Goal: Task Accomplishment & Management: Manage account settings

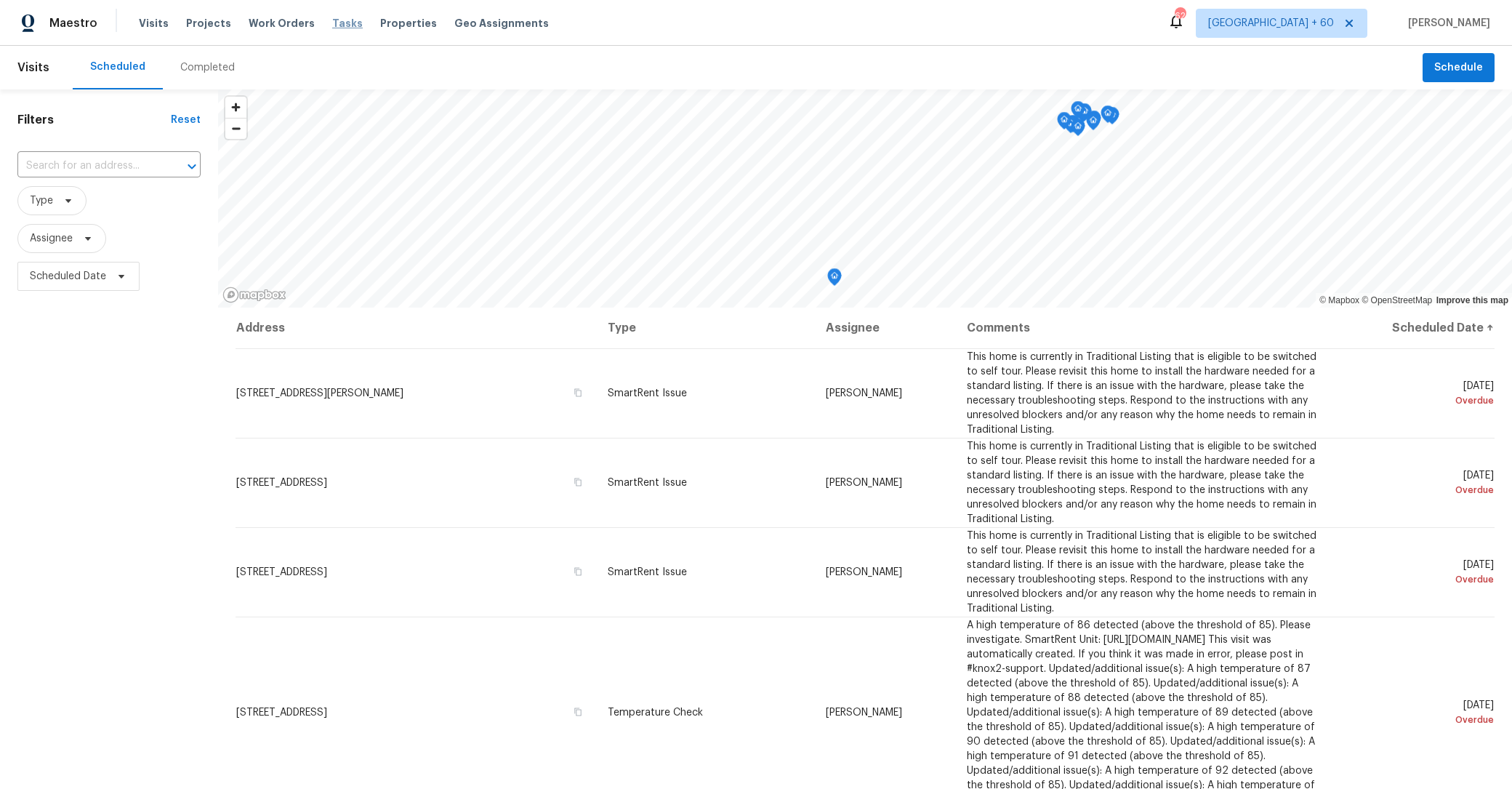
click at [332, 22] on span "Tasks" at bounding box center [347, 23] width 31 height 10
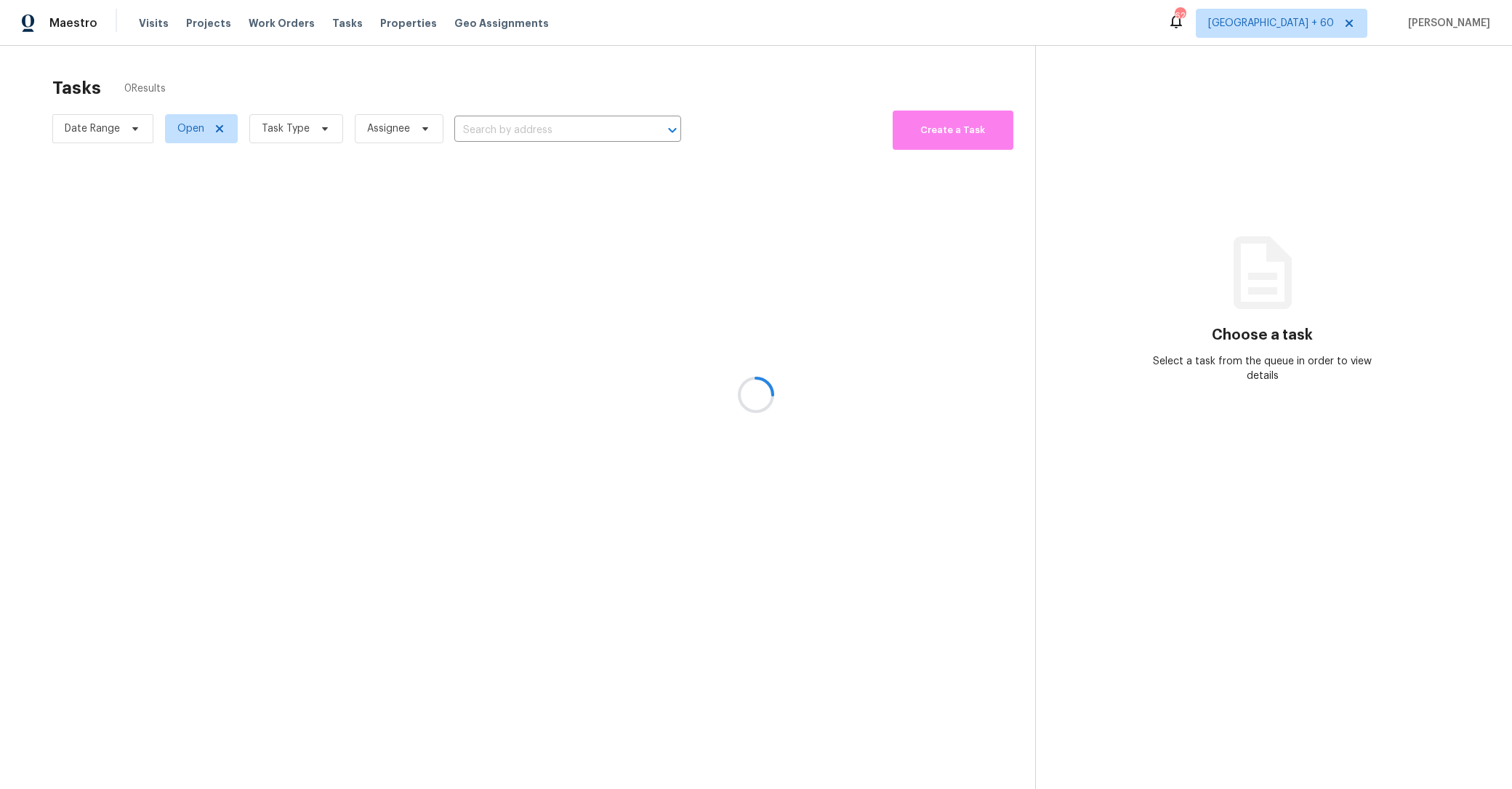
click at [383, 25] on div at bounding box center [756, 394] width 1512 height 789
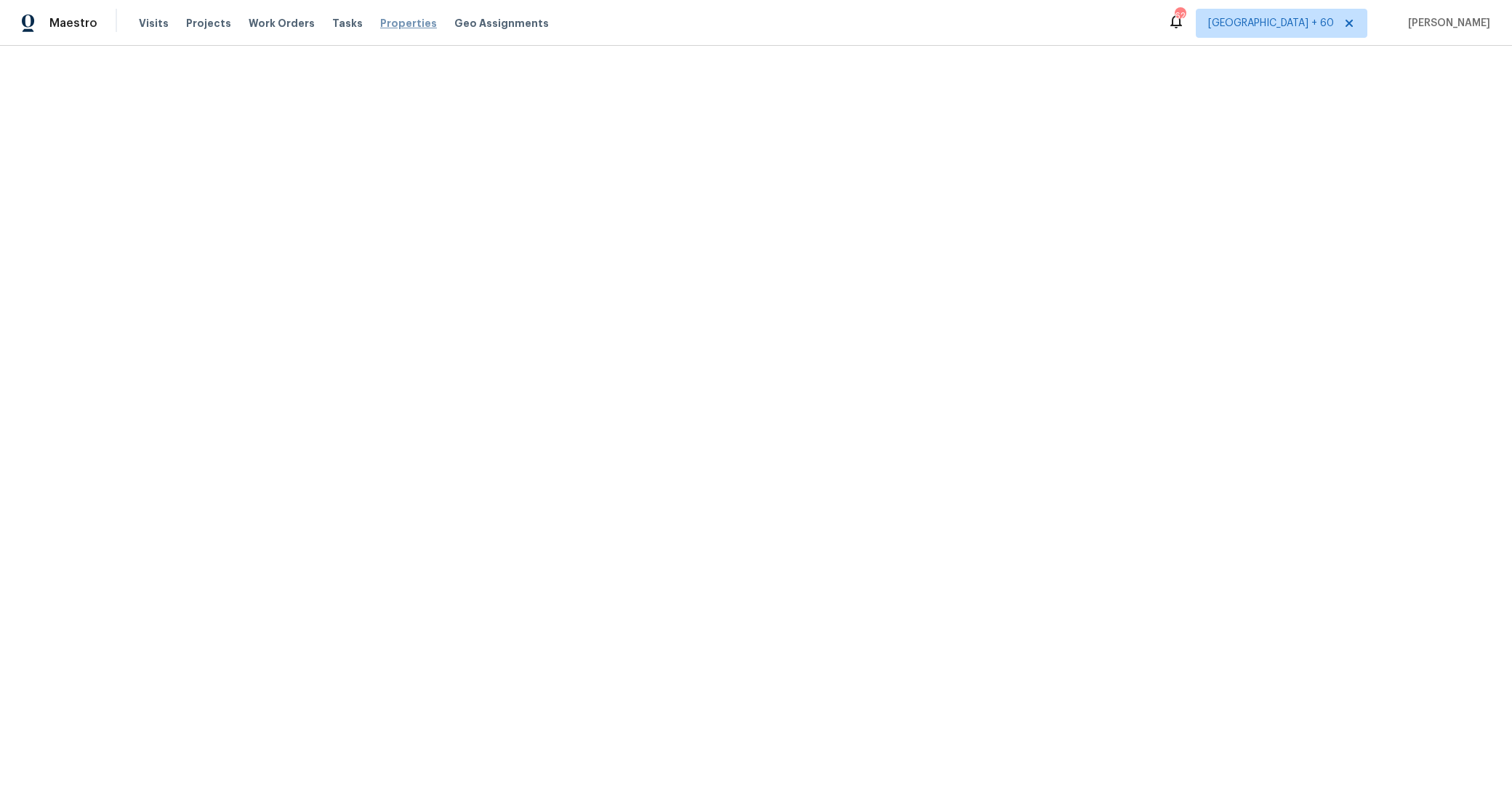
click at [381, 21] on span "Properties" at bounding box center [409, 23] width 57 height 15
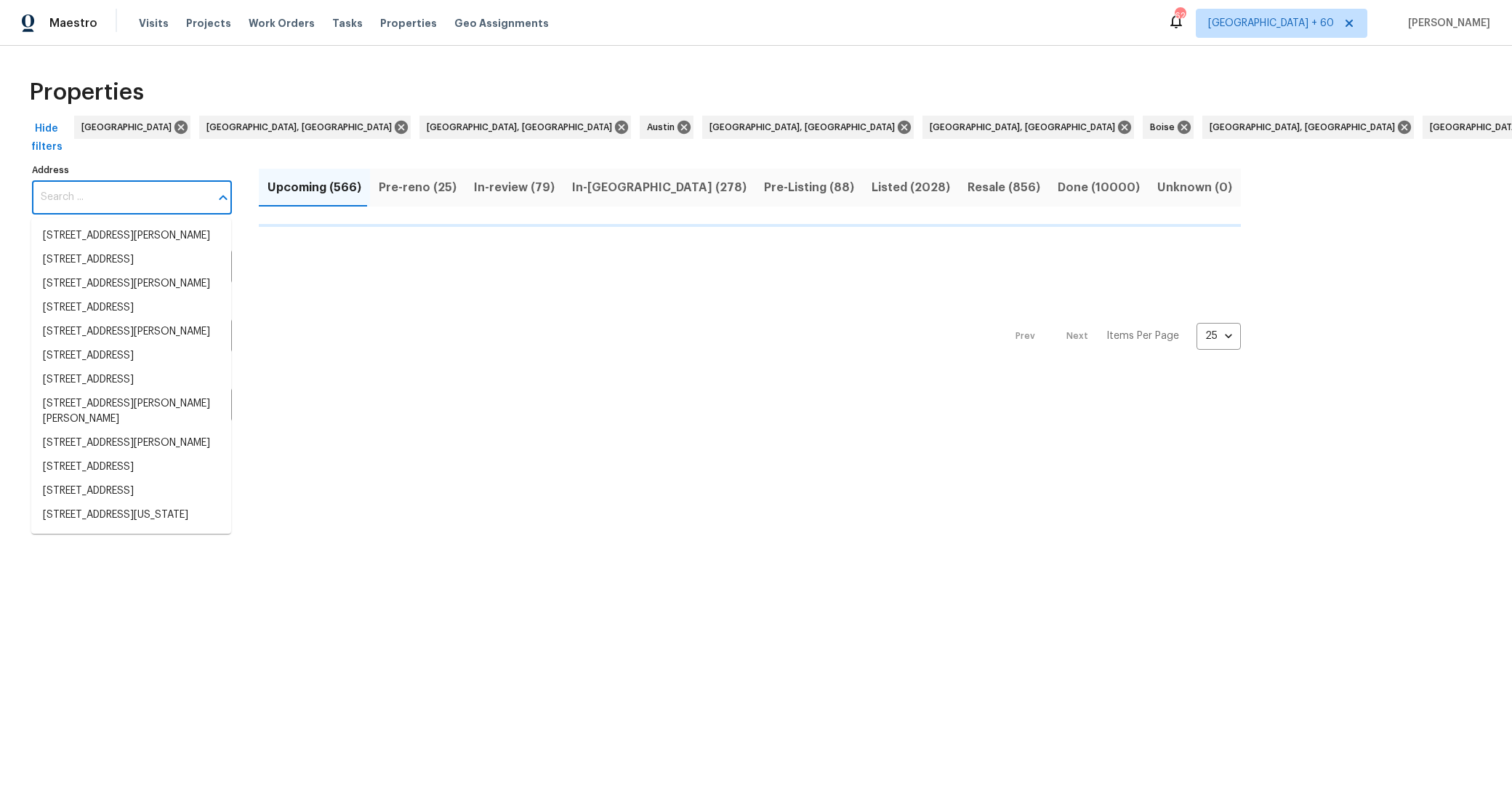
click at [96, 193] on input "Address" at bounding box center [121, 197] width 178 height 34
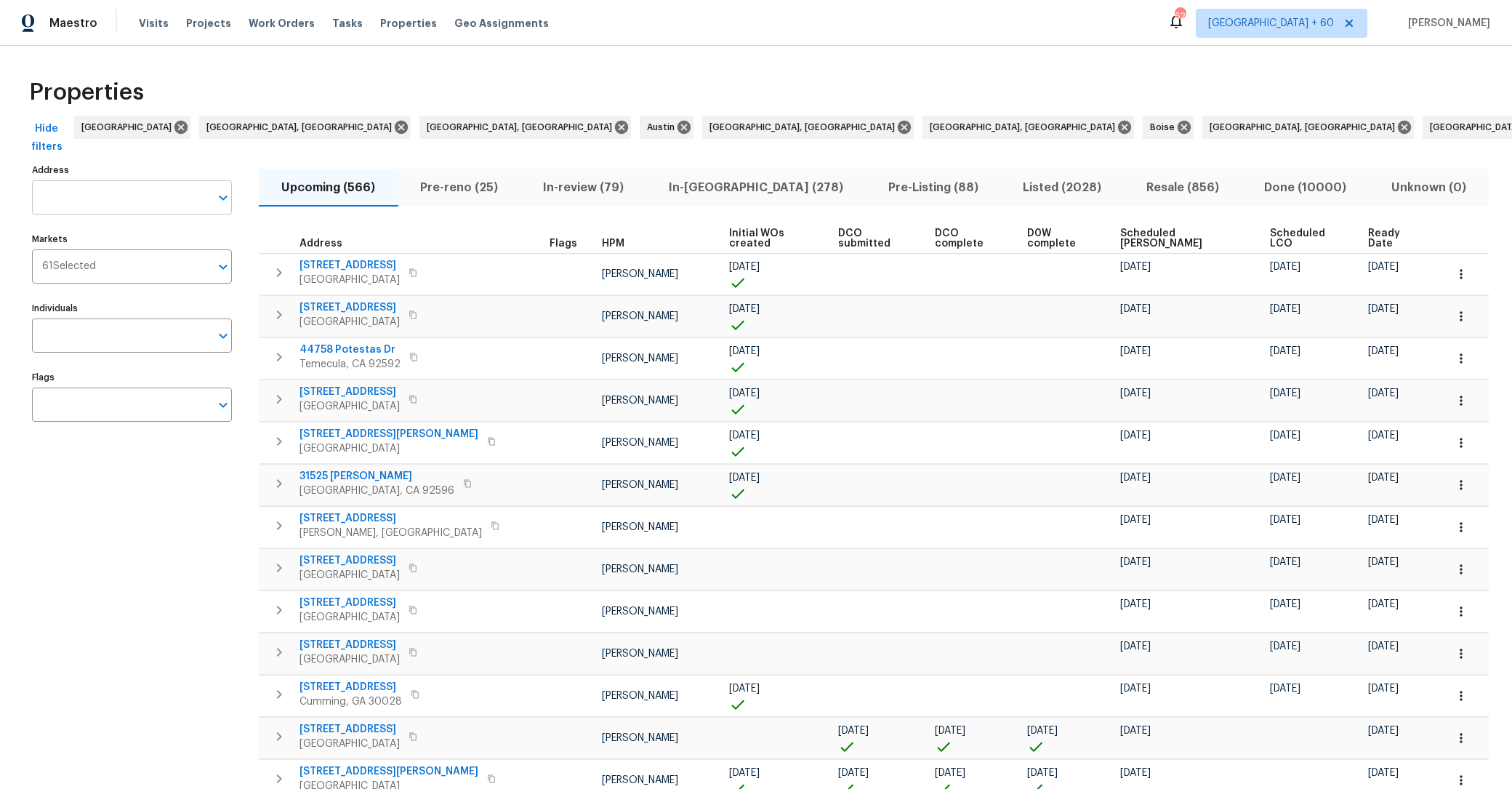
click at [79, 198] on input "Address" at bounding box center [121, 197] width 178 height 34
type input "sunnyvale"
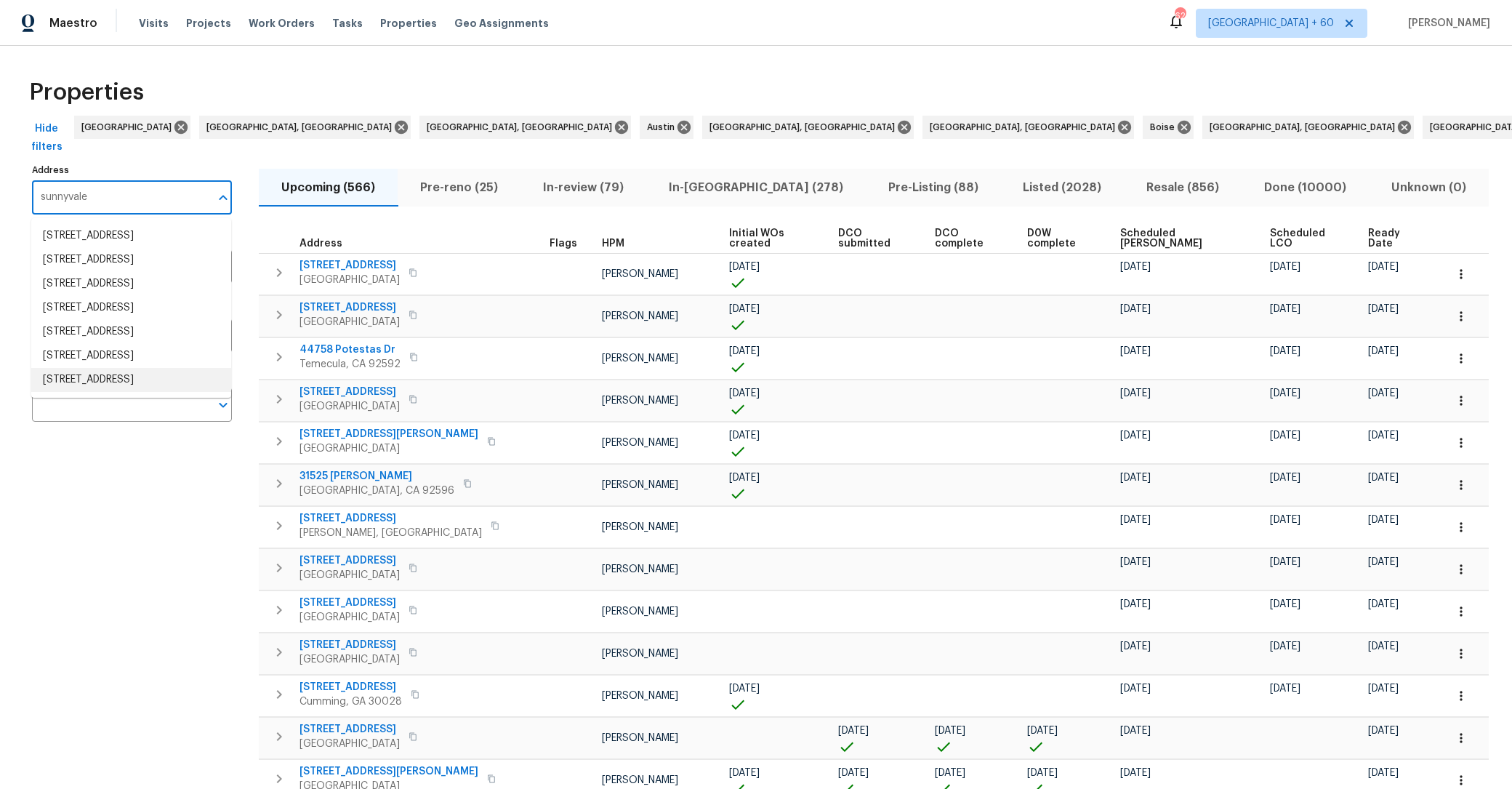
click at [140, 392] on li "991 Asilomar Ter Apt 1 Sunnyvale CA 94086" at bounding box center [132, 380] width 200 height 24
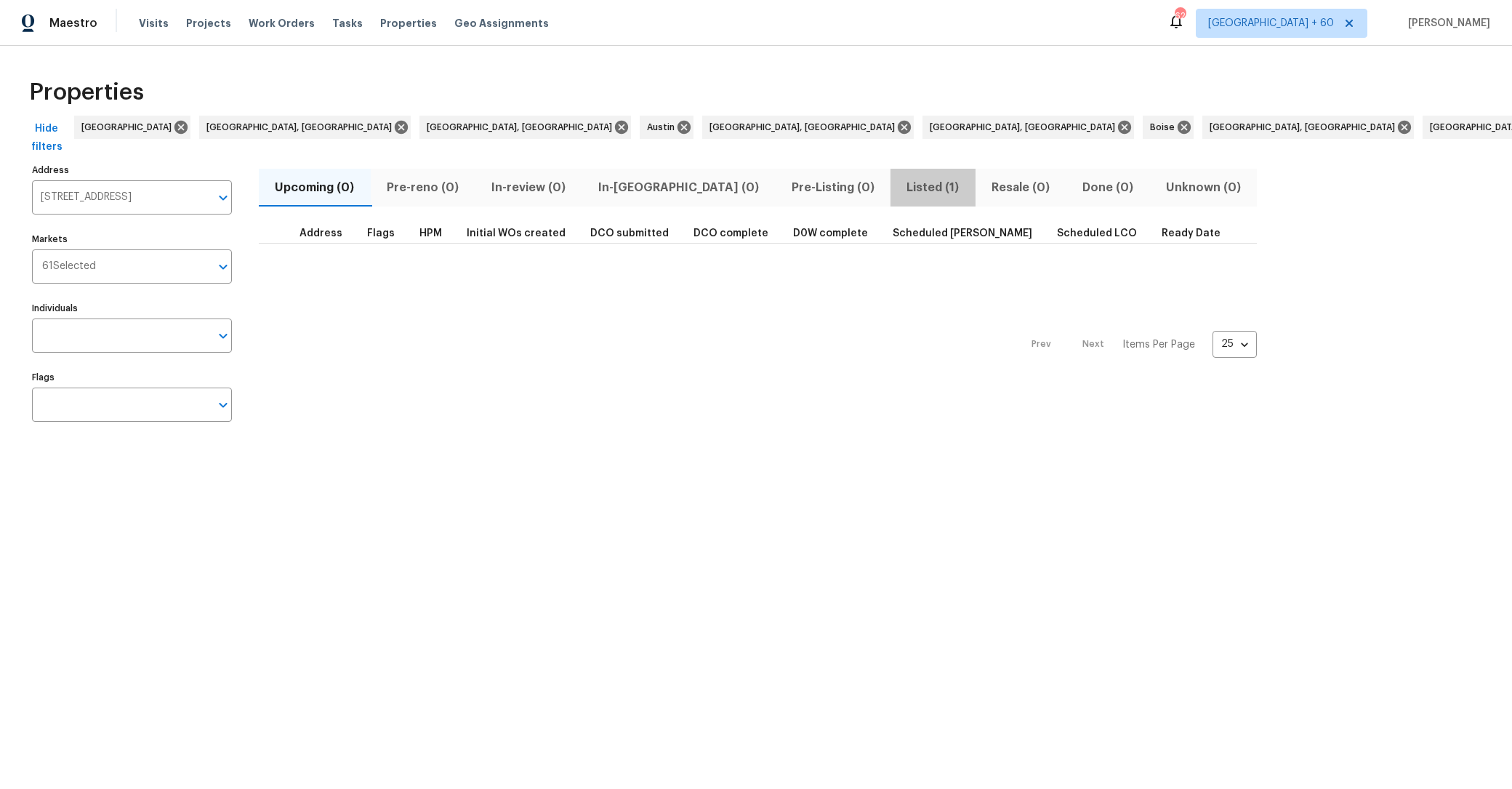
click at [900, 184] on span "Listed (1)" at bounding box center [934, 187] width 68 height 20
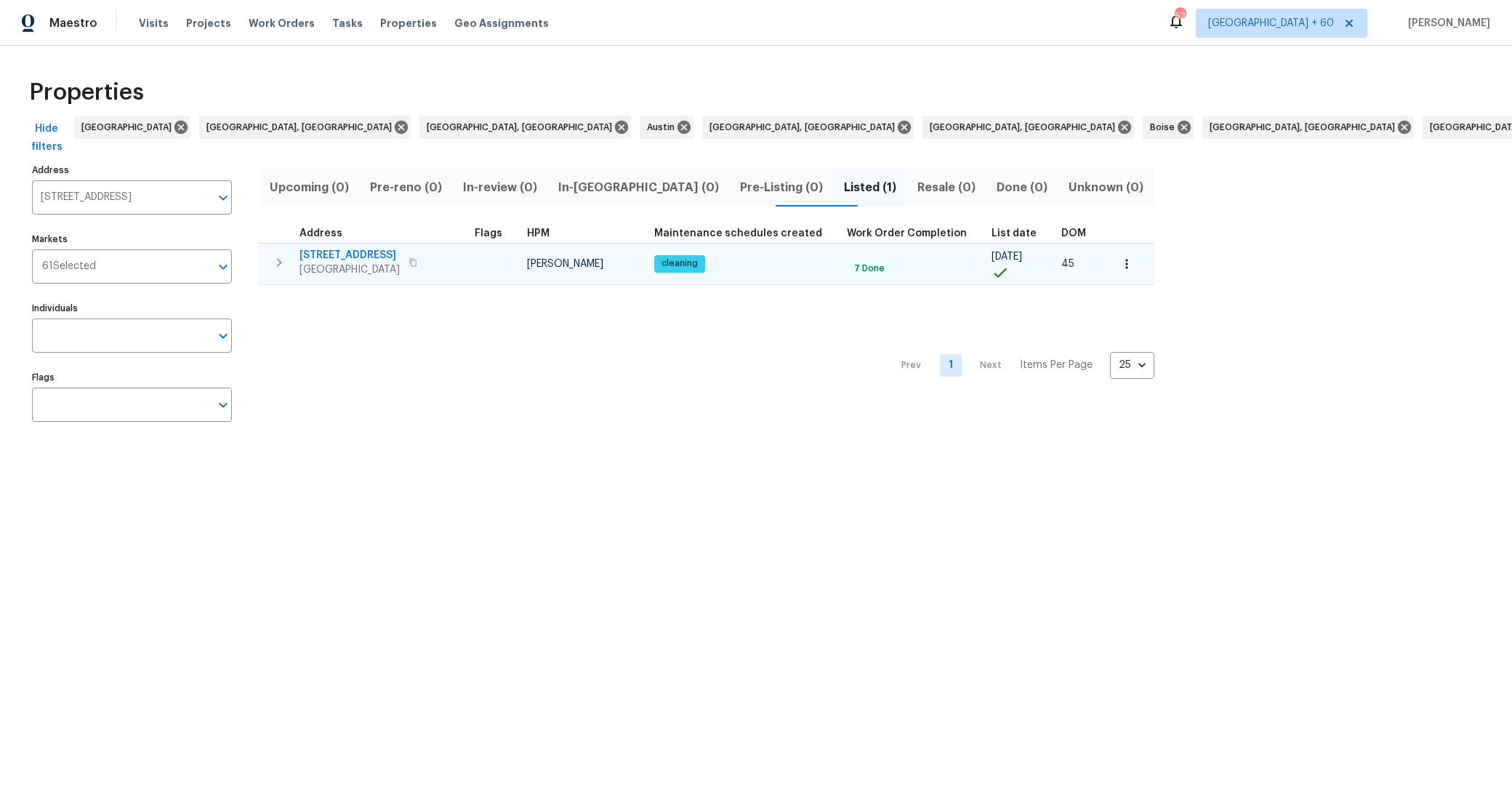
click at [370, 253] on span "991 Asilomar Ter Apt 1" at bounding box center [350, 255] width 100 height 15
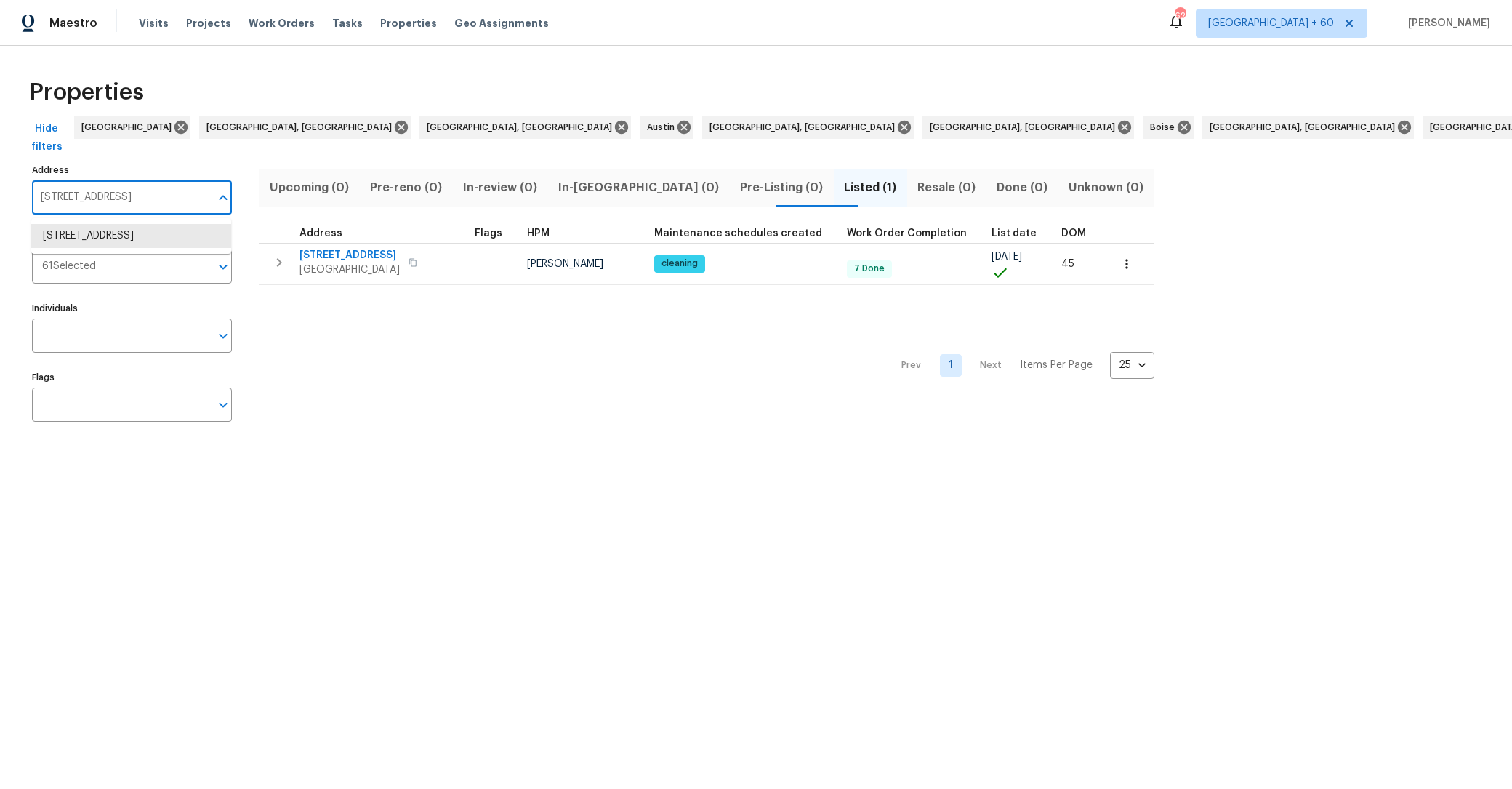
click at [123, 200] on input "991 Asilomar Ter Apt 1 Sunnyvale CA 94086" at bounding box center [121, 197] width 178 height 34
paste input "51 Village Square Pl, Pleasant Hill, CA 94523"
type input "51 Village Square Pl, Pleasant Hill, CA 94523"
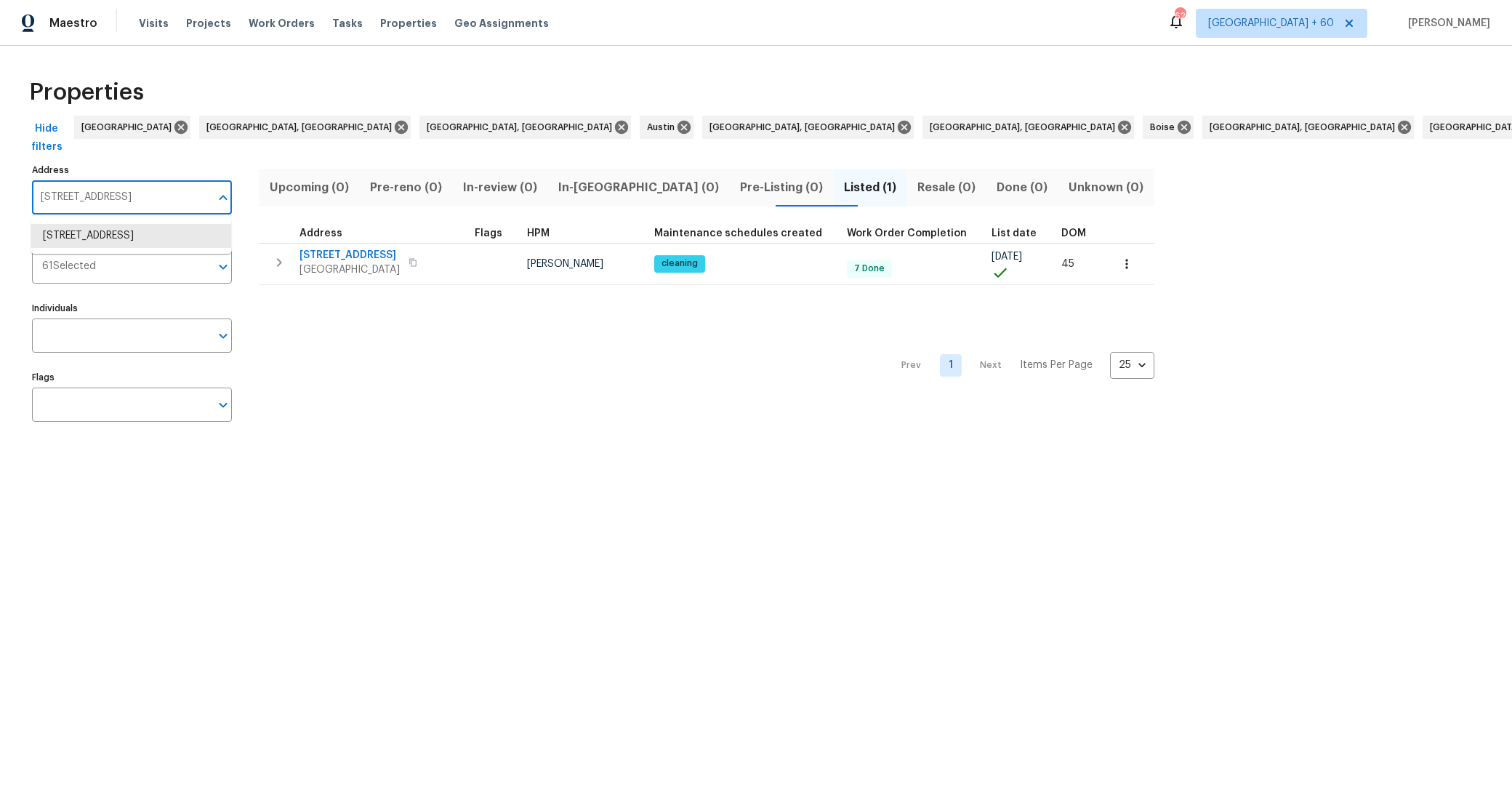
scroll to position [0, 39]
click at [172, 248] on li "51 Village Square Pl Pleasant Hill CA 94523" at bounding box center [132, 236] width 200 height 24
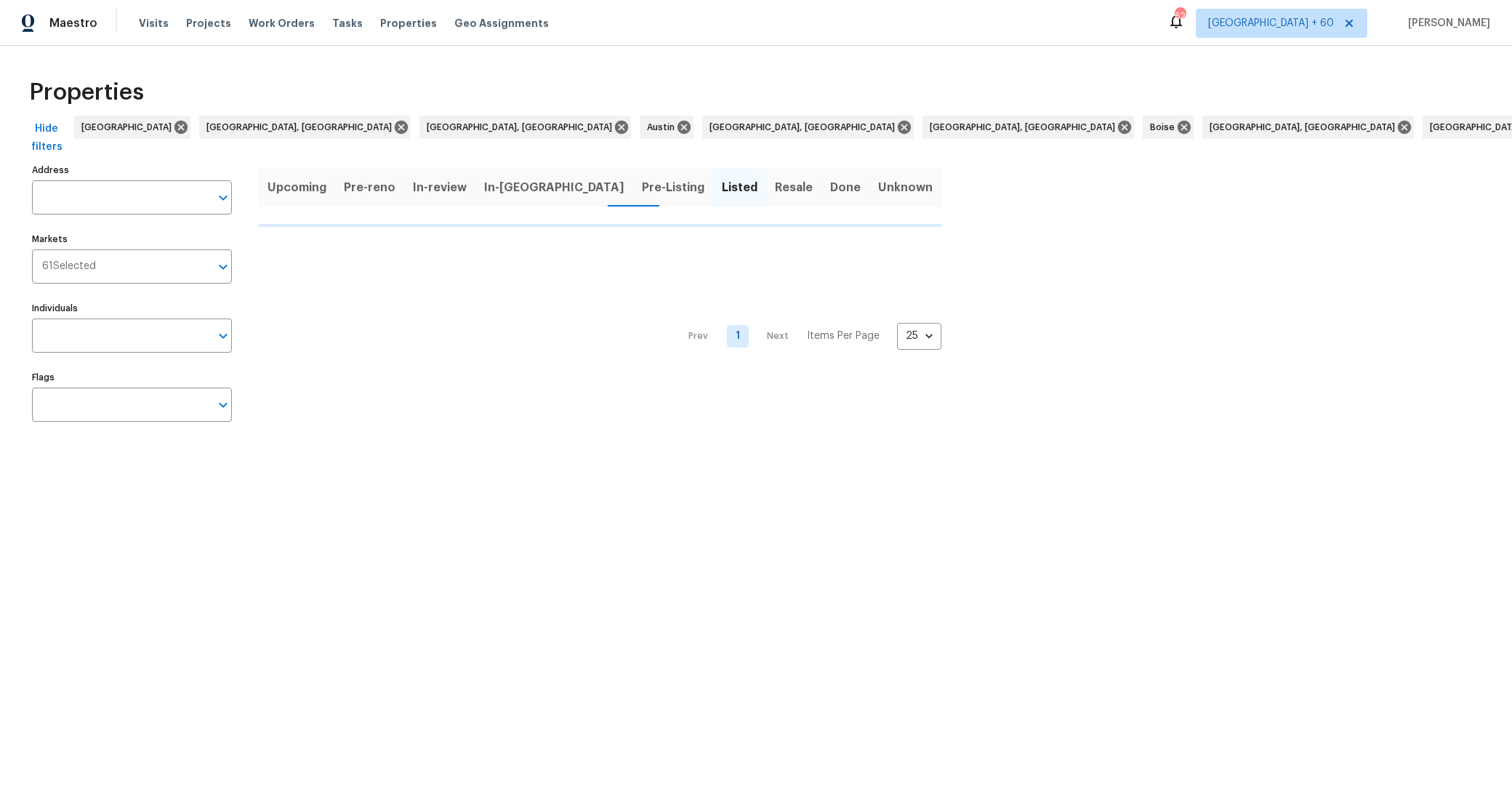
type input "51 Village Square Pl Pleasant Hill CA 94523"
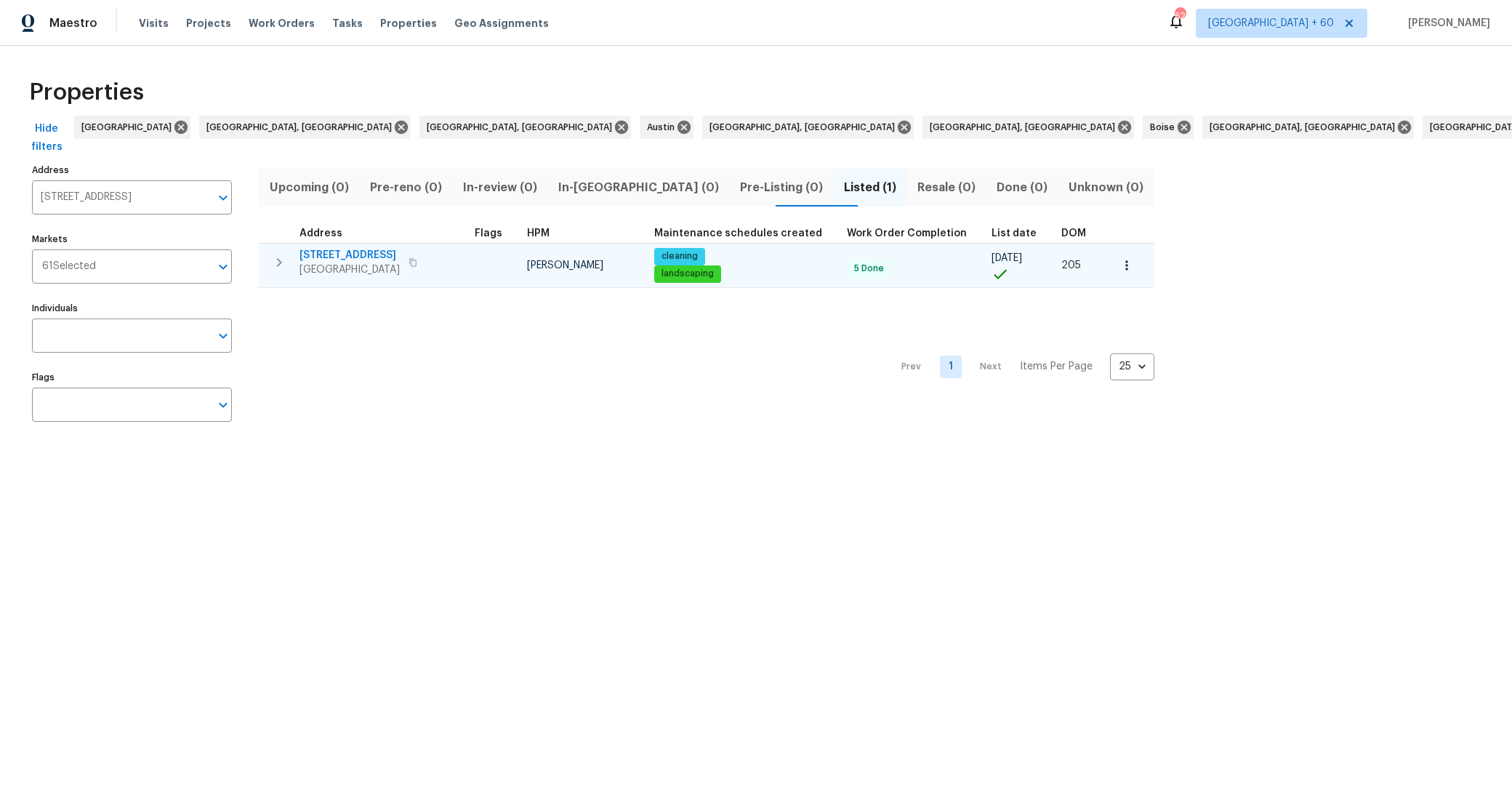
click at [350, 260] on span "51 Village Square Pl" at bounding box center [350, 255] width 100 height 15
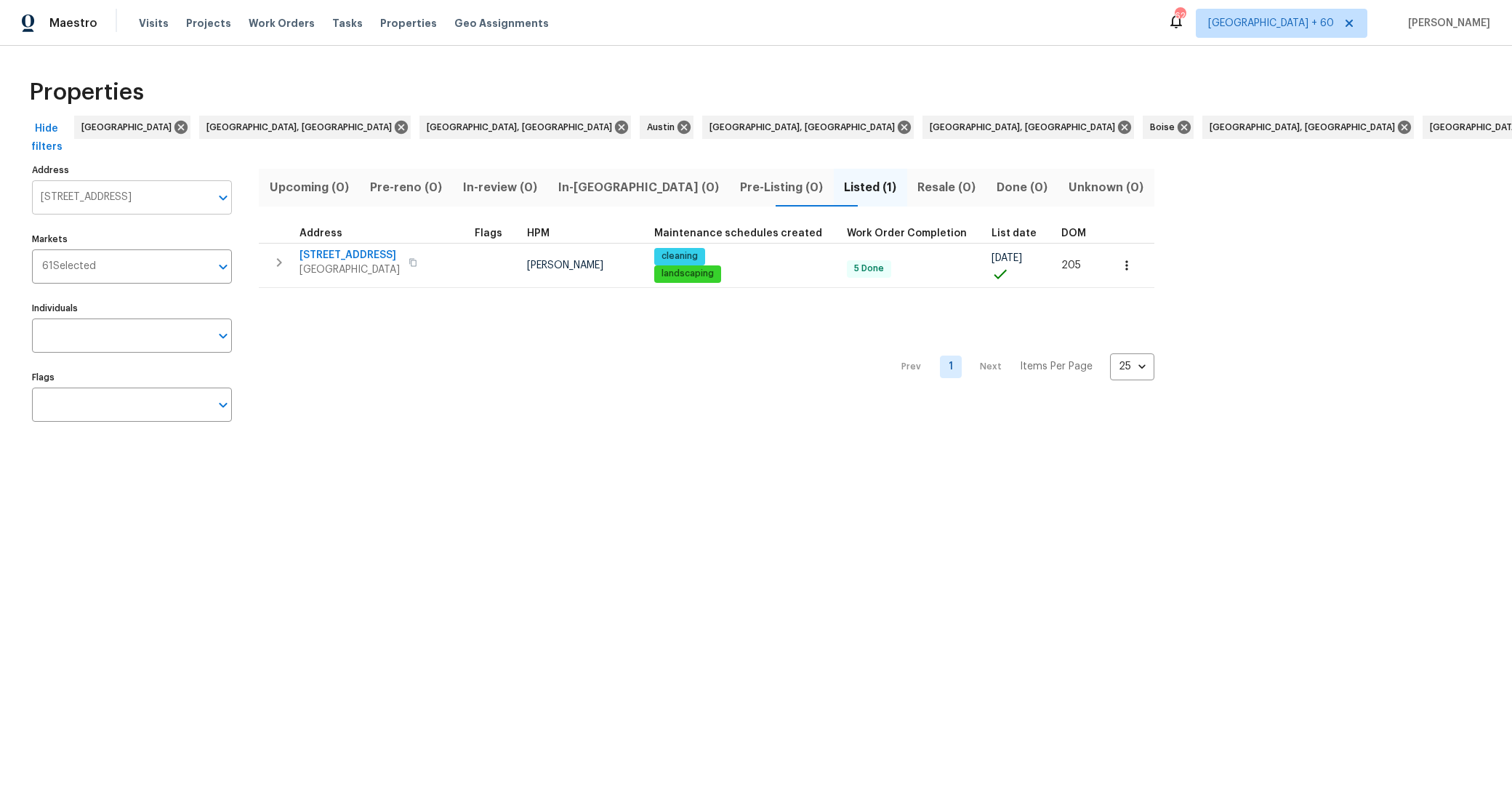
click at [92, 196] on input "51 Village Square Pl Pleasant Hill CA 94523" at bounding box center [121, 197] width 178 height 34
type input "san francisco"
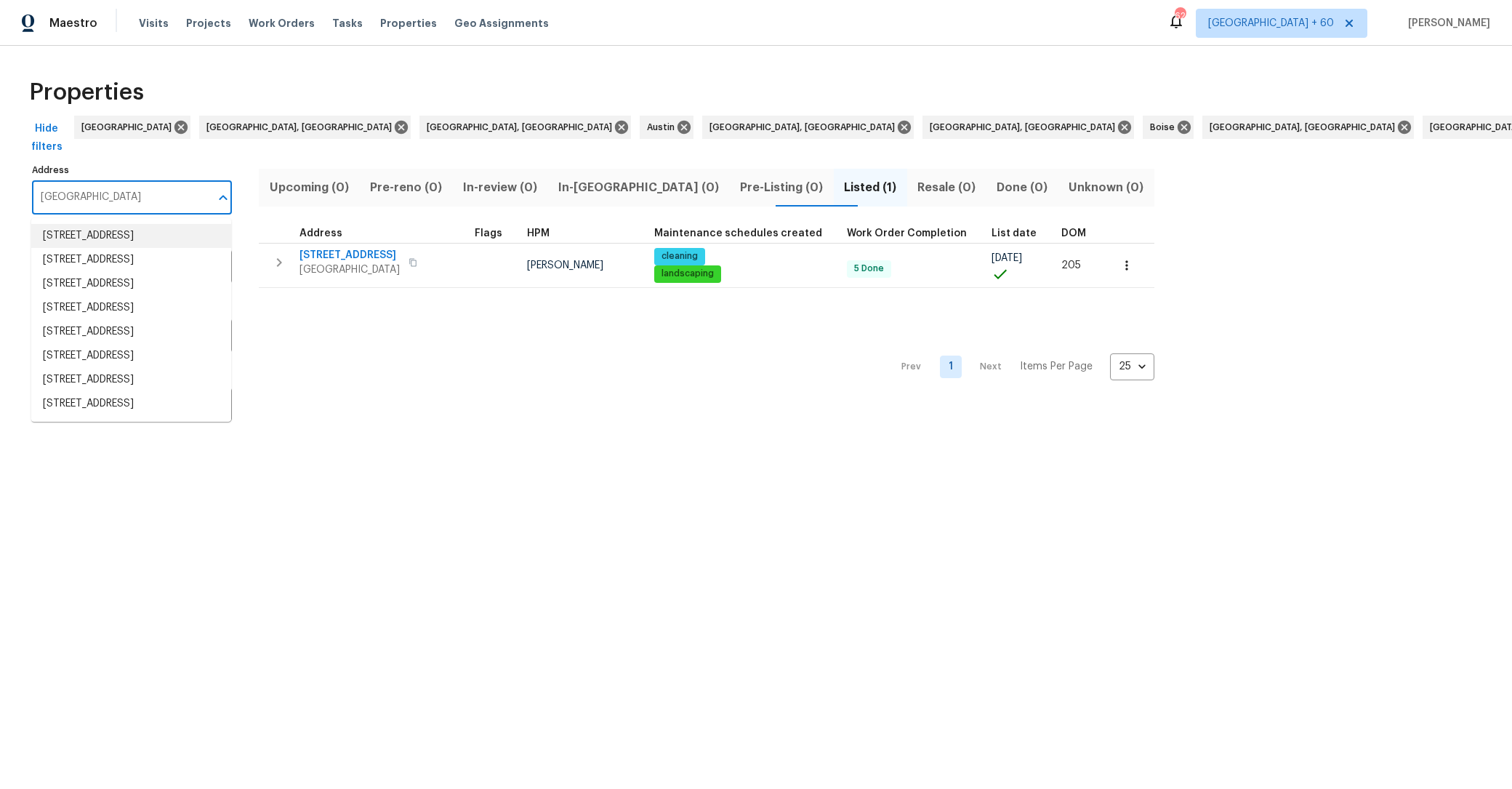
click at [155, 240] on li "1000 3rd St Unit 1206 San Francisco CA 94158" at bounding box center [132, 236] width 200 height 24
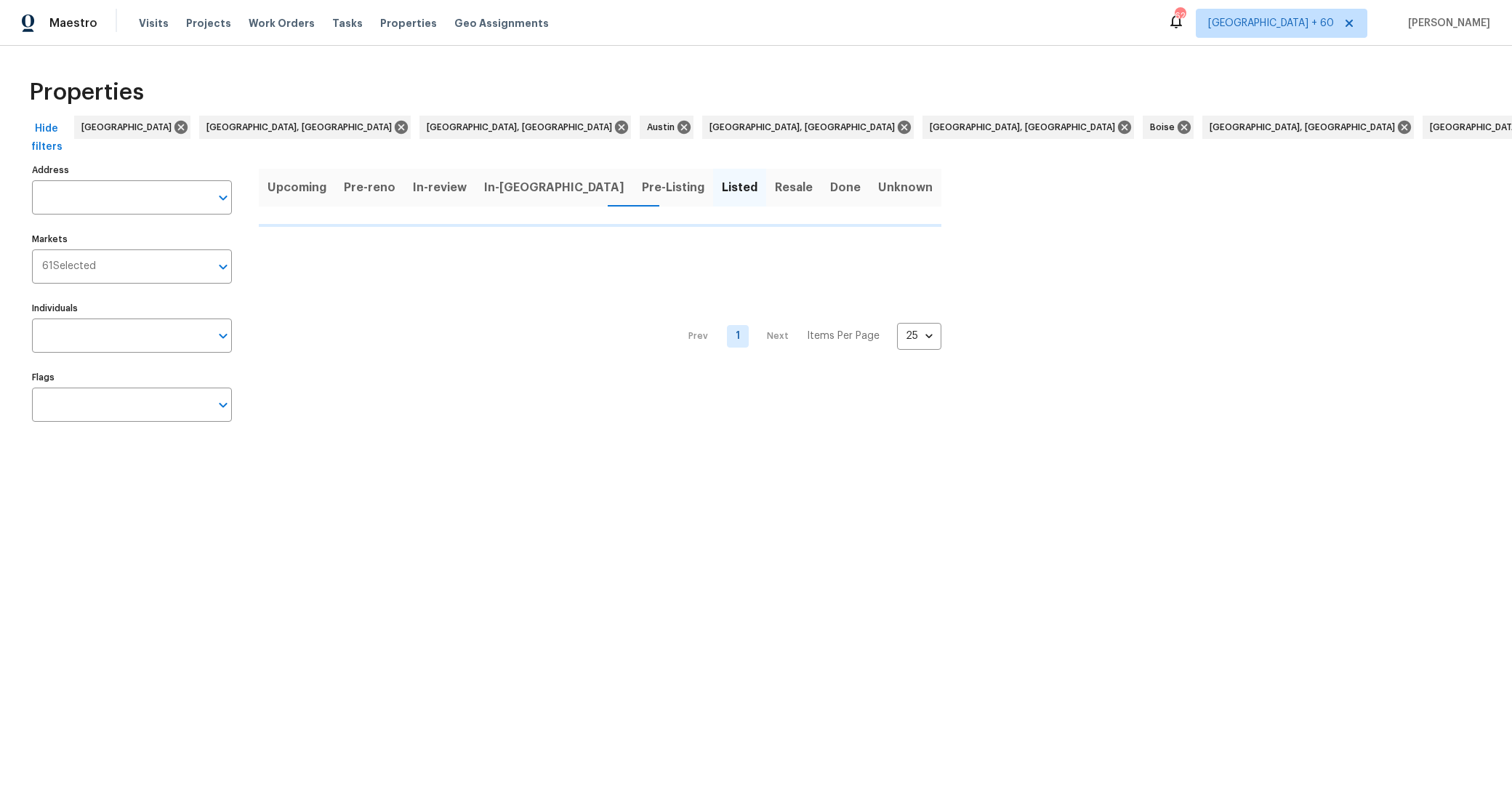
type input "1000 3rd St Unit 1206 San Francisco CA 94158"
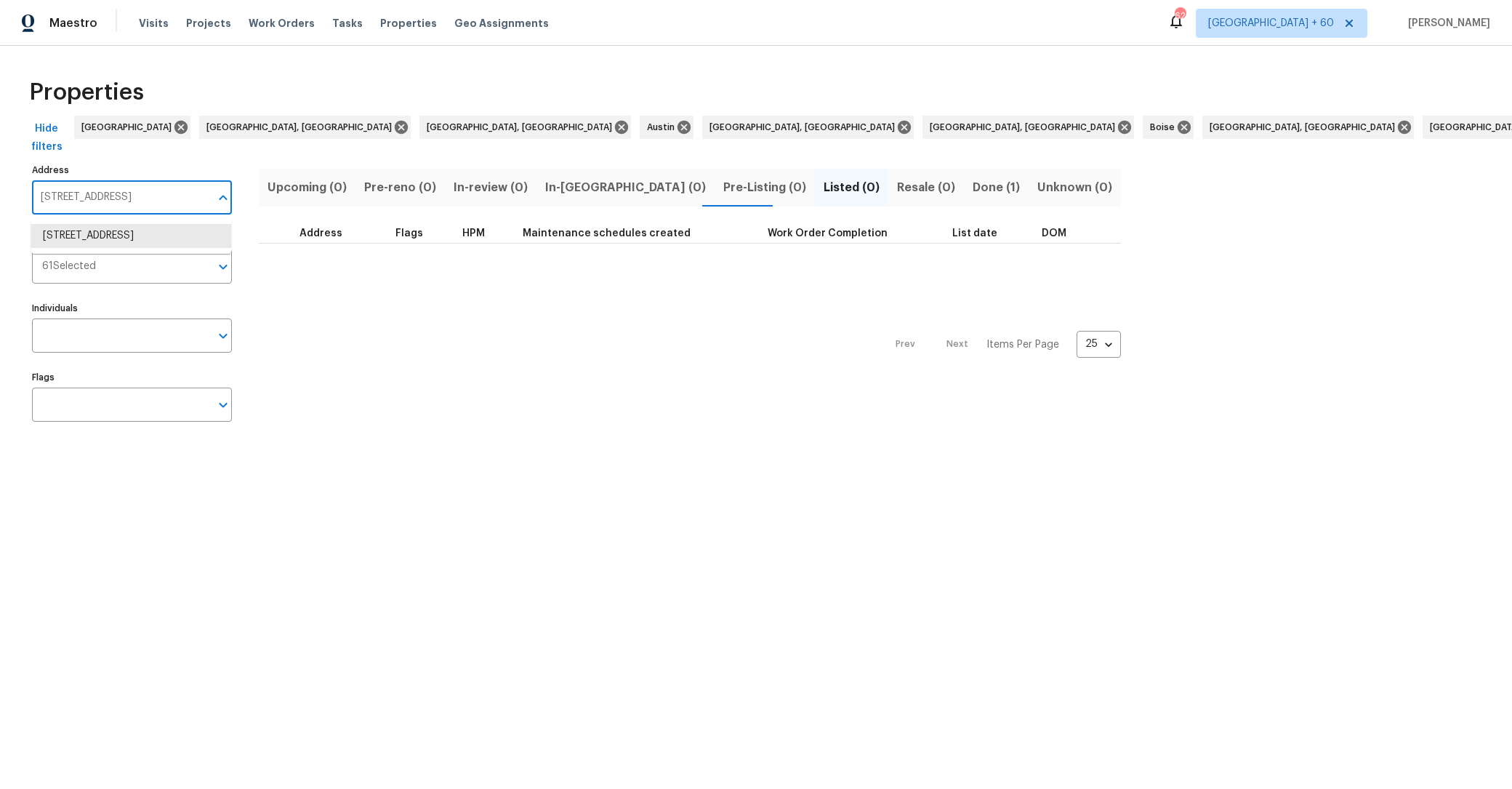
click at [84, 201] on input "1000 3rd St Unit 1206 San Francisco CA 94158" at bounding box center [121, 197] width 178 height 34
type input "San Francisco"
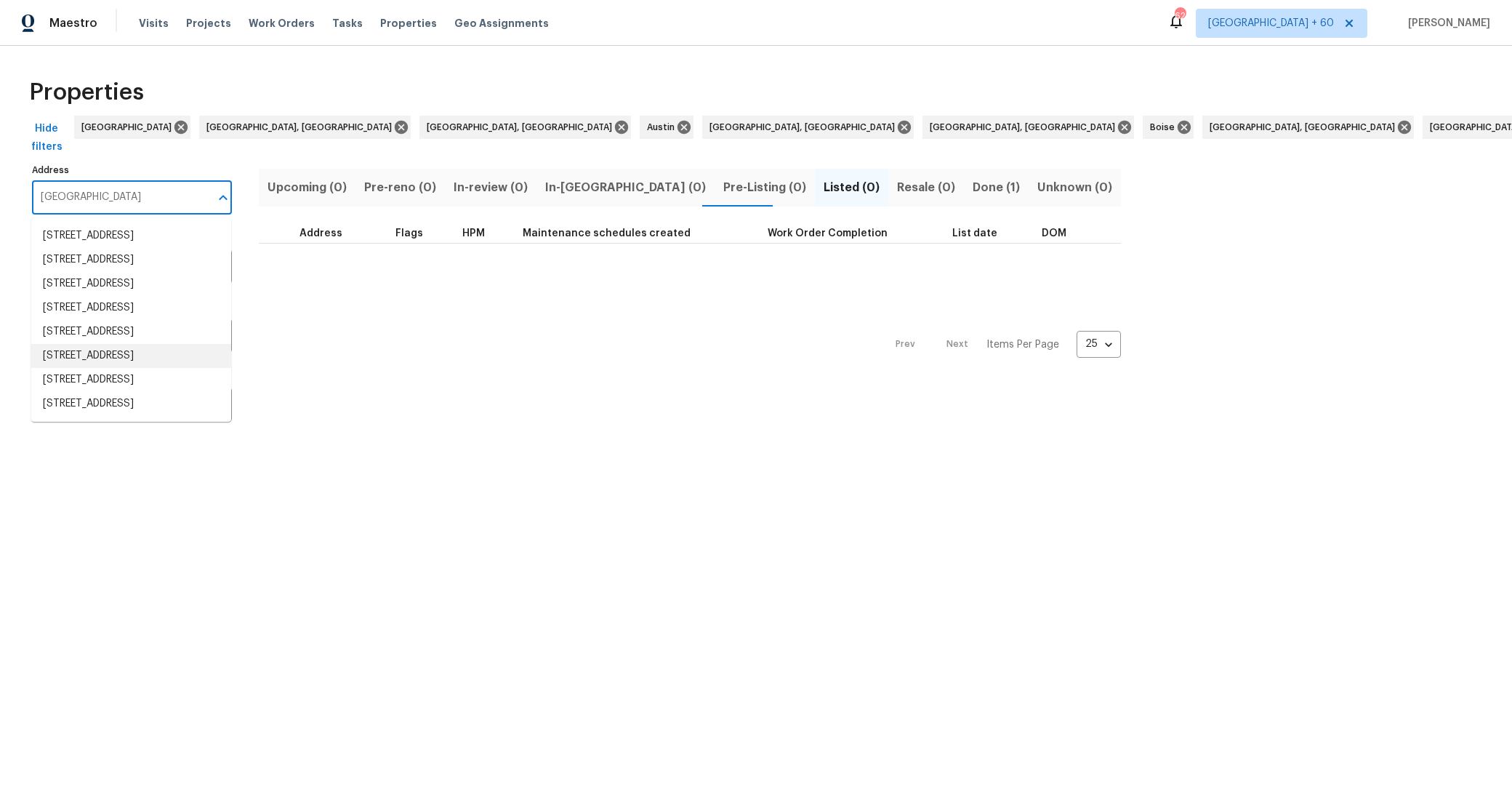
click at [136, 368] on li "2206 48th Ave San Francisco CA 94116" at bounding box center [132, 355] width 200 height 24
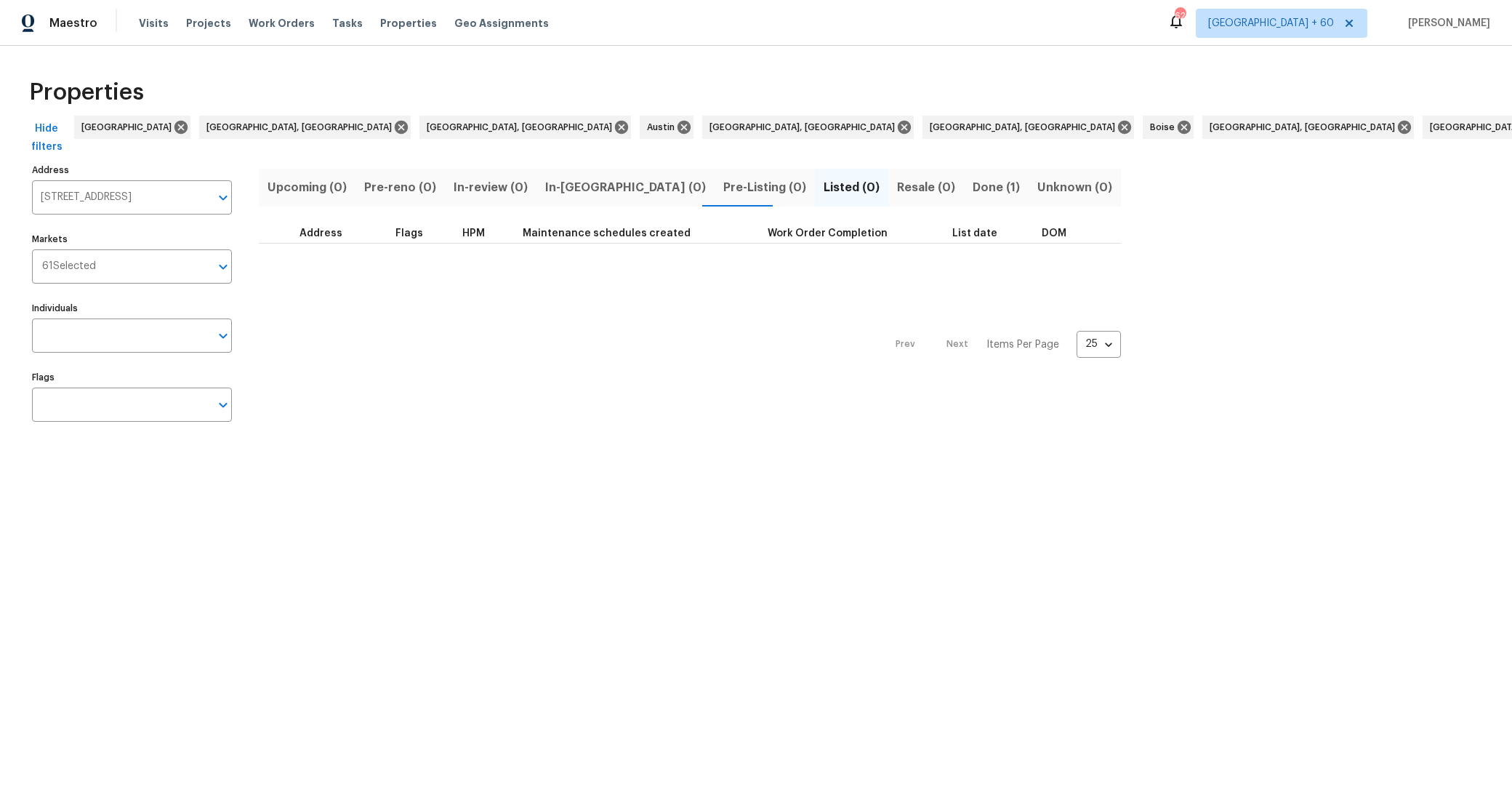
click at [973, 185] on span "Done (1)" at bounding box center [996, 187] width 47 height 20
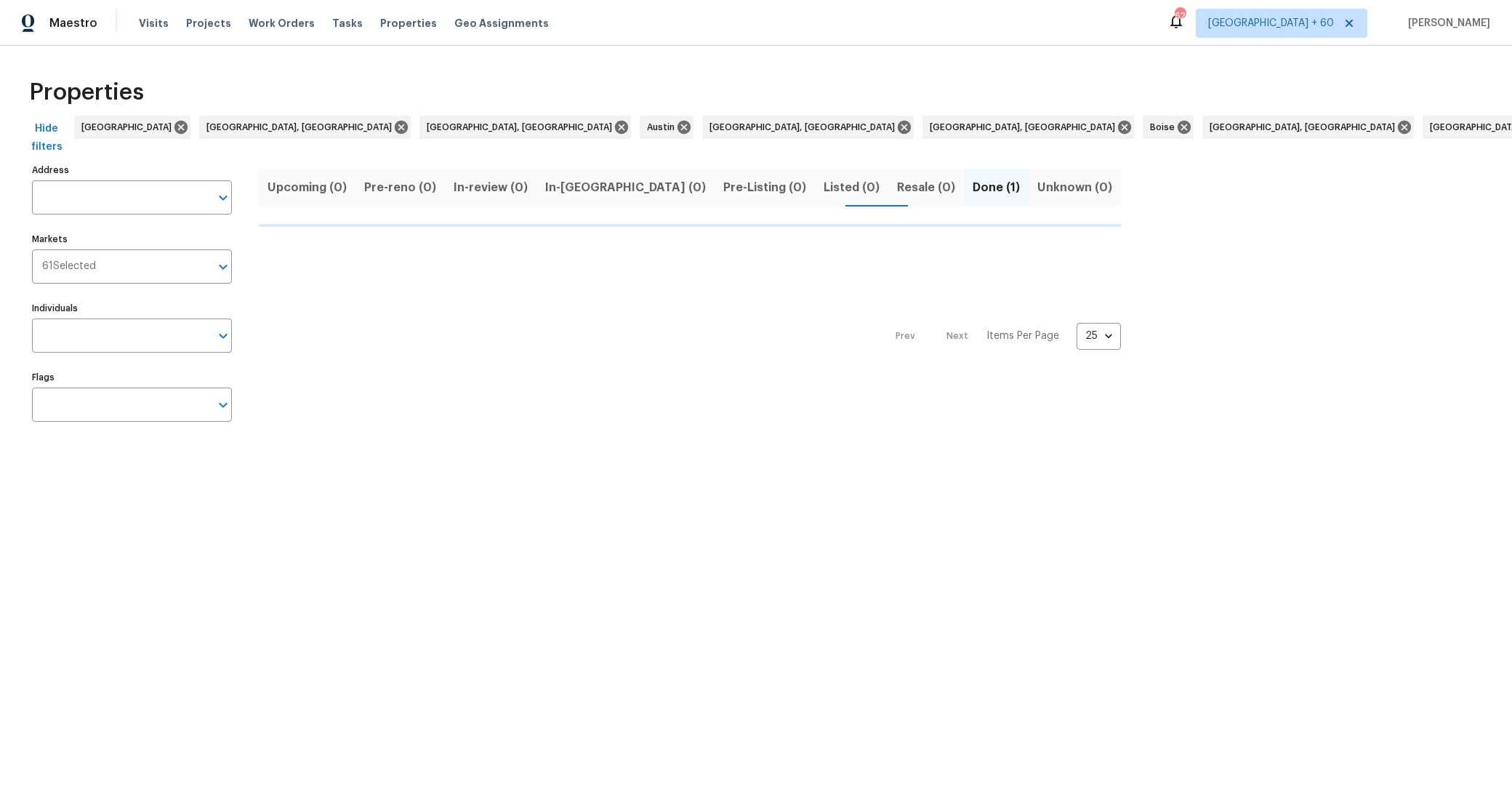
type input "2206 48th Ave San Francisco CA 94116"
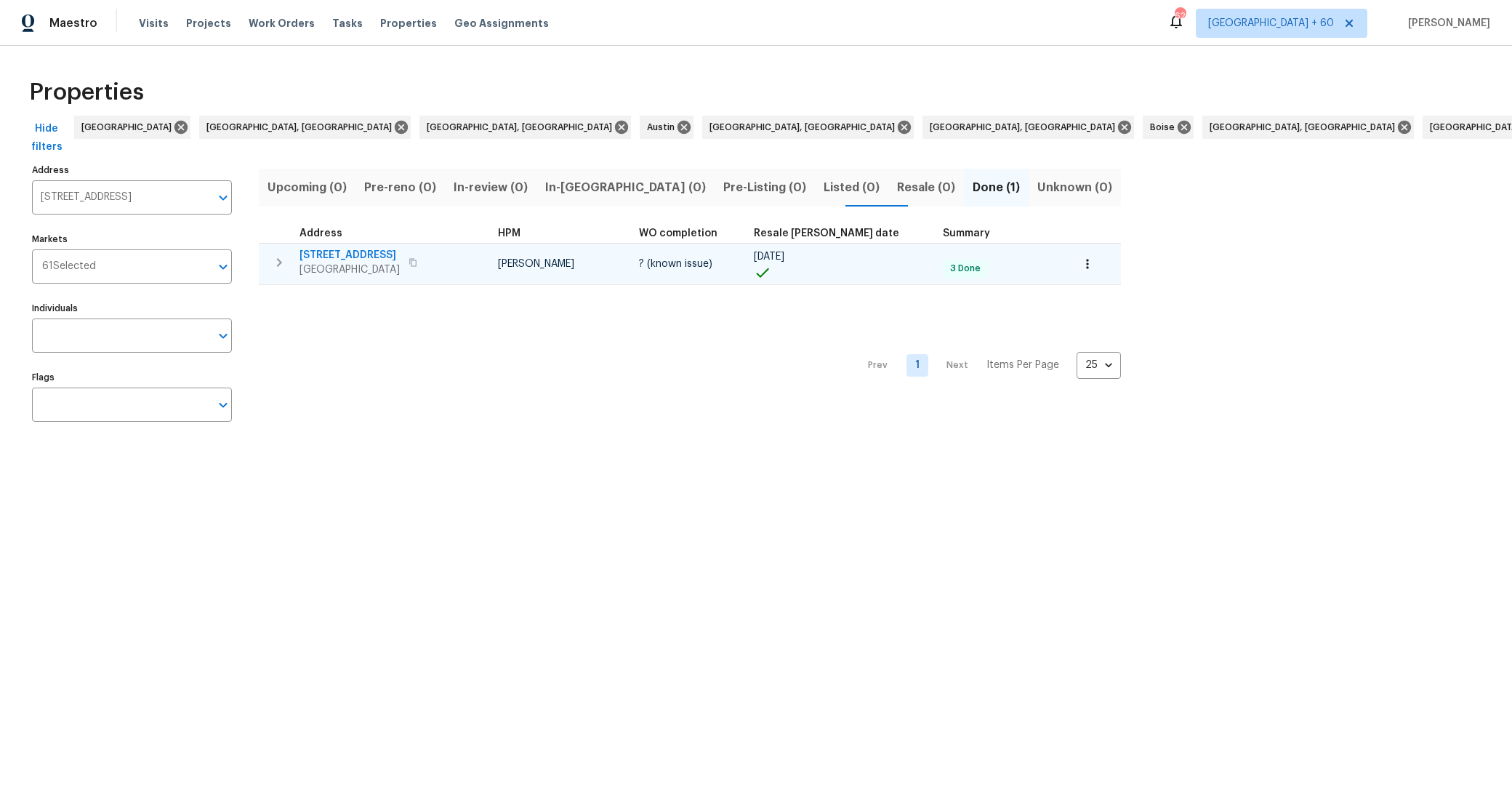
click at [319, 256] on span "[STREET_ADDRESS]" at bounding box center [350, 255] width 100 height 15
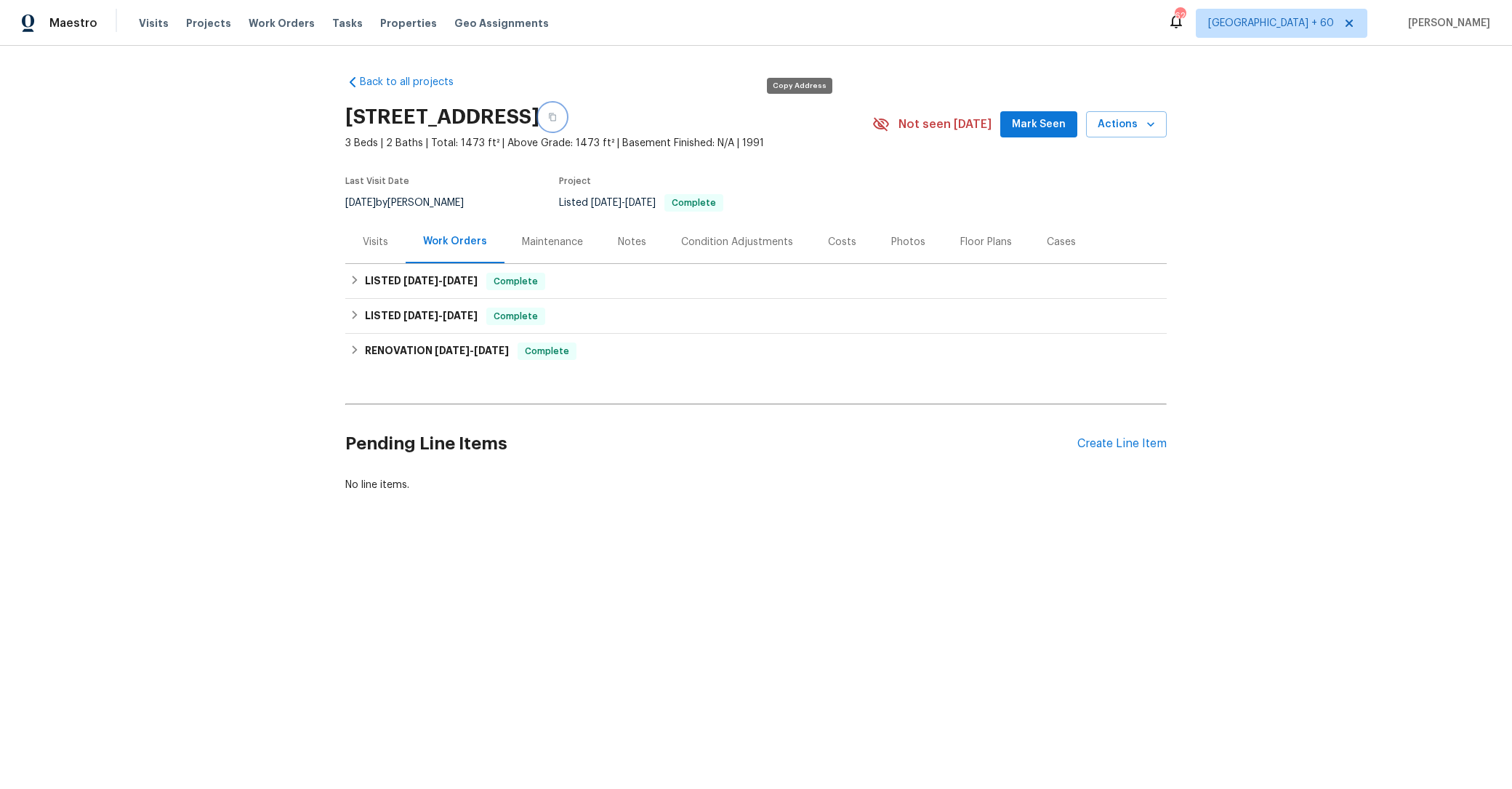
click at [556, 116] on icon "button" at bounding box center [552, 117] width 7 height 8
click at [624, 233] on div "Notes" at bounding box center [632, 242] width 63 height 43
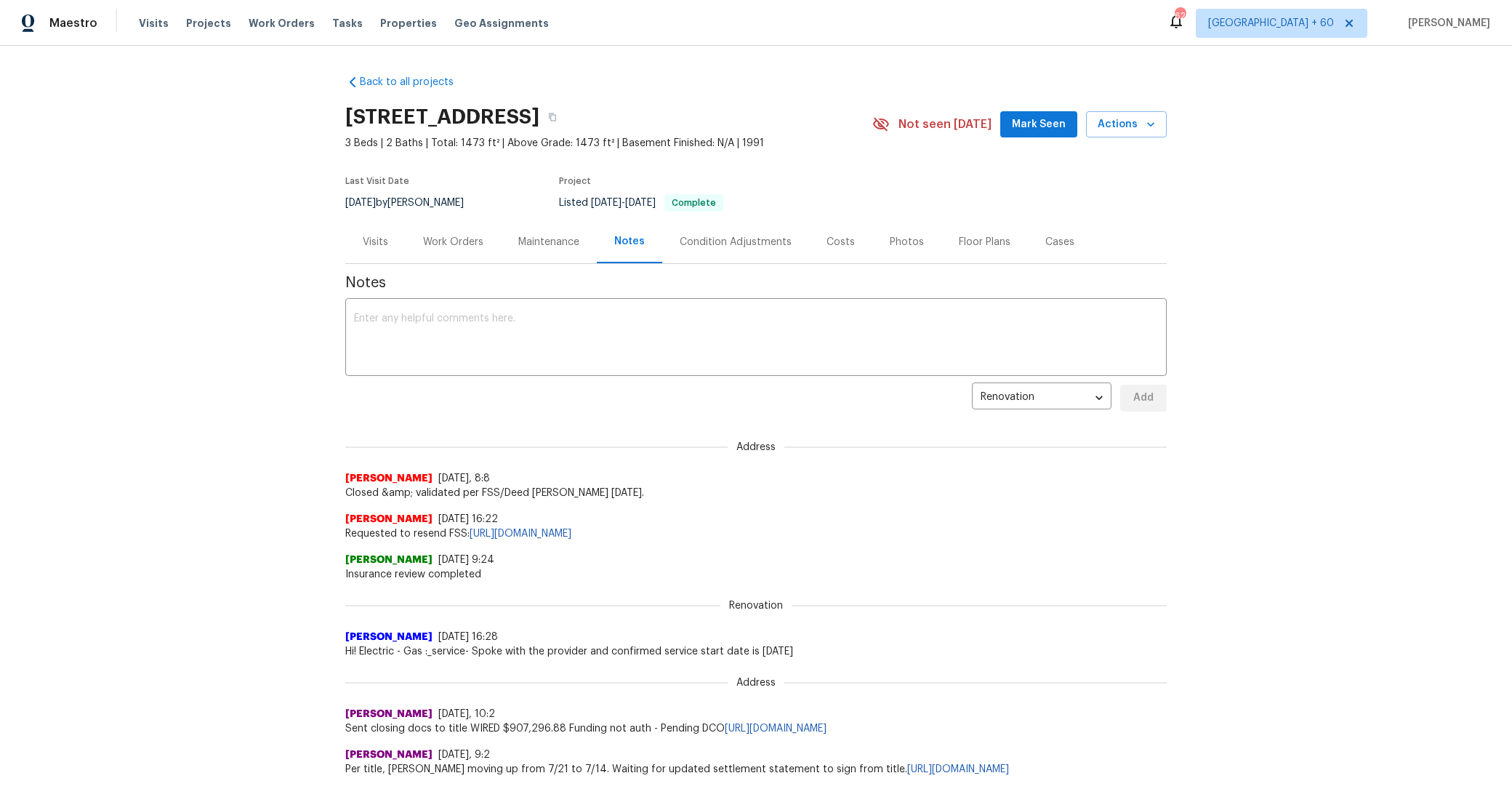
click at [750, 247] on div "Condition Adjustments" at bounding box center [736, 242] width 112 height 15
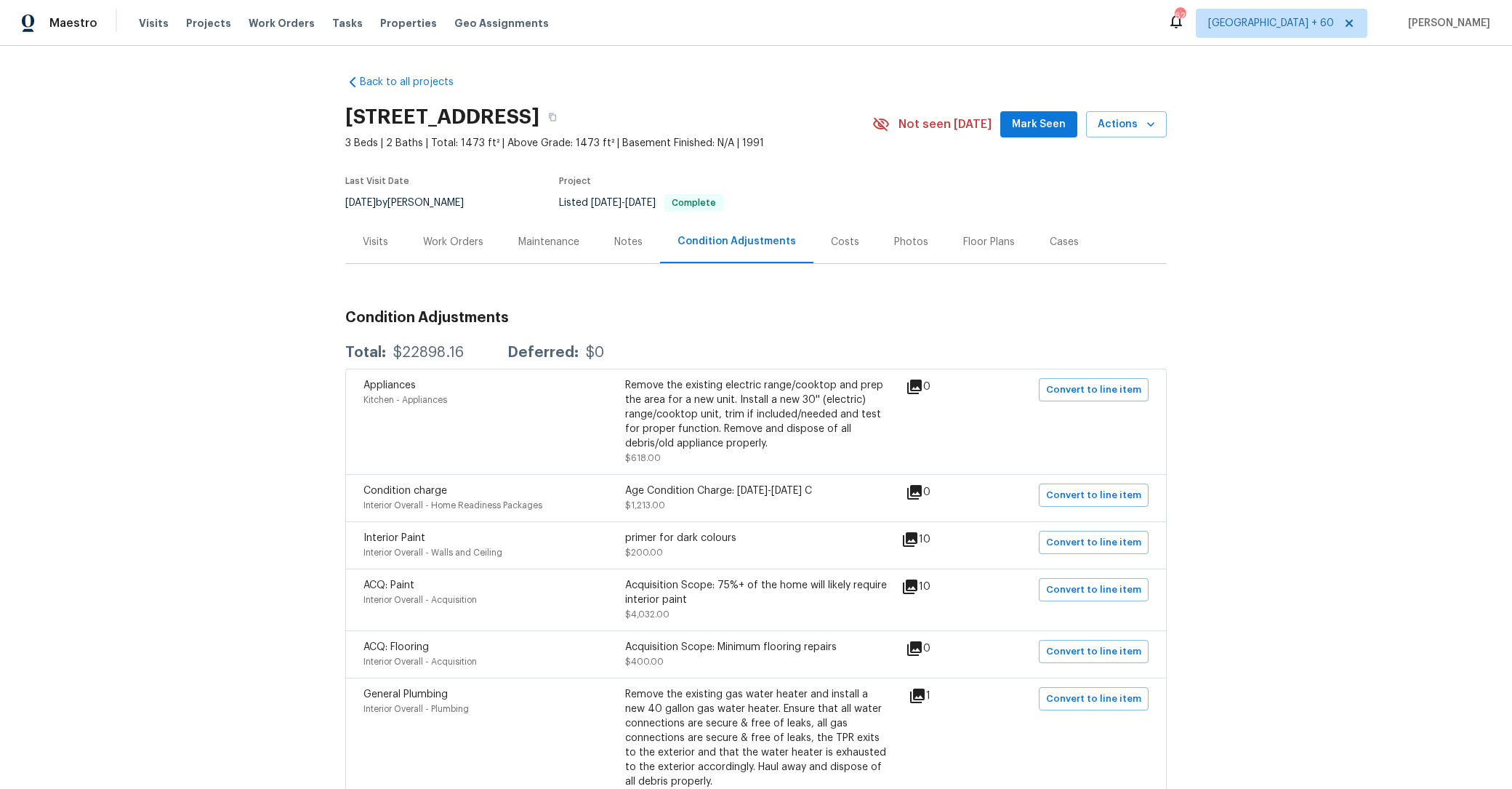
click at [471, 246] on div "Work Orders" at bounding box center [453, 242] width 60 height 15
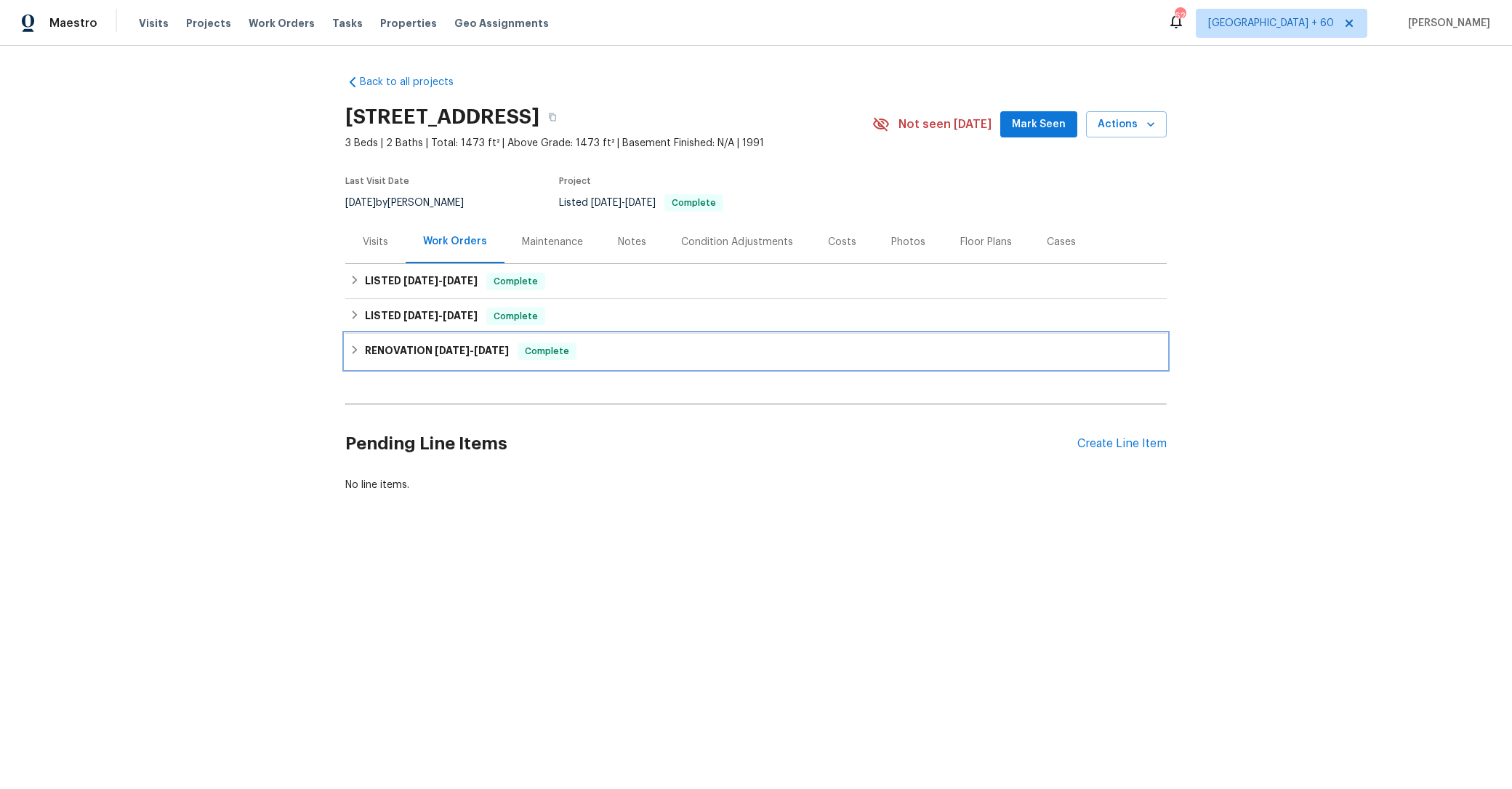
click at [402, 351] on h6 "RENOVATION 7/22/25 - 7/26/25" at bounding box center [437, 351] width 144 height 18
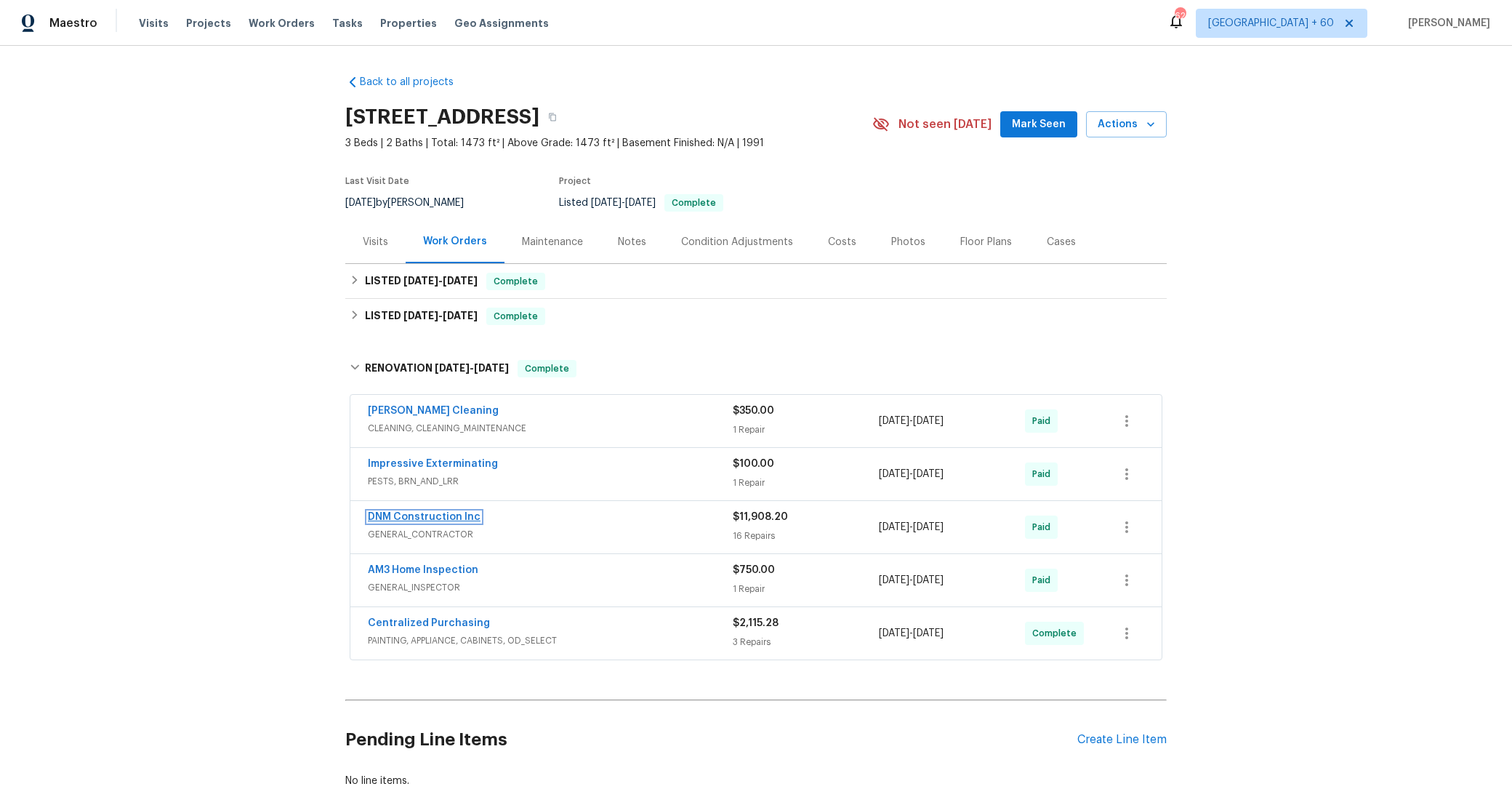
click at [430, 520] on link "DNM Construction Inc" at bounding box center [424, 517] width 112 height 10
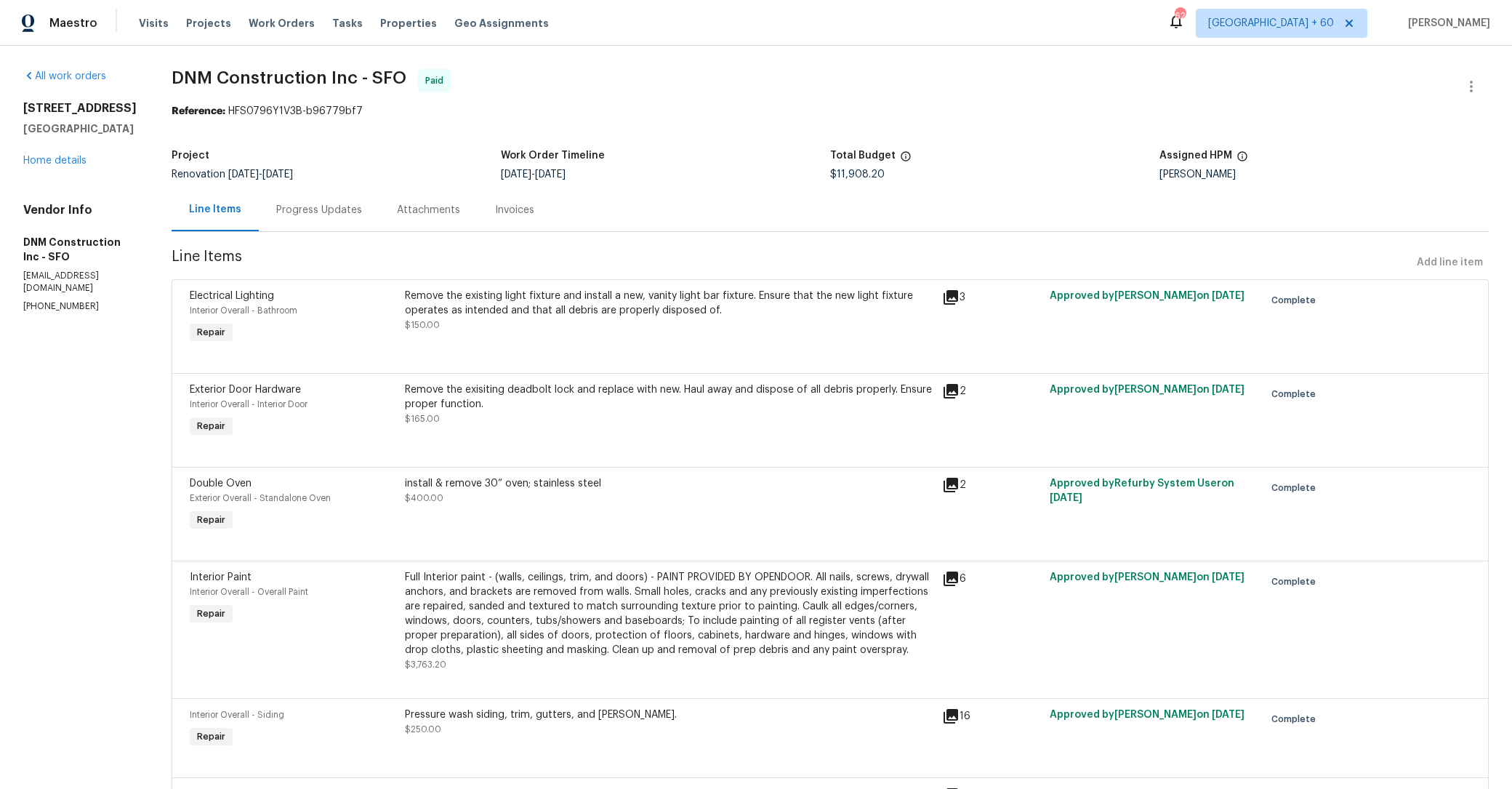
click at [527, 214] on div "Invoices" at bounding box center [515, 210] width 39 height 15
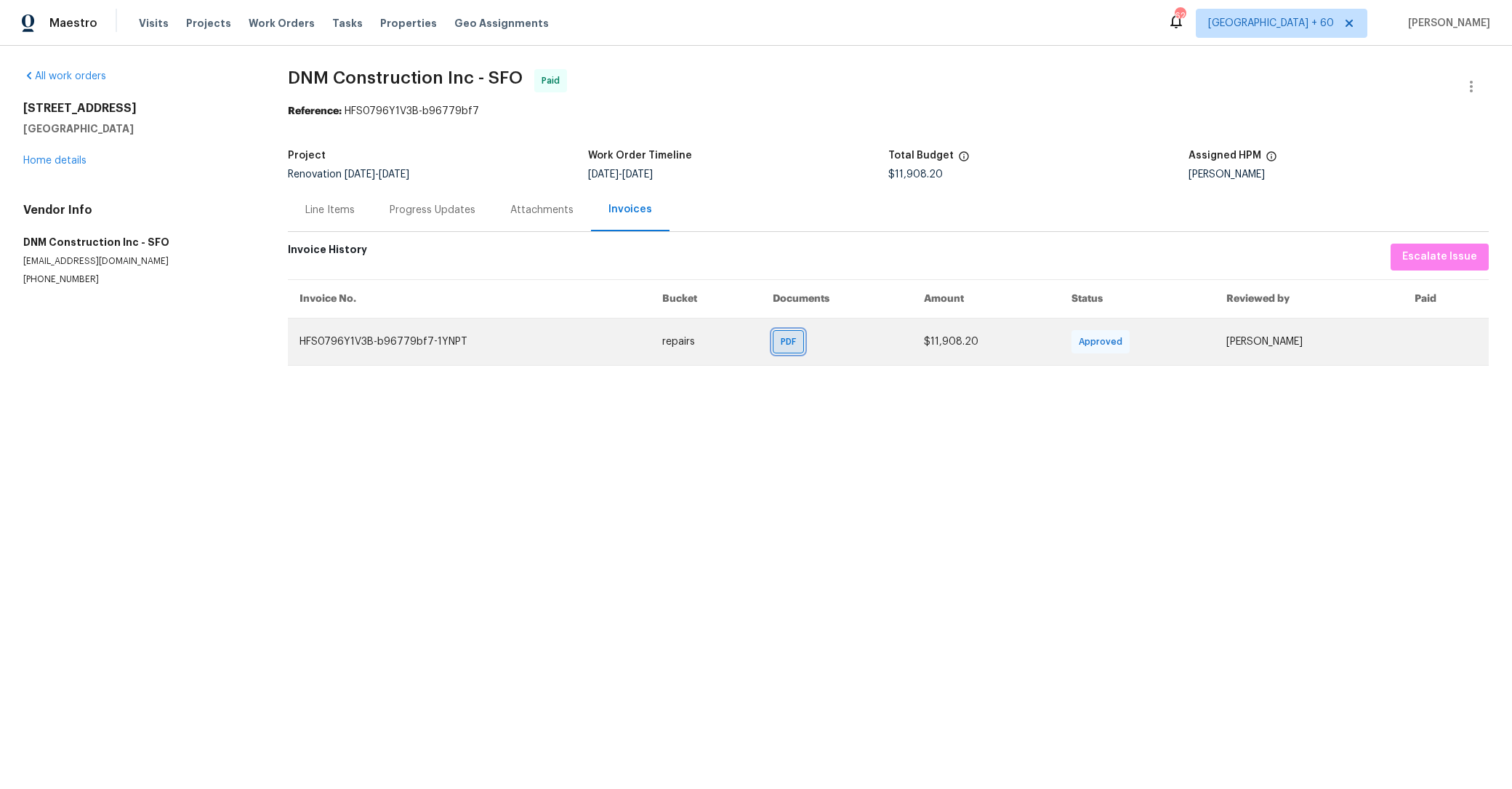
click at [781, 341] on span "PDF" at bounding box center [791, 341] width 21 height 15
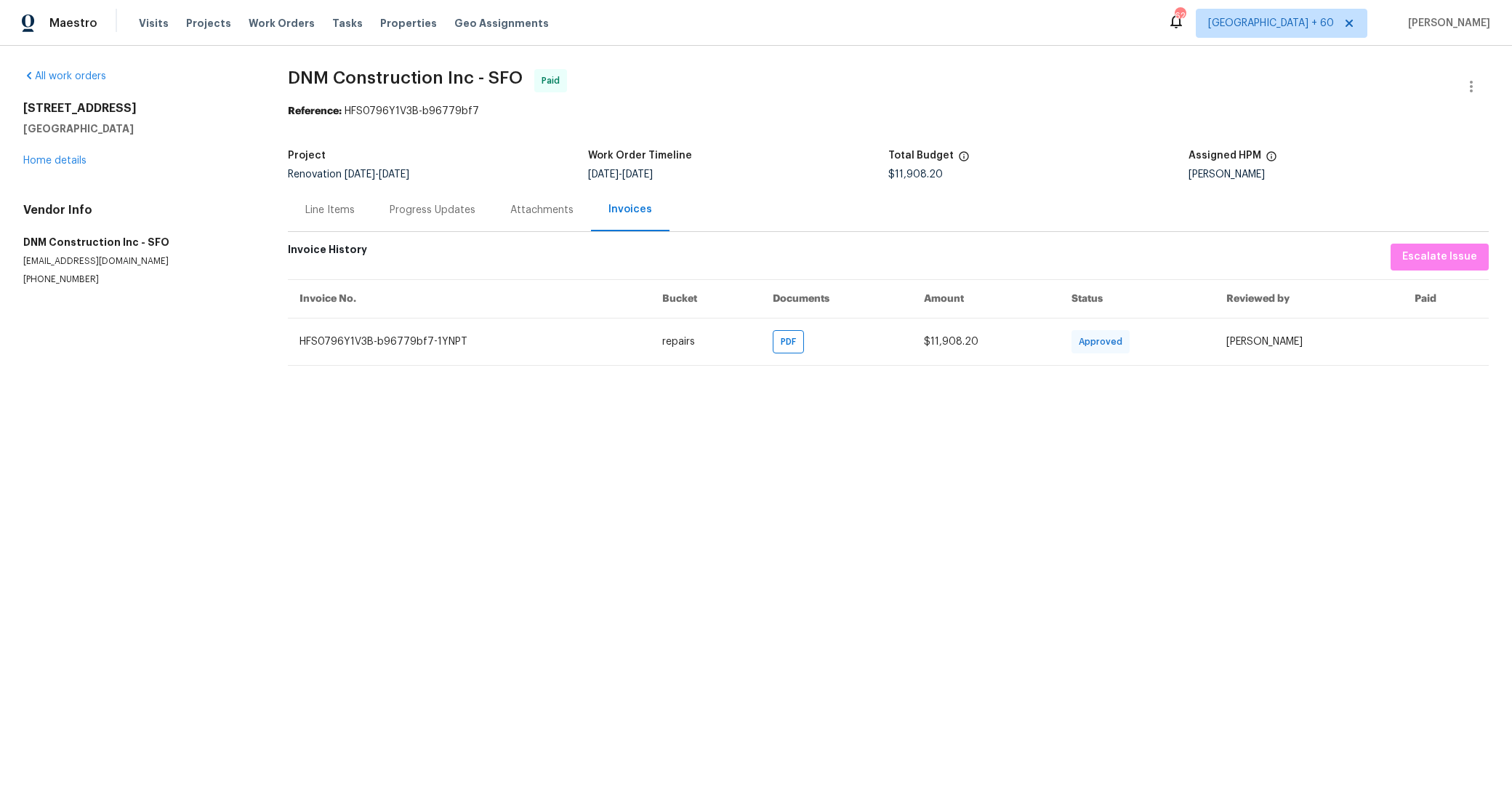
click at [545, 207] on div "Attachments" at bounding box center [542, 210] width 63 height 15
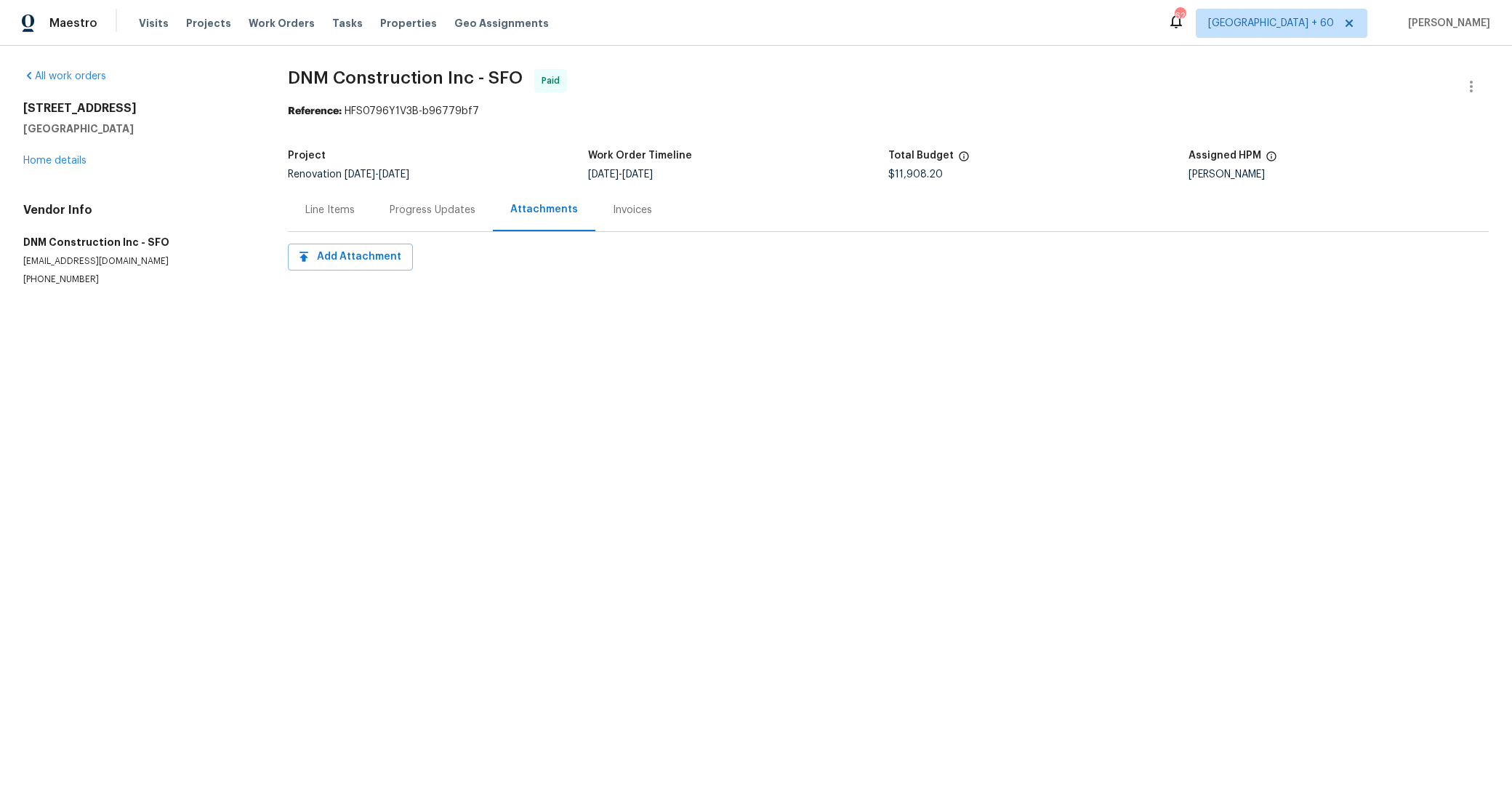
click at [425, 217] on div "Progress Updates" at bounding box center [432, 210] width 121 height 43
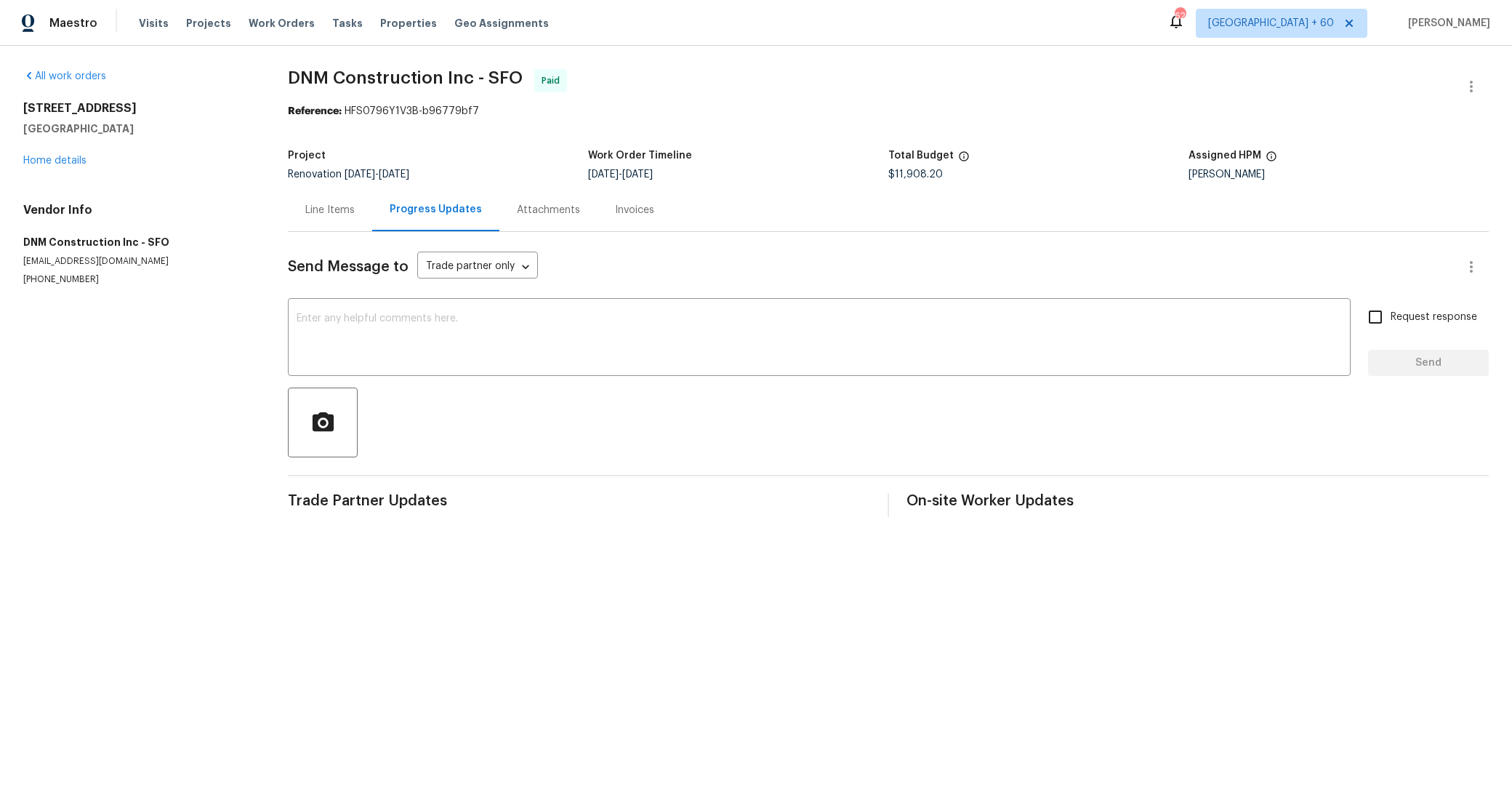
click at [330, 217] on div "Line Items" at bounding box center [330, 210] width 84 height 43
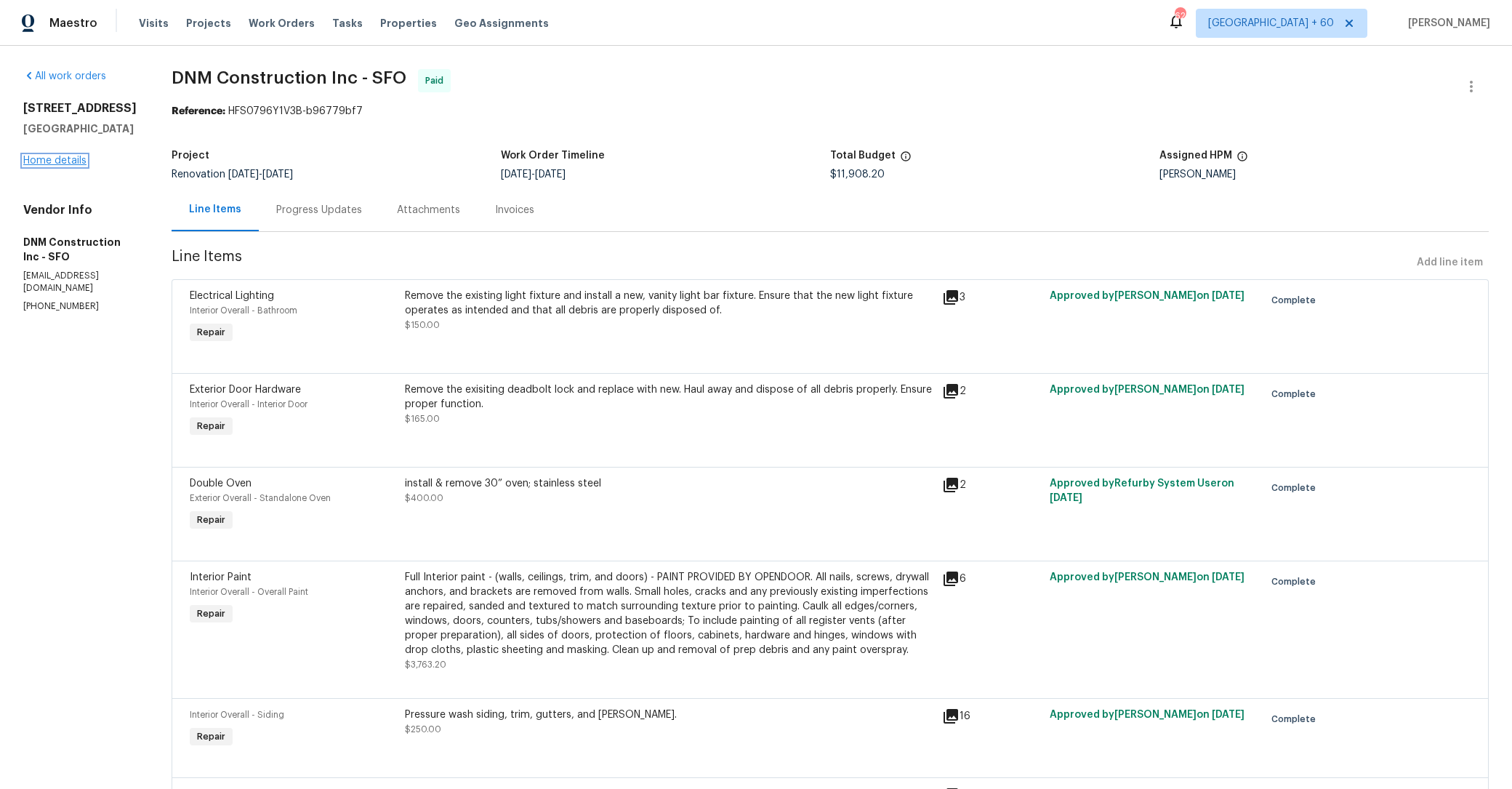
click at [75, 160] on link "Home details" at bounding box center [55, 160] width 63 height 10
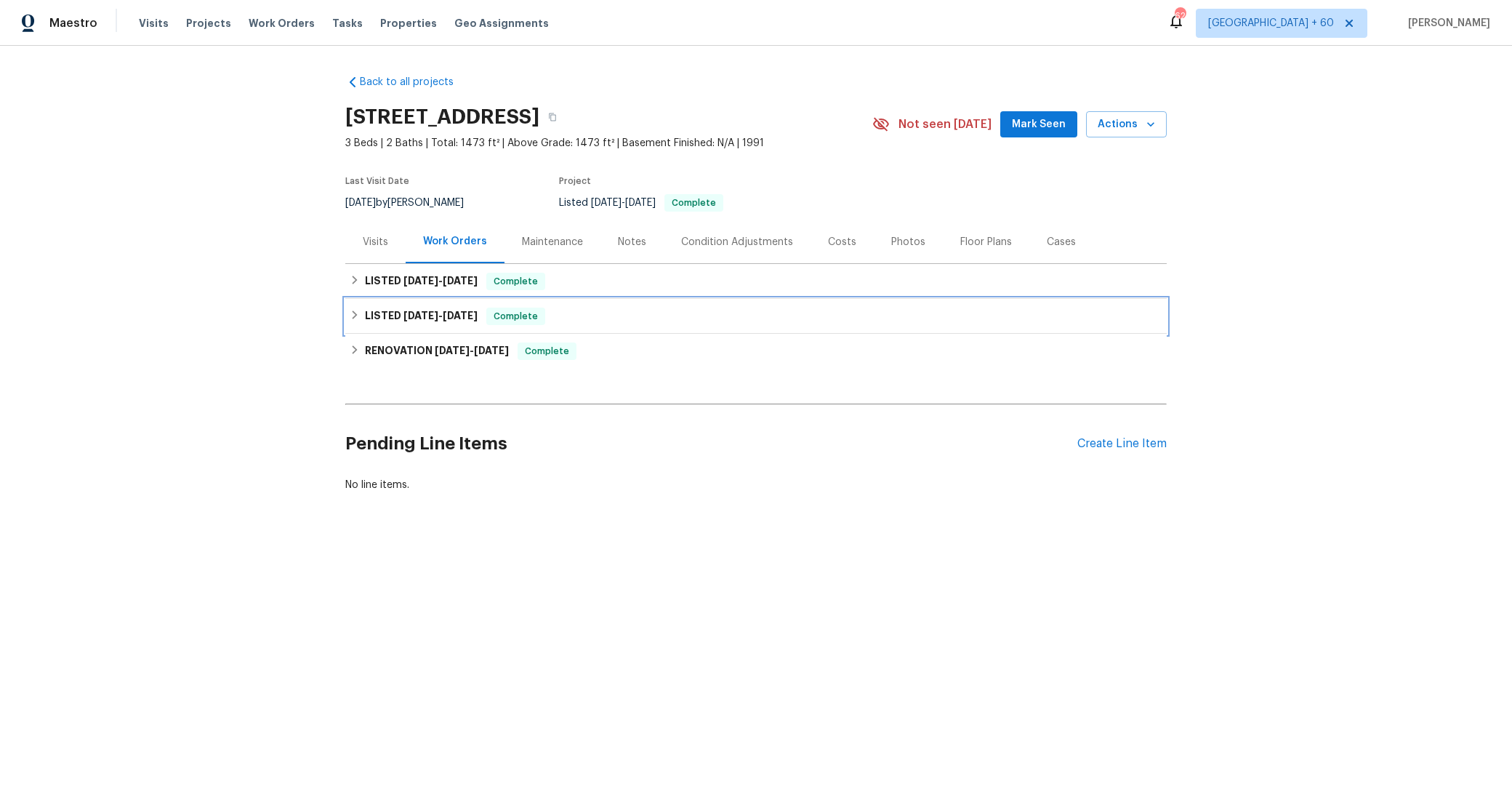
click at [367, 320] on h6 "LISTED 7/29/25 - 7/30/25" at bounding box center [421, 316] width 112 height 18
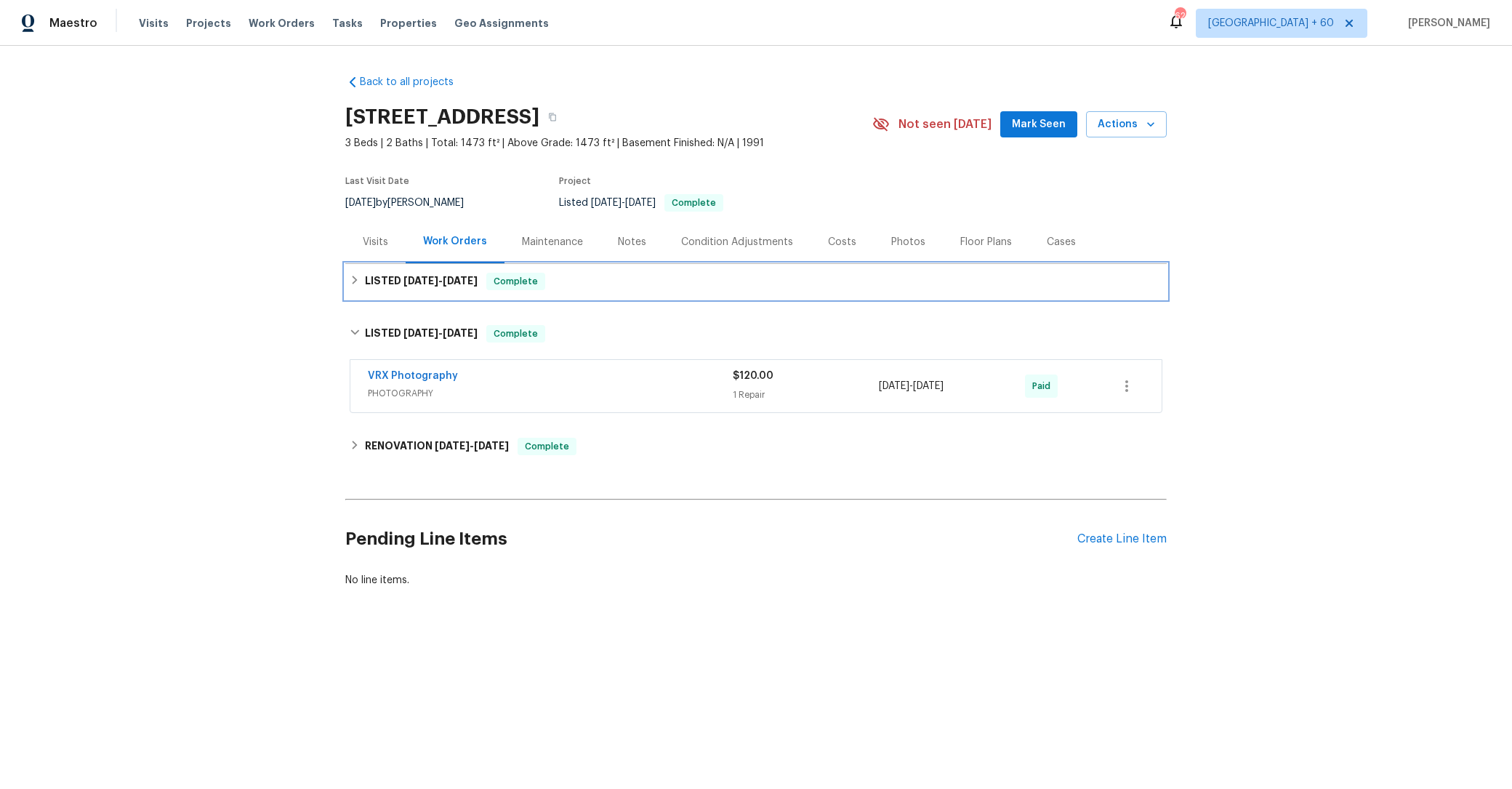
click at [367, 288] on h6 "LISTED 8/6/25 - 8/9/25" at bounding box center [421, 281] width 112 height 18
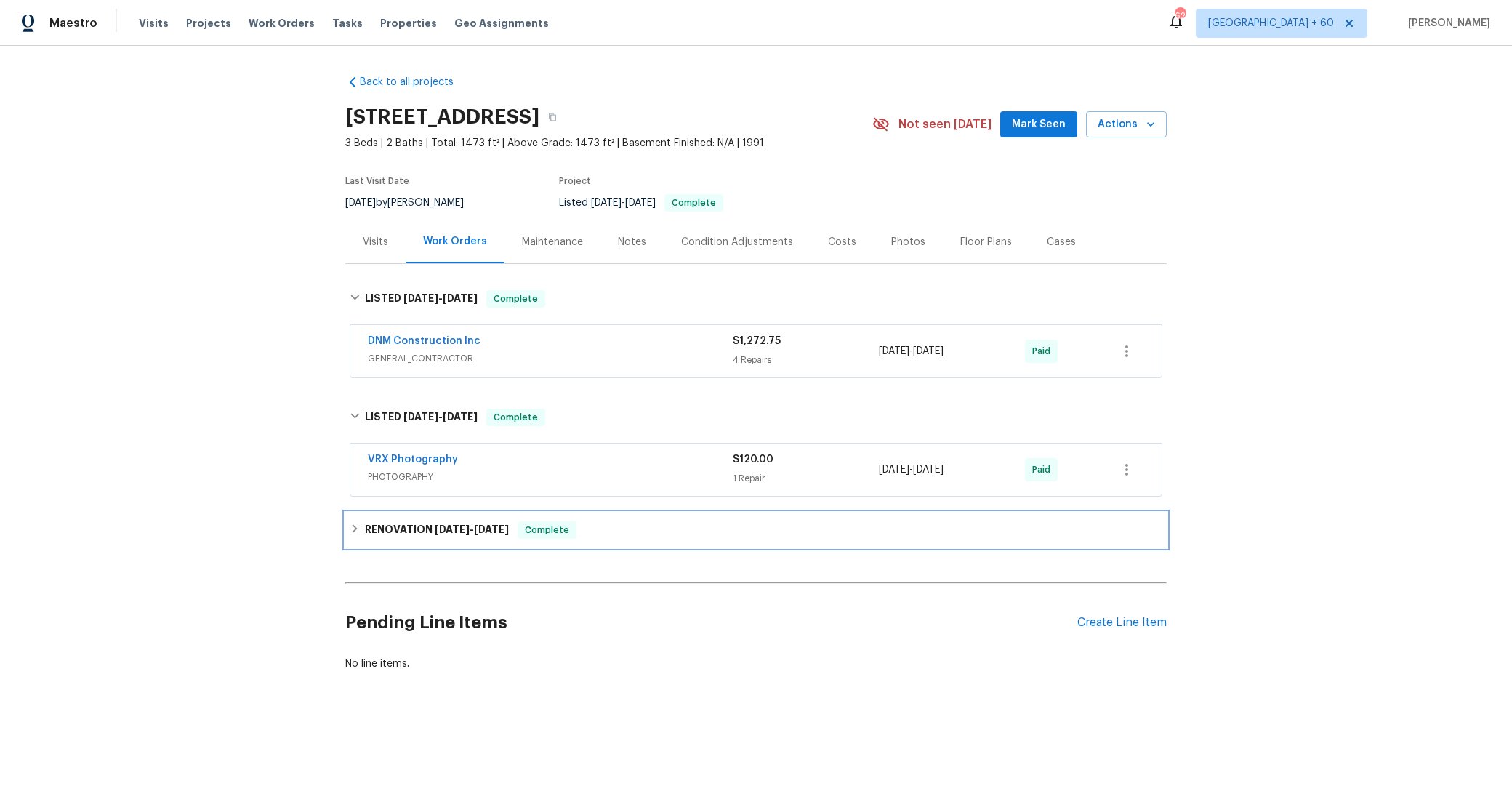
click at [381, 529] on h6 "RENOVATION 7/22/25 - 7/26/25" at bounding box center [437, 530] width 144 height 18
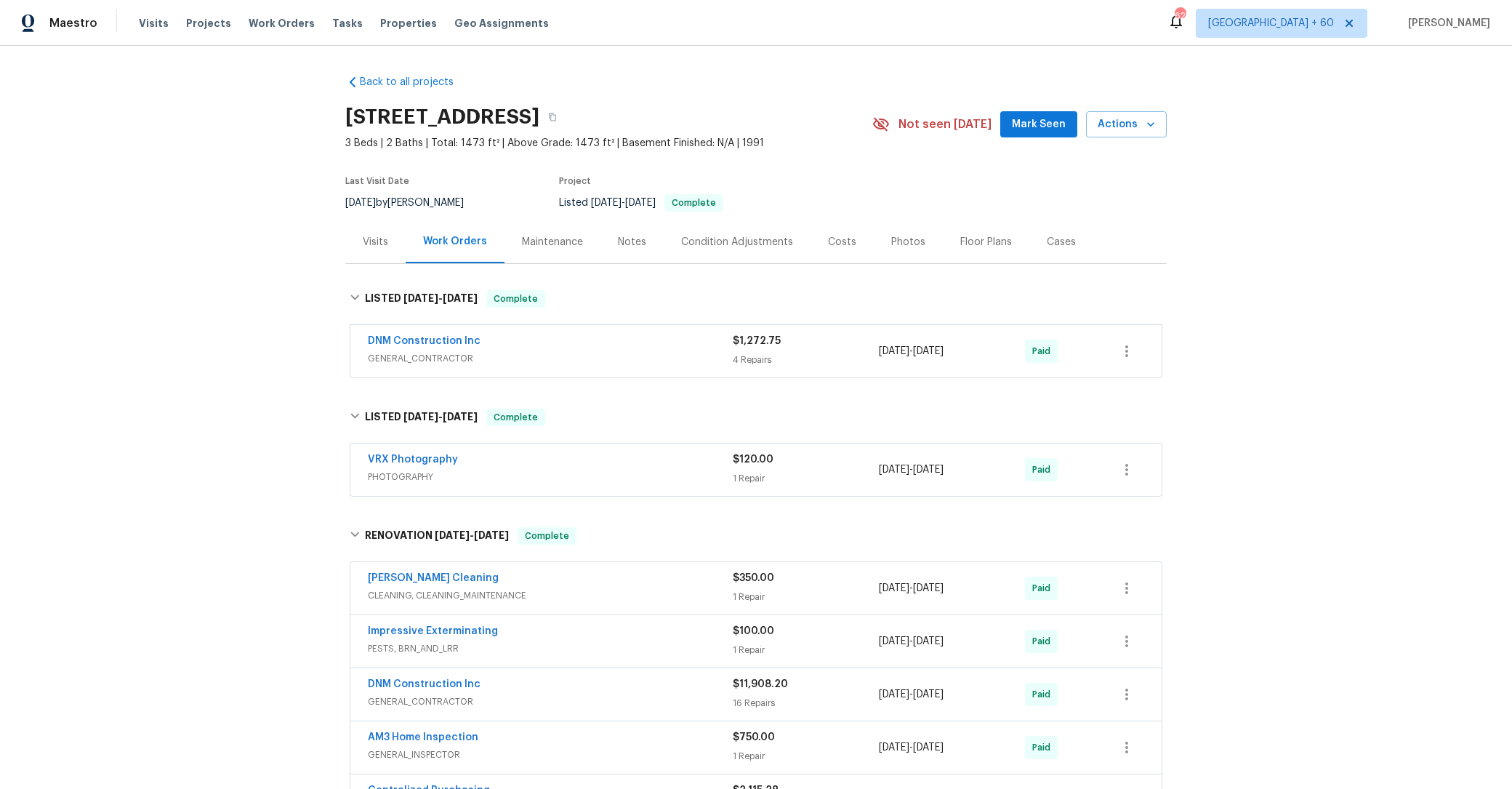
click at [728, 238] on div "Condition Adjustments" at bounding box center [736, 242] width 112 height 15
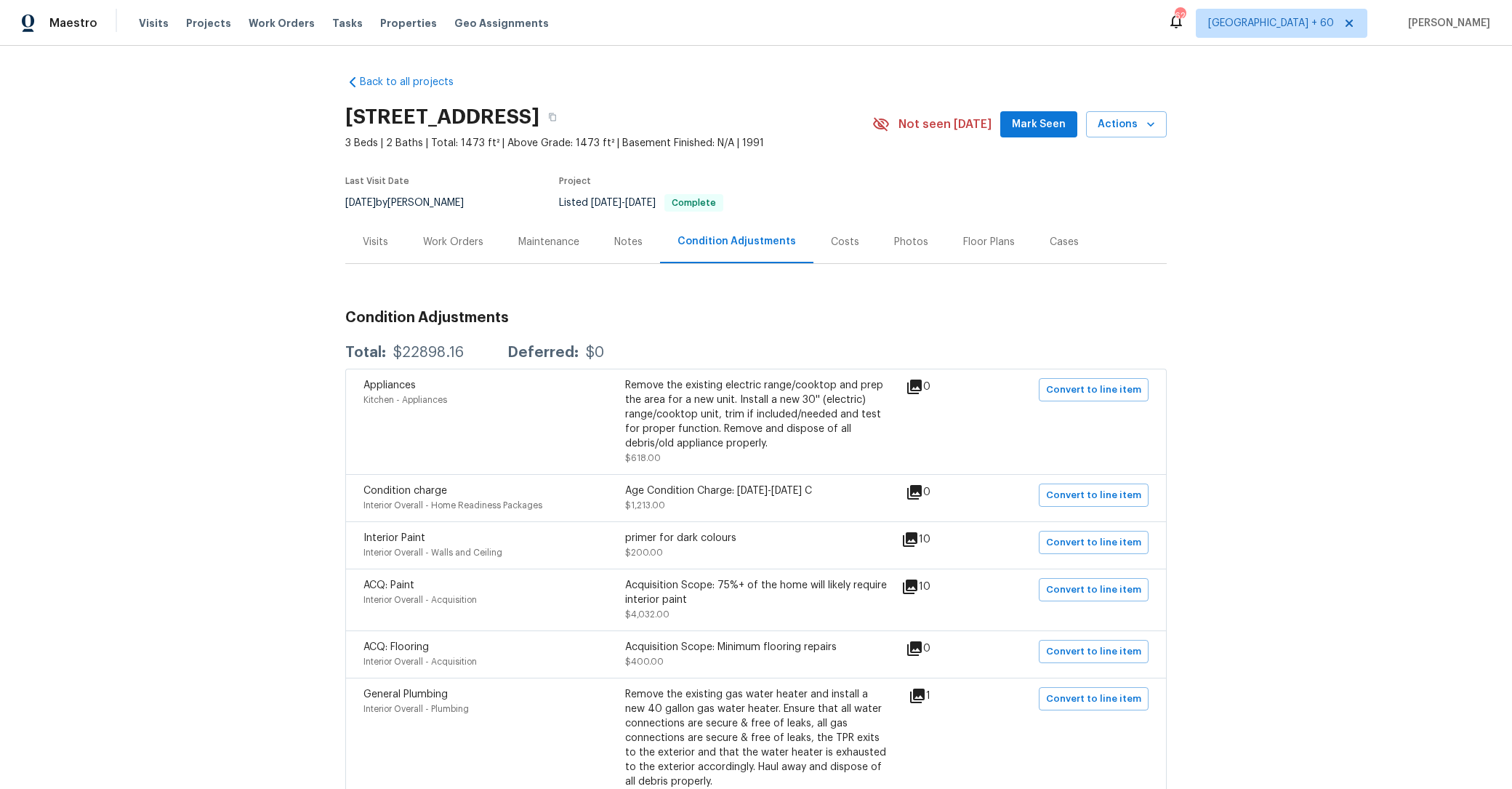
click at [525, 233] on div "Maintenance" at bounding box center [548, 242] width 96 height 43
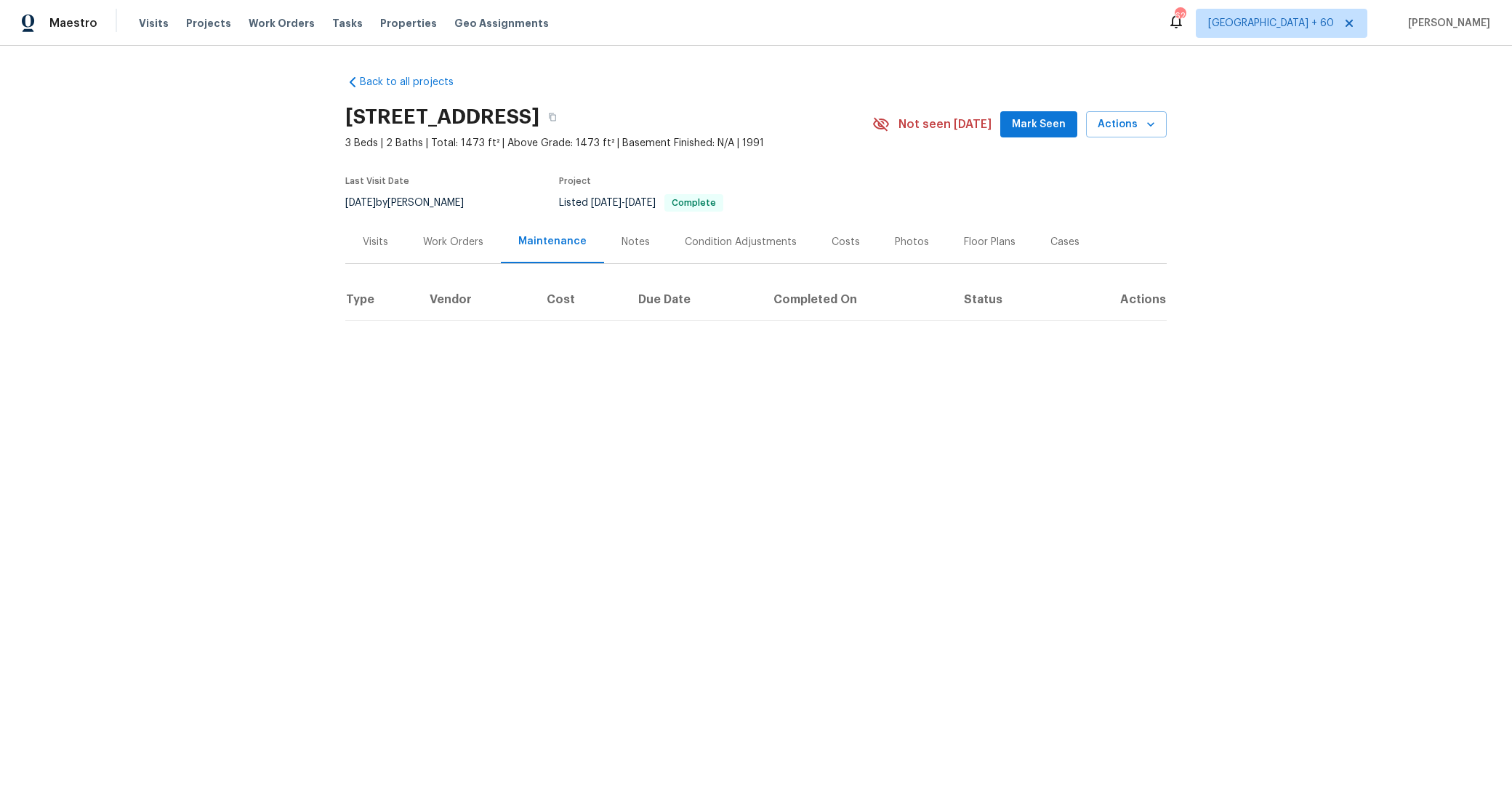
click at [448, 240] on div "Work Orders" at bounding box center [453, 242] width 60 height 15
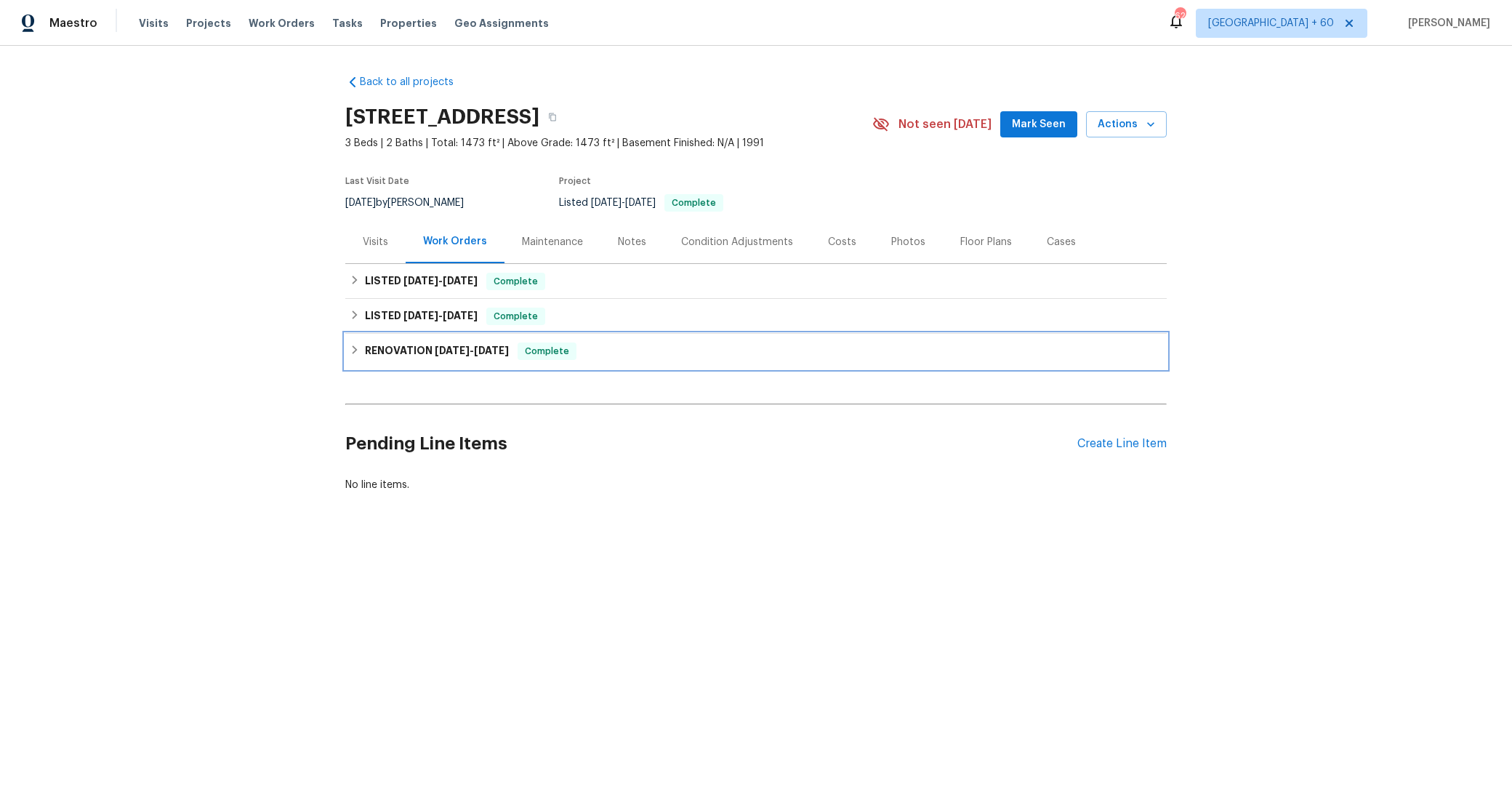
click at [384, 341] on div "RENOVATION 7/22/25 - 7/26/25 Complete" at bounding box center [756, 351] width 822 height 35
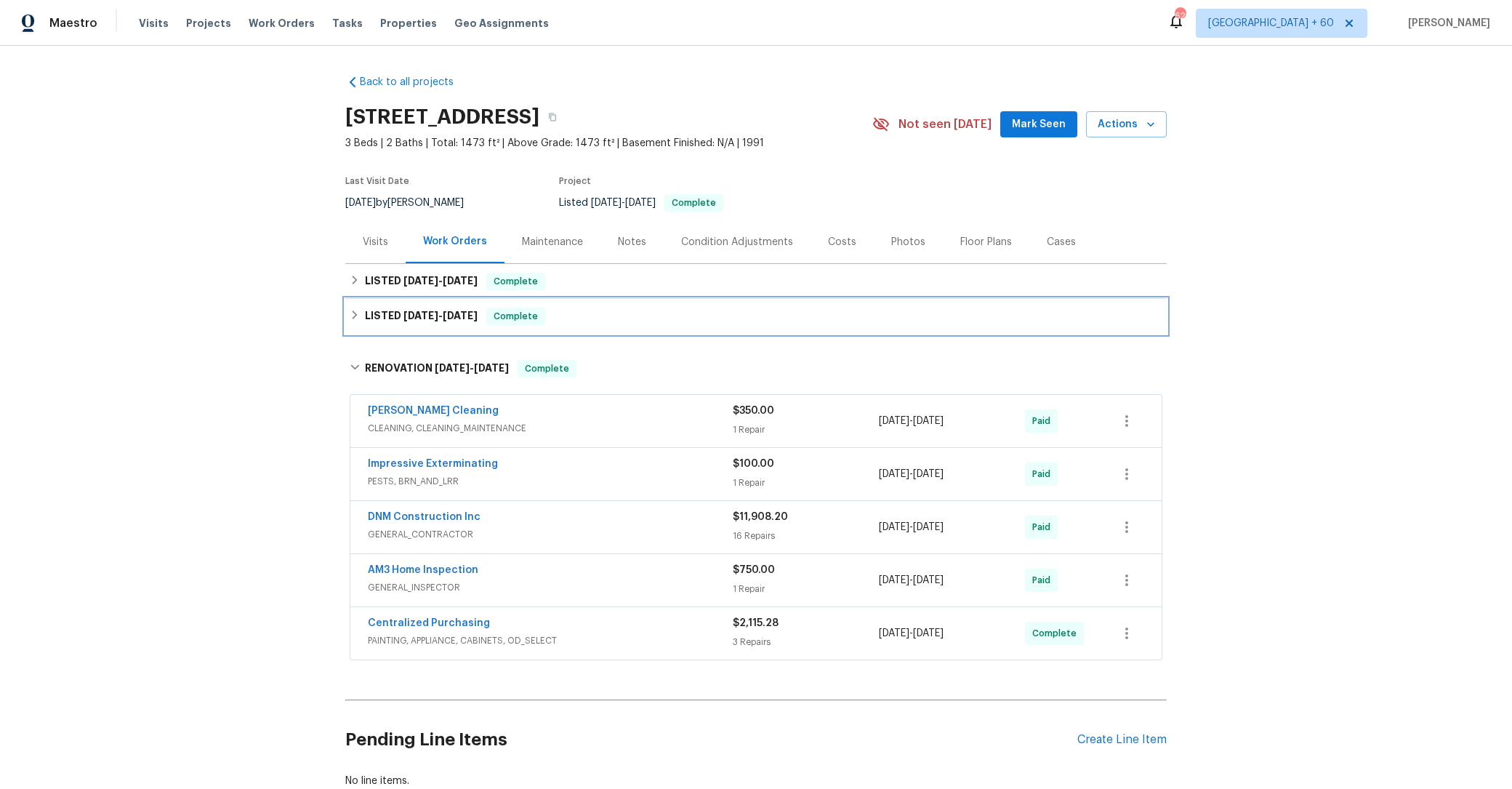
click at [394, 311] on h6 "LISTED 7/29/25 - 7/30/25" at bounding box center [421, 316] width 112 height 18
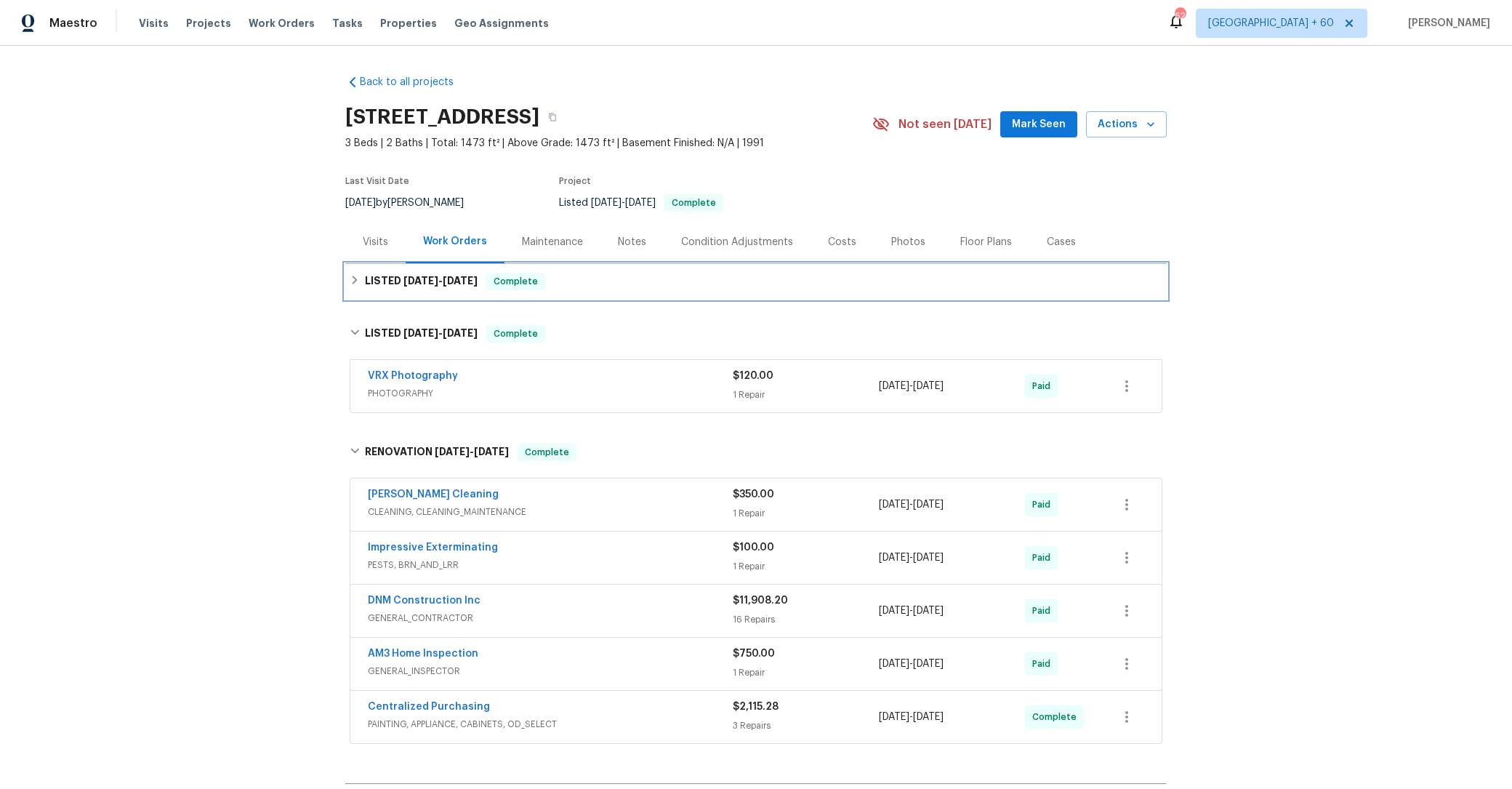
click at [404, 285] on span "8/6/25" at bounding box center [421, 280] width 35 height 10
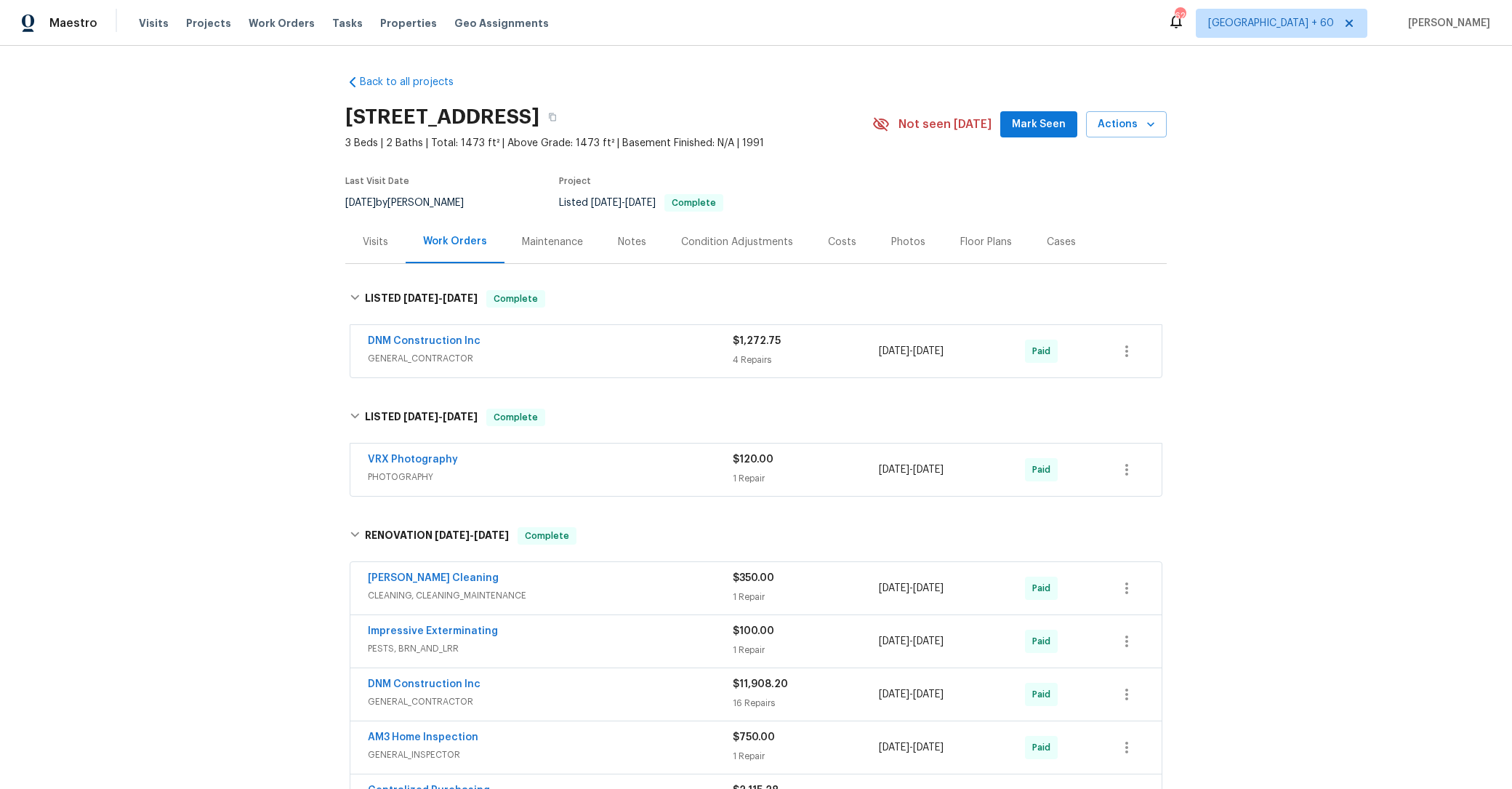
click at [552, 240] on div "Maintenance" at bounding box center [552, 242] width 61 height 15
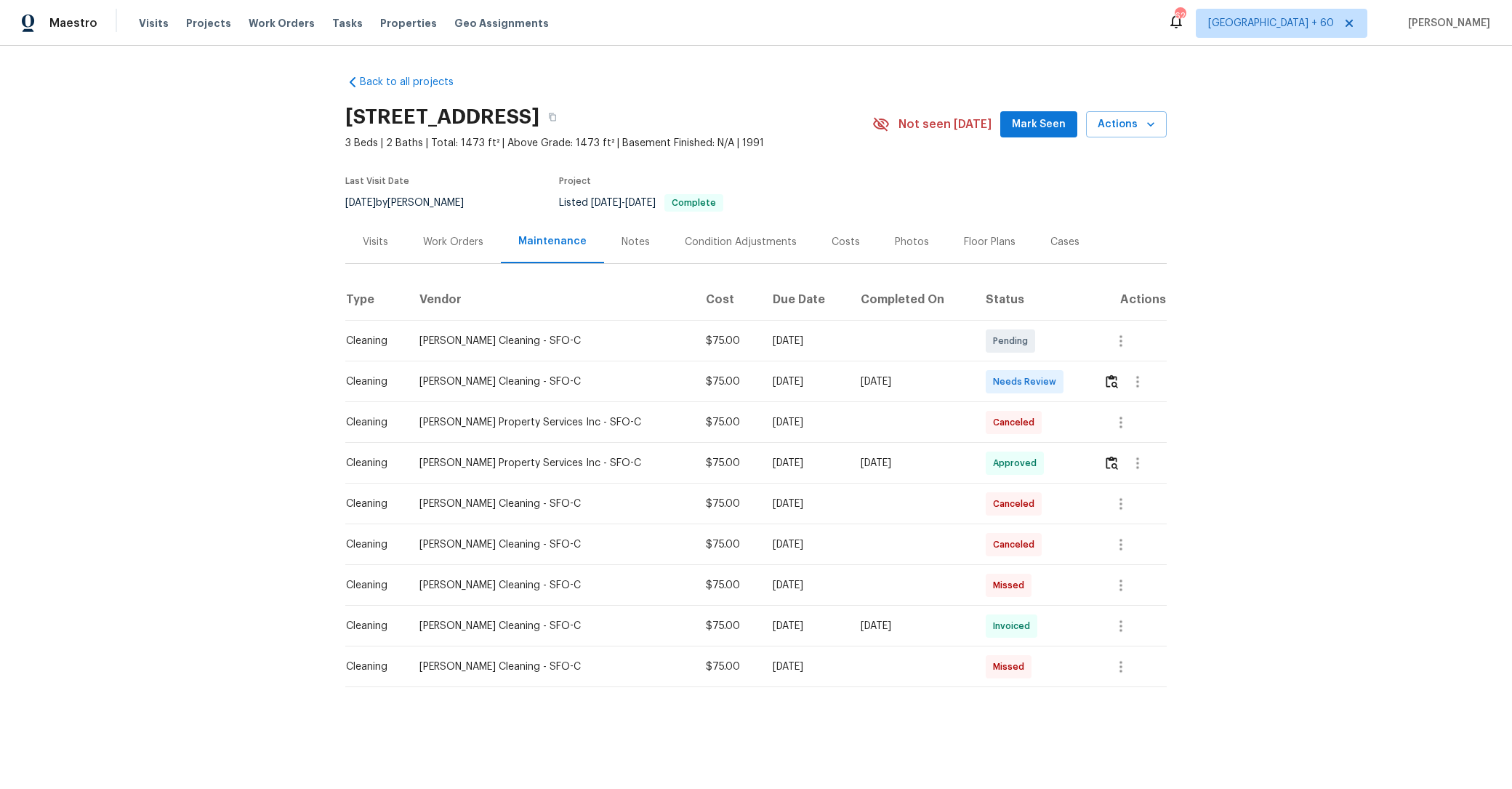
click at [852, 235] on div "Costs" at bounding box center [846, 242] width 63 height 43
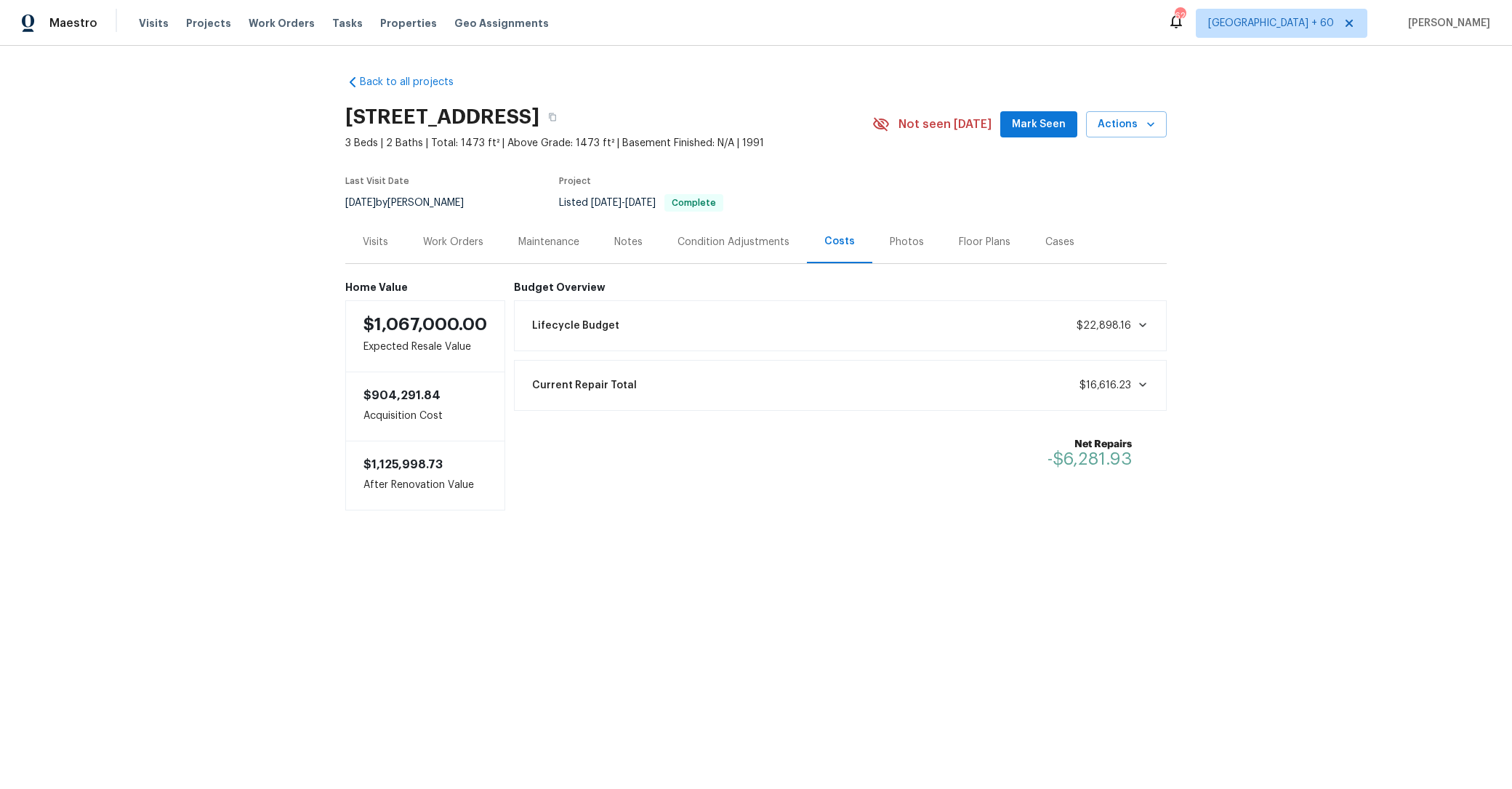
click at [1134, 391] on span "$16,616.23" at bounding box center [1115, 385] width 69 height 15
click at [1128, 323] on span "$22,898.16" at bounding box center [1104, 325] width 55 height 10
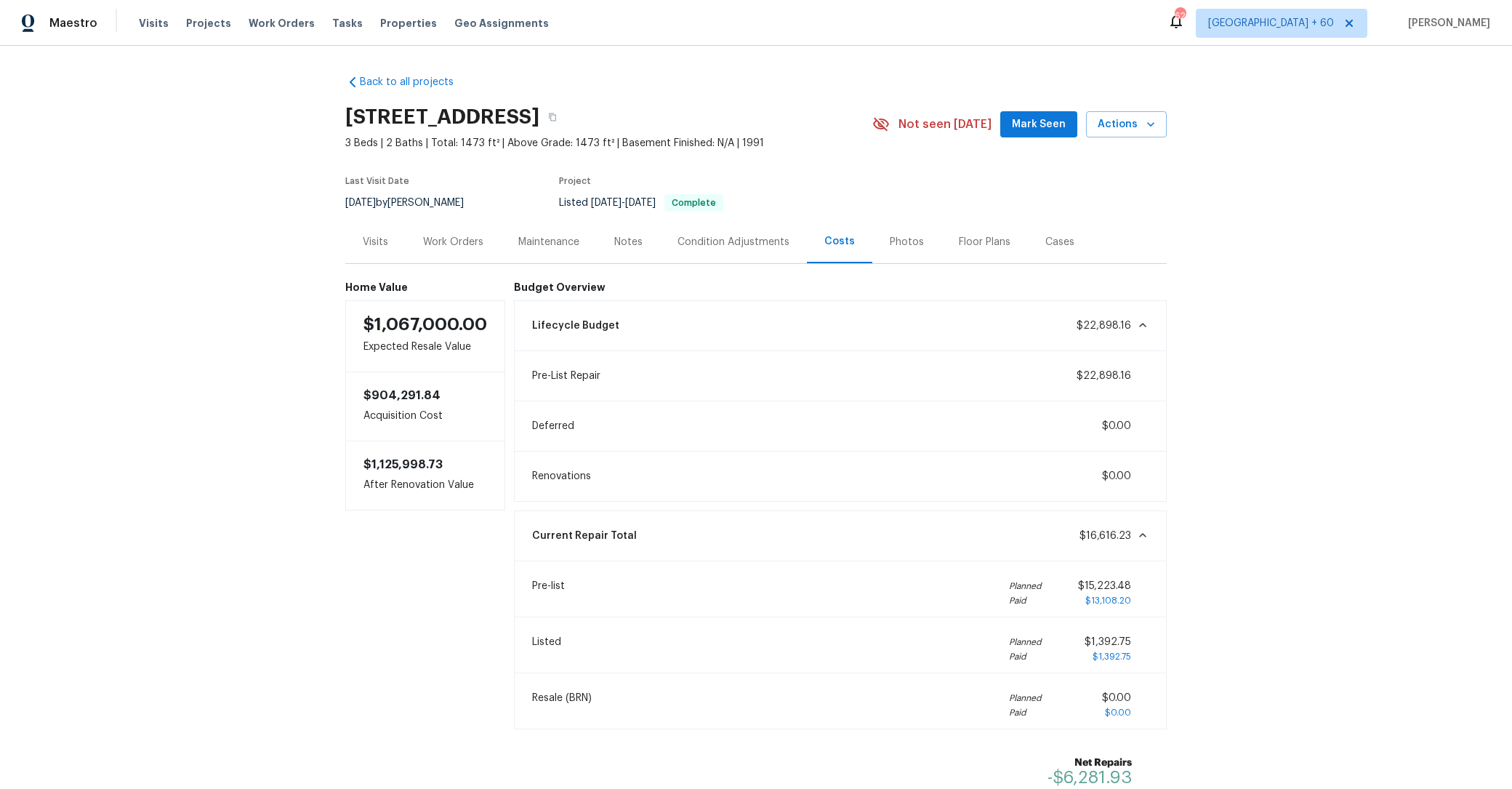
click at [1128, 323] on span "$22,898.16" at bounding box center [1104, 325] width 55 height 10
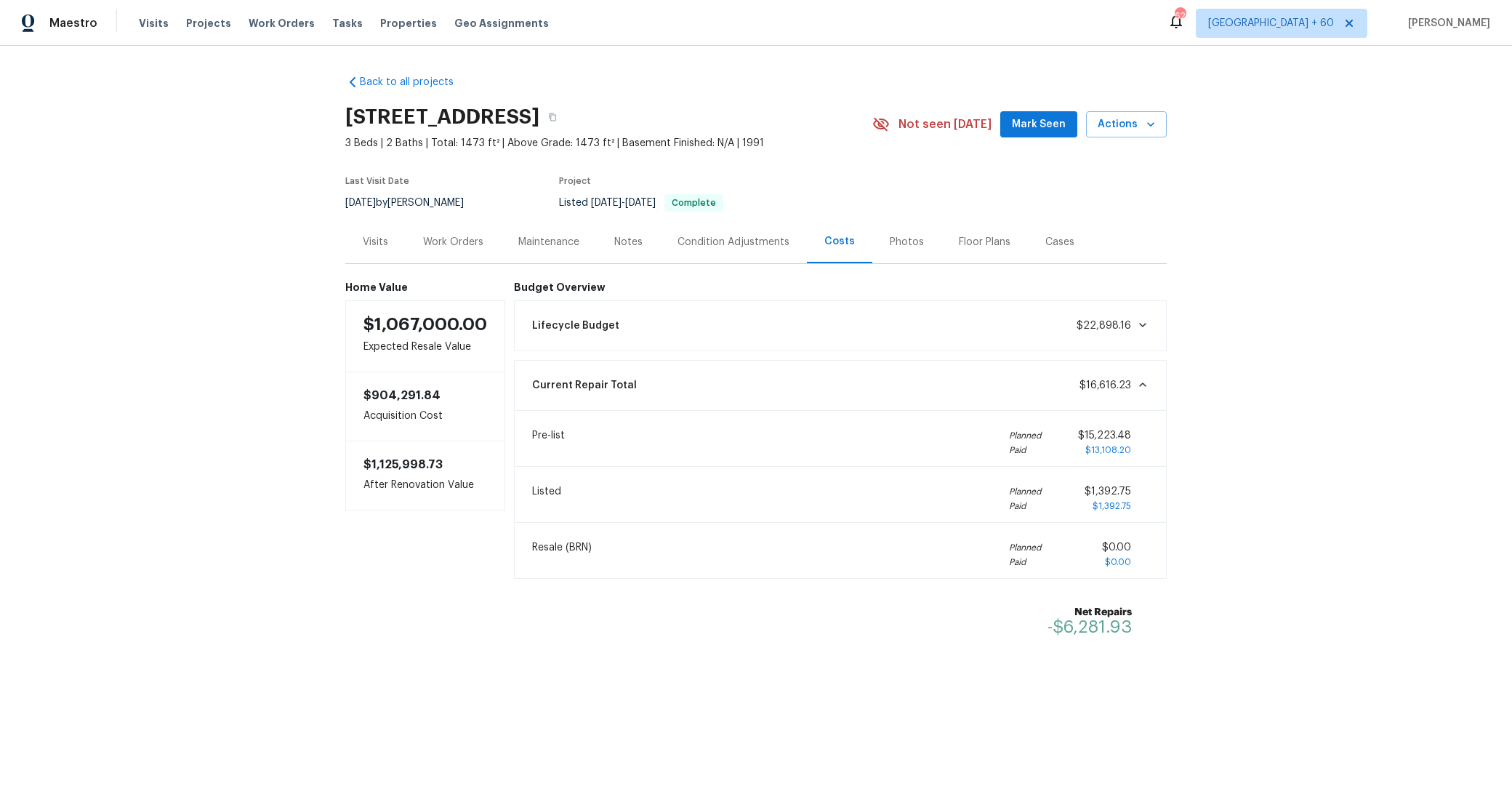
click at [1124, 329] on span "$22,898.16" at bounding box center [1104, 325] width 55 height 10
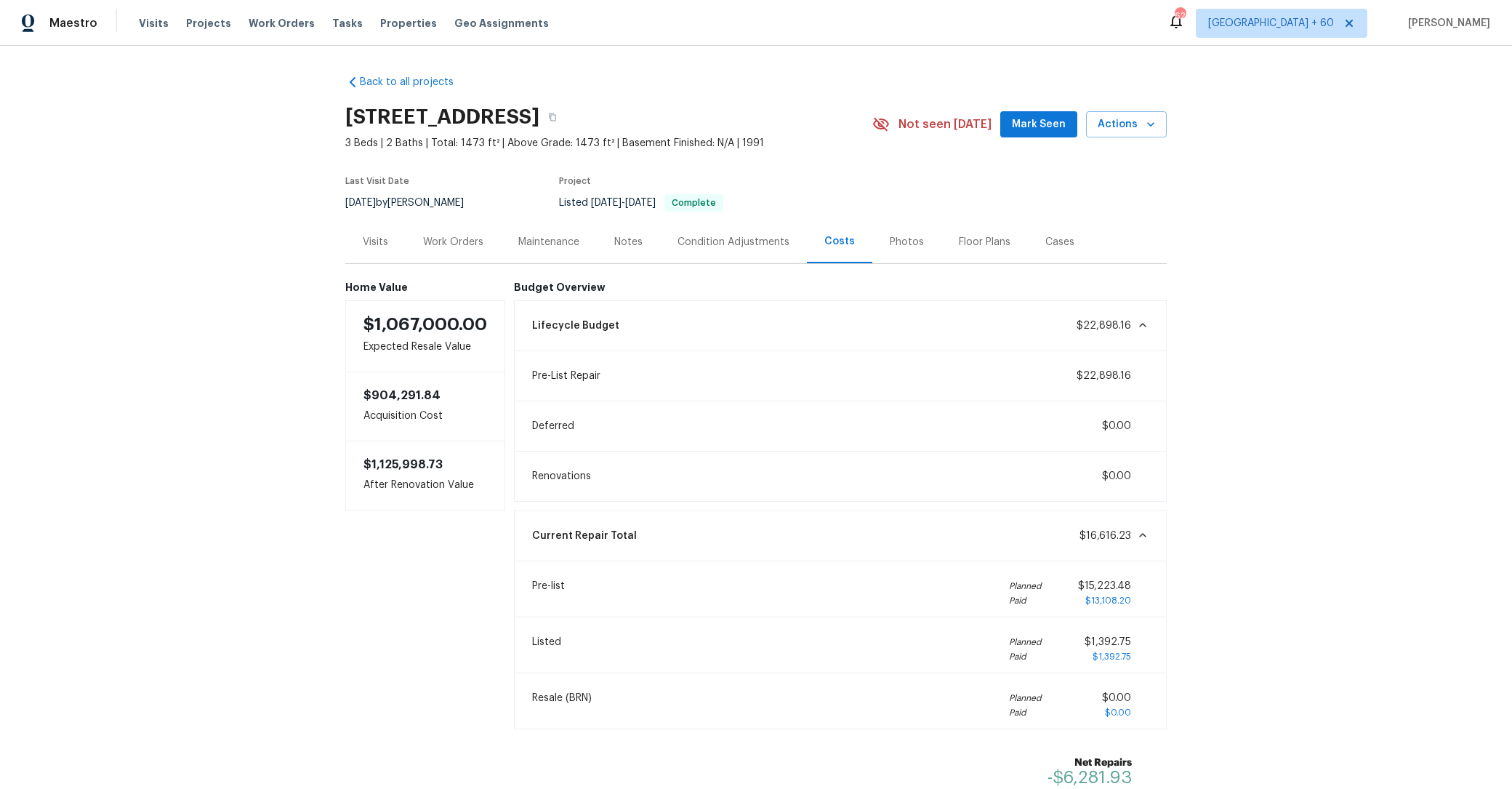
click at [527, 232] on div "Maintenance" at bounding box center [548, 242] width 96 height 43
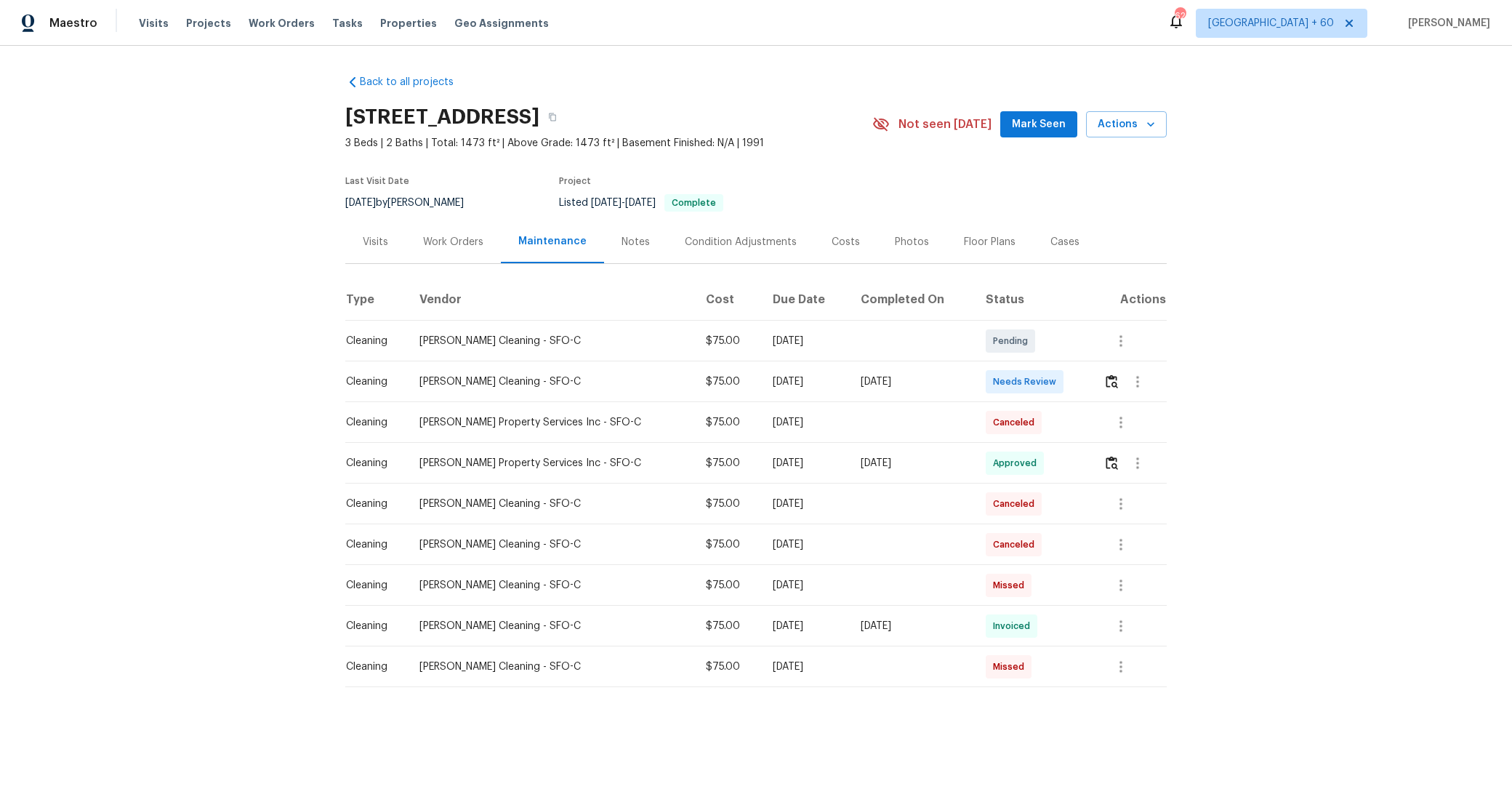
click at [434, 242] on div "Work Orders" at bounding box center [453, 242] width 60 height 15
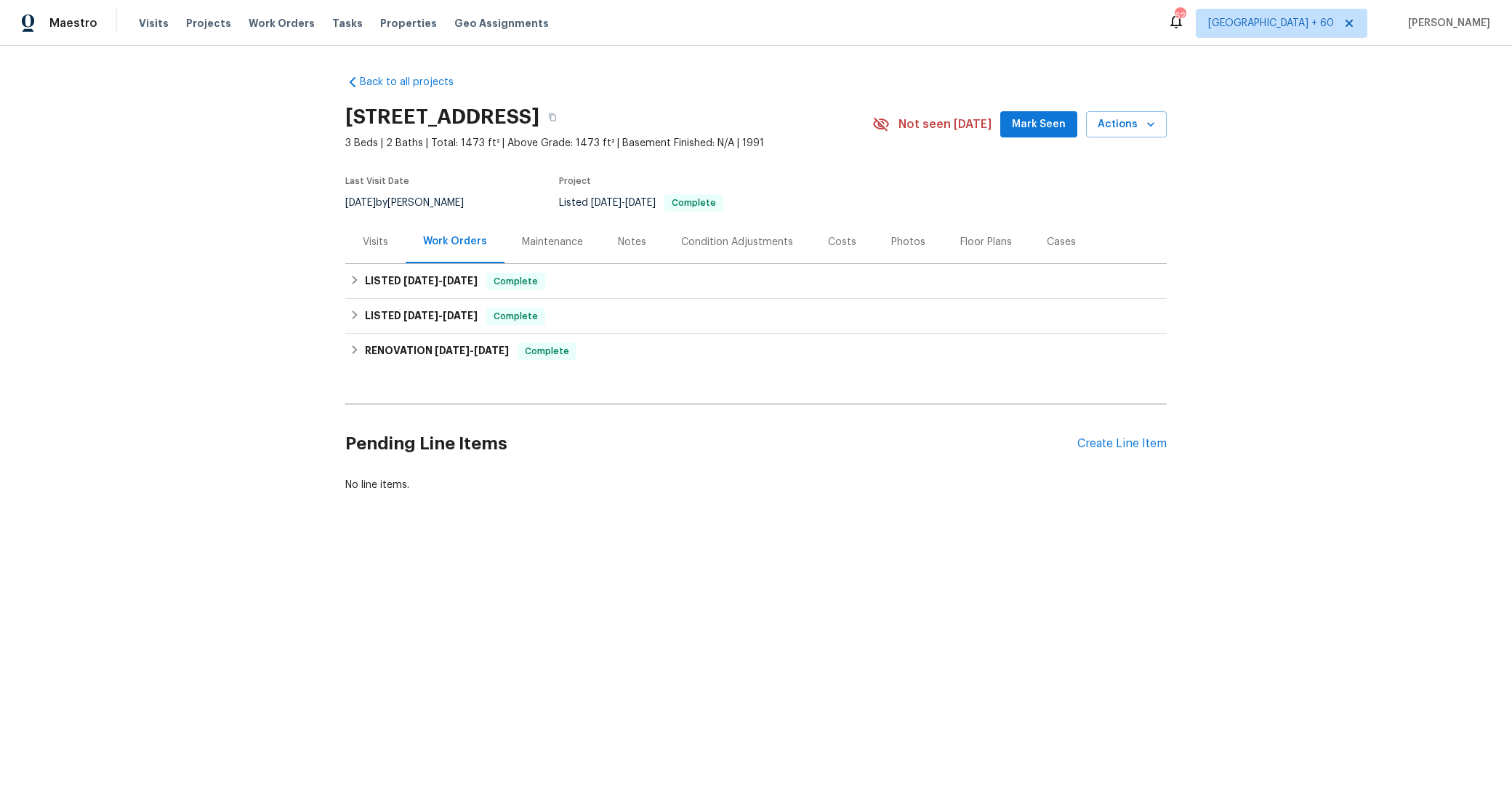
click at [545, 238] on div "Maintenance" at bounding box center [552, 242] width 61 height 15
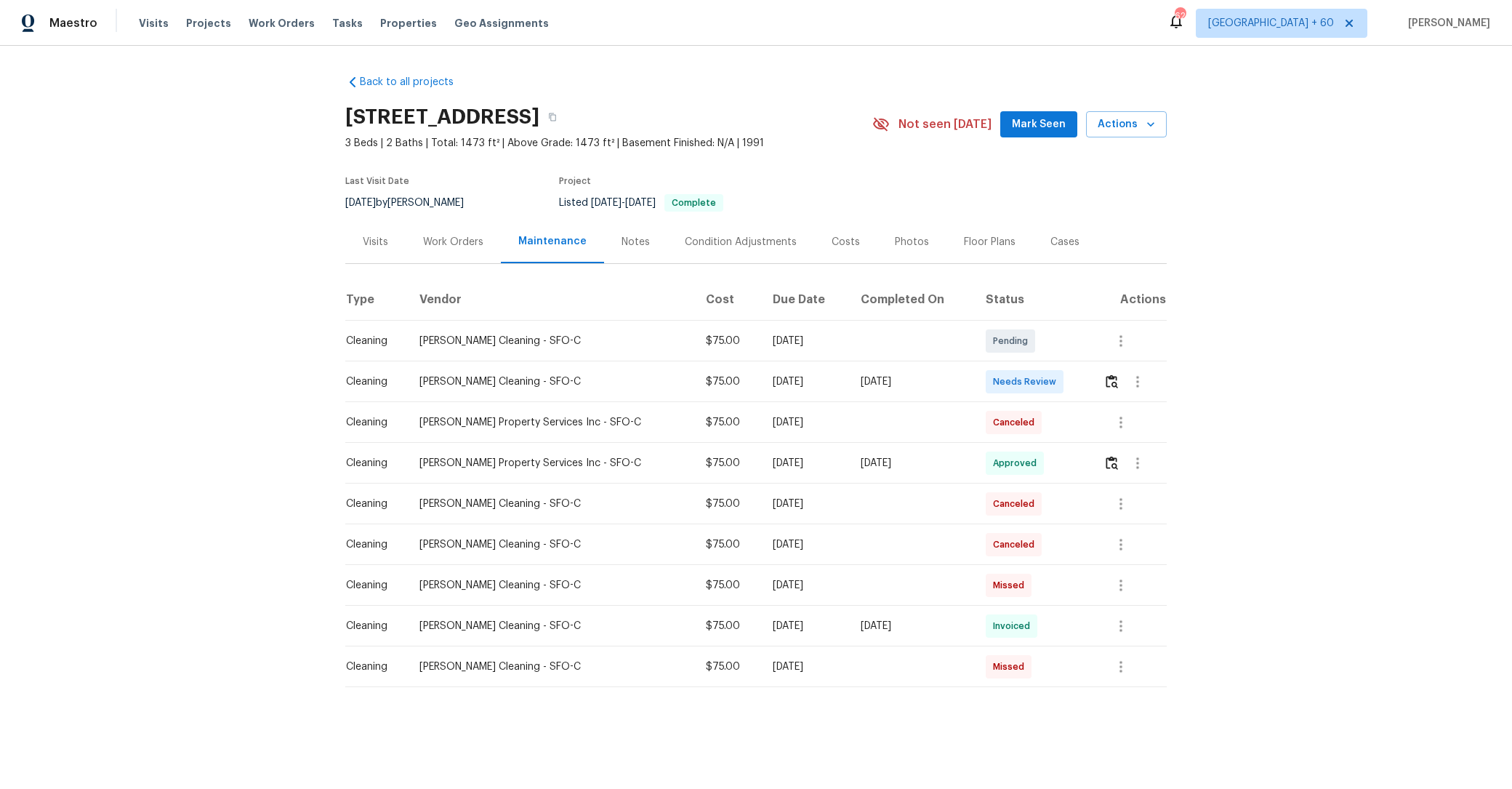
click at [448, 235] on div "Work Orders" at bounding box center [453, 242] width 60 height 15
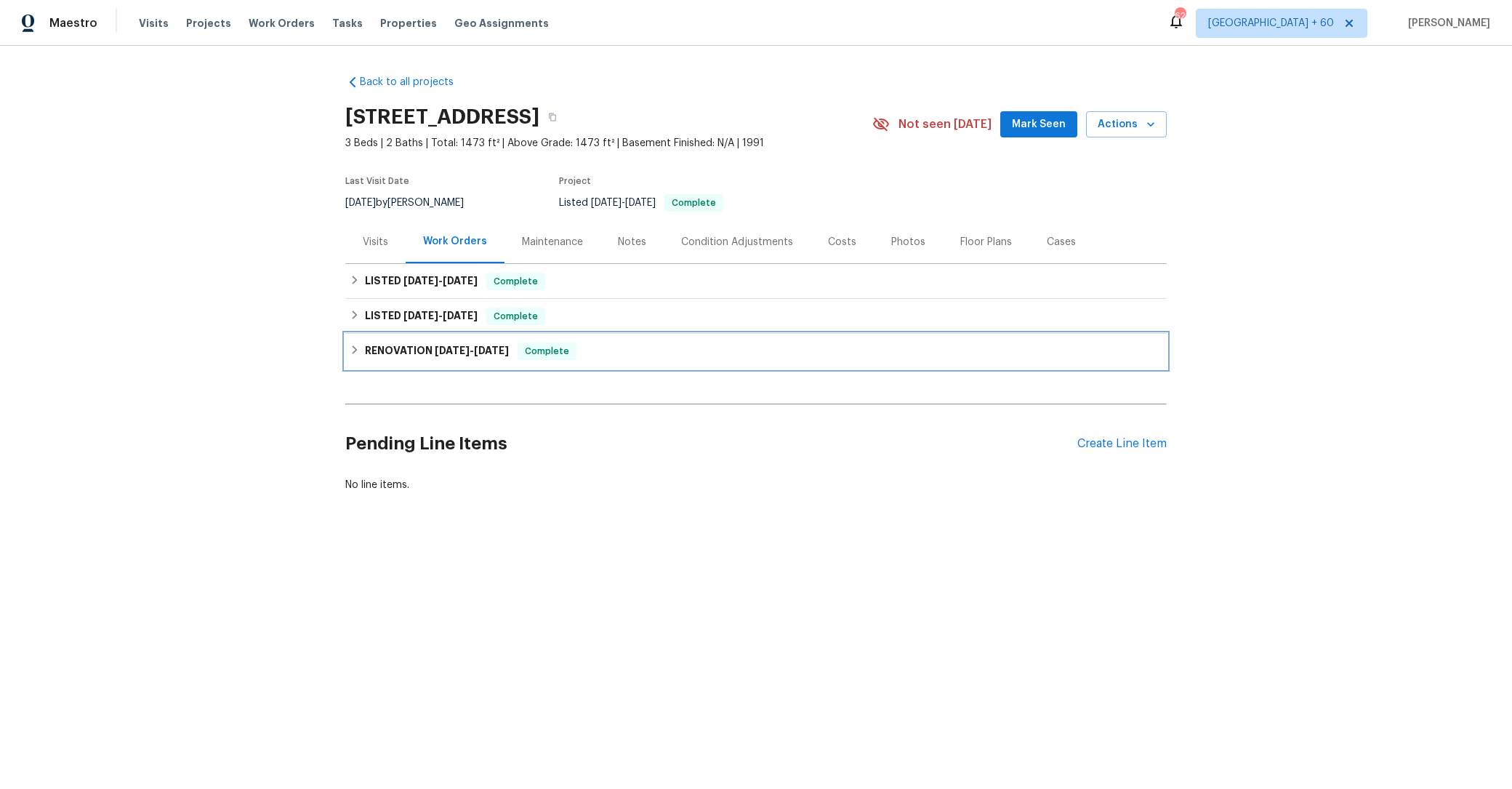
click at [422, 348] on h6 "RENOVATION 7/22/25 - 7/26/25" at bounding box center [437, 351] width 144 height 18
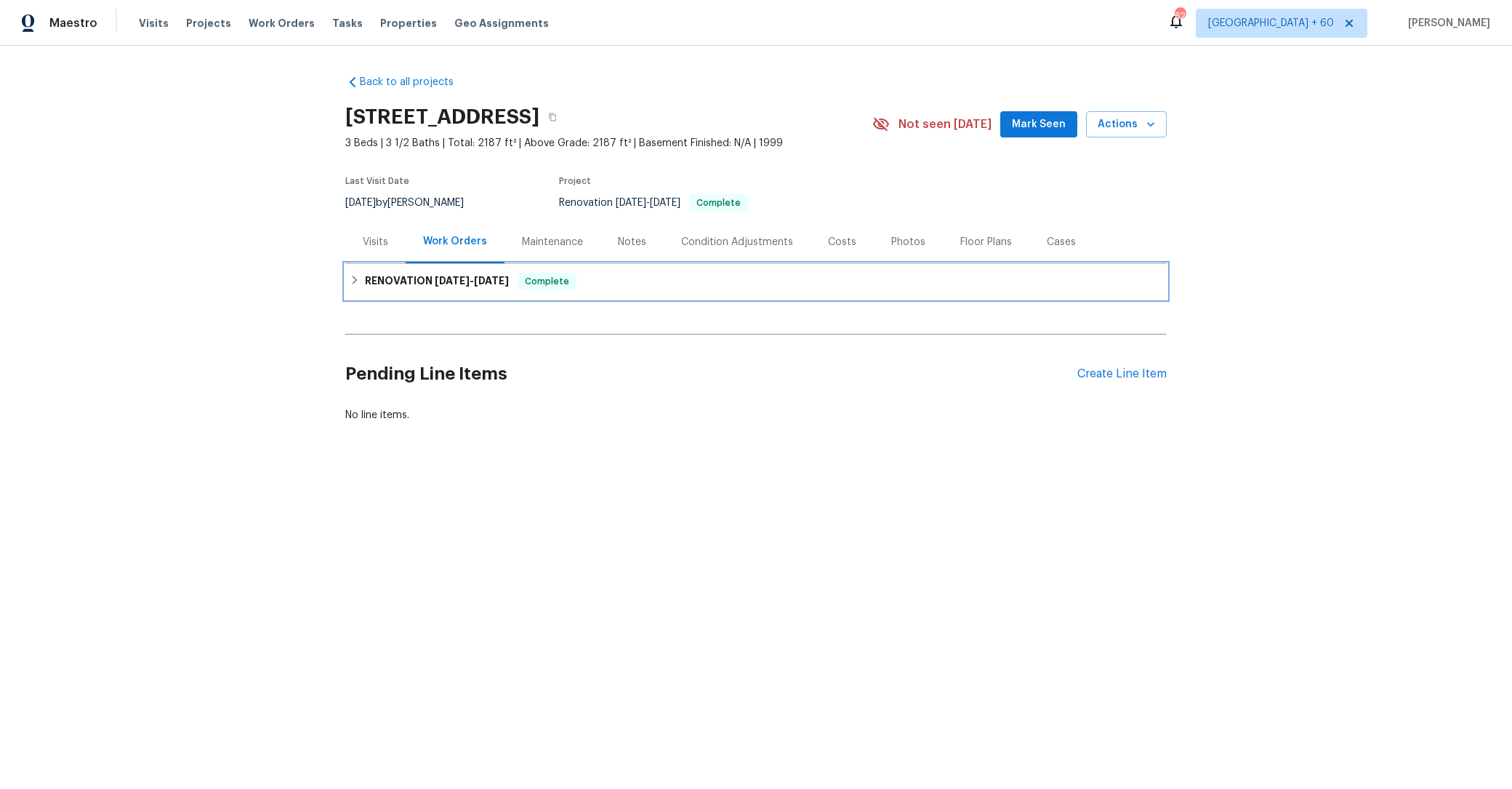
click at [425, 280] on h6 "RENOVATION [DATE] - [DATE]" at bounding box center [437, 281] width 144 height 18
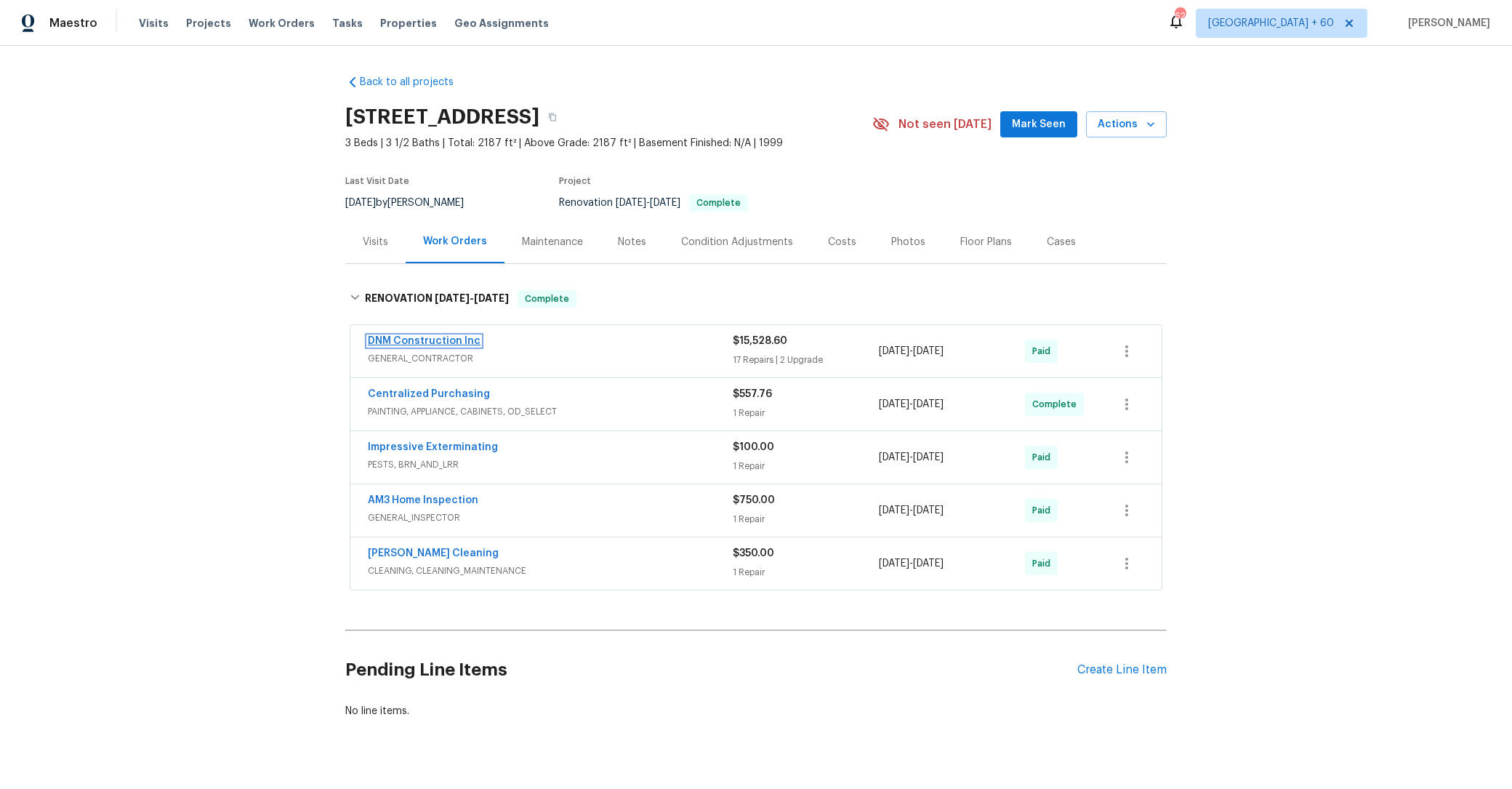
click at [394, 336] on link "DNM Construction Inc" at bounding box center [424, 341] width 112 height 10
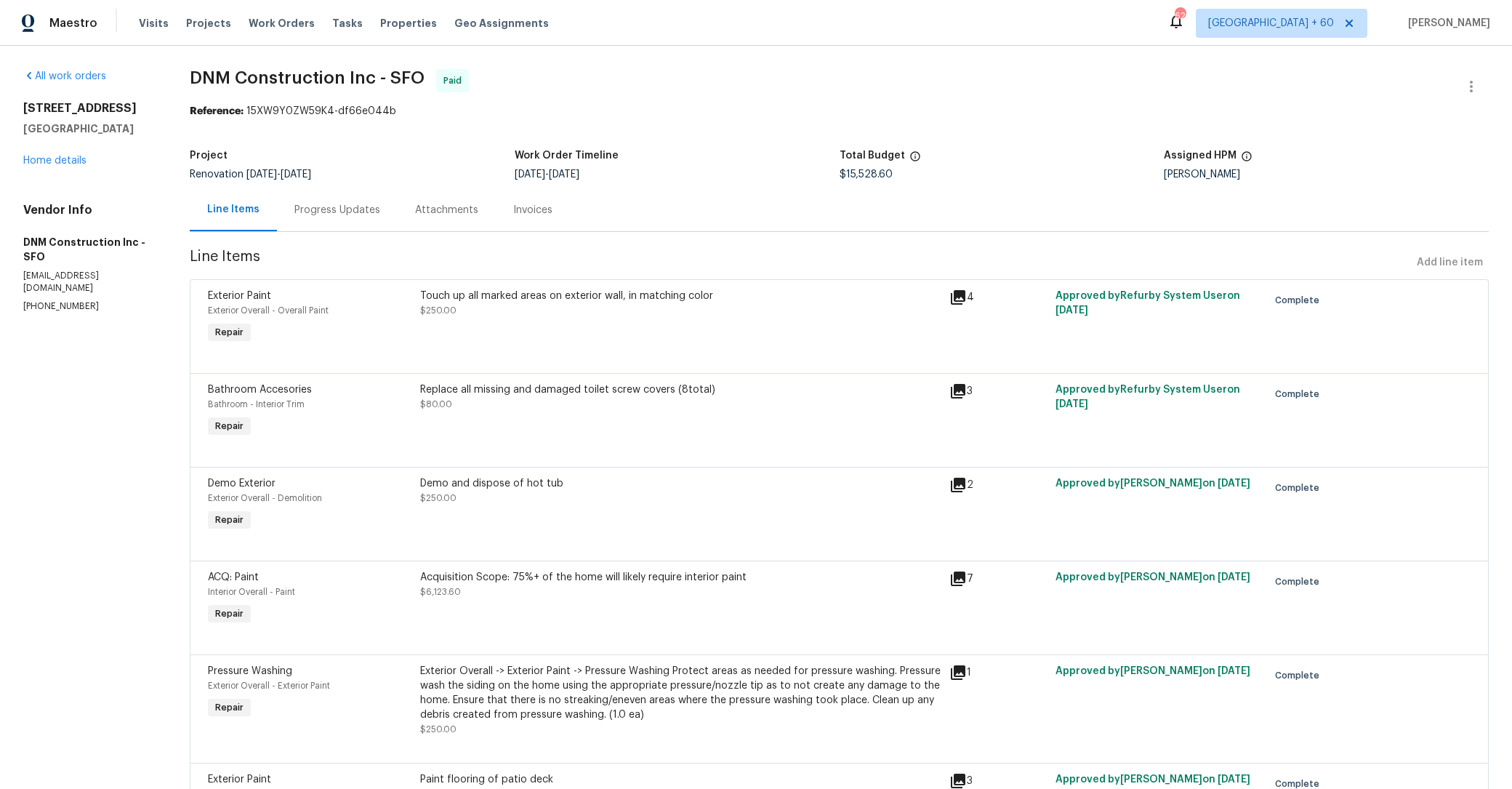
click at [621, 210] on div "Line Items Progress Updates Attachments Invoices" at bounding box center [839, 210] width 1299 height 44
click at [518, 210] on div "Invoices" at bounding box center [532, 210] width 39 height 15
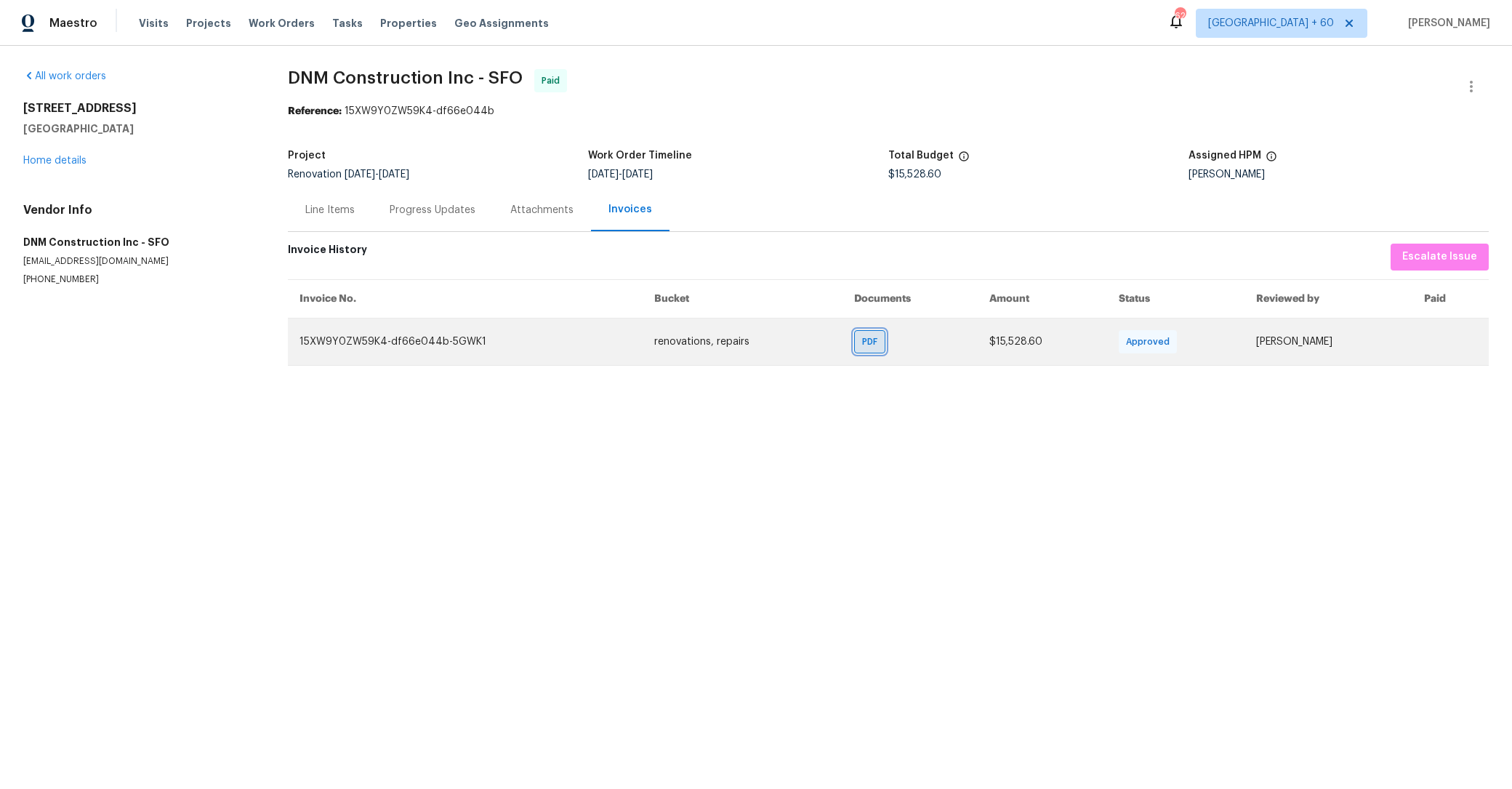
click at [863, 336] on span "PDF" at bounding box center [873, 341] width 21 height 15
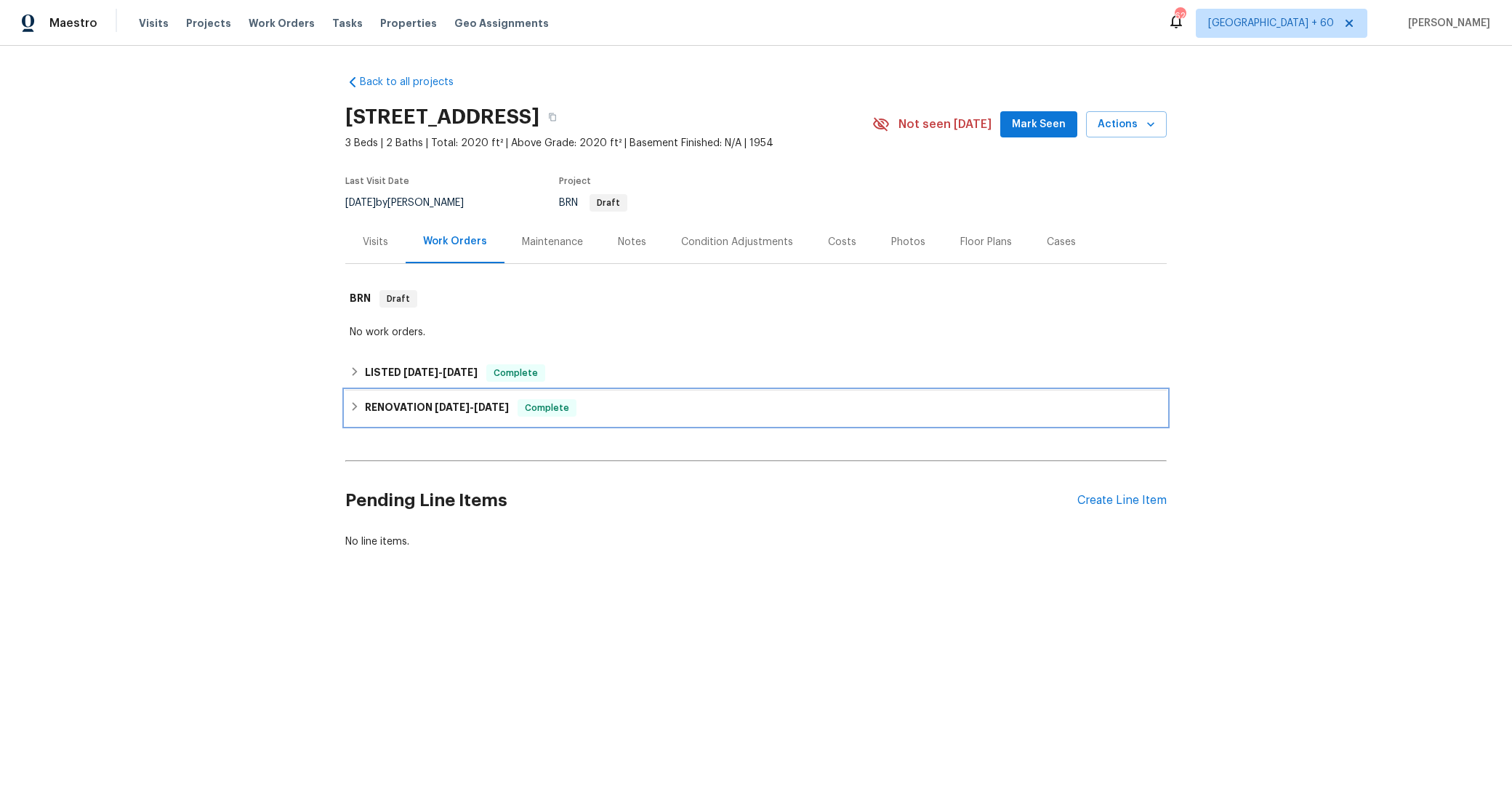
click at [434, 405] on span "[DATE]" at bounding box center [451, 407] width 35 height 10
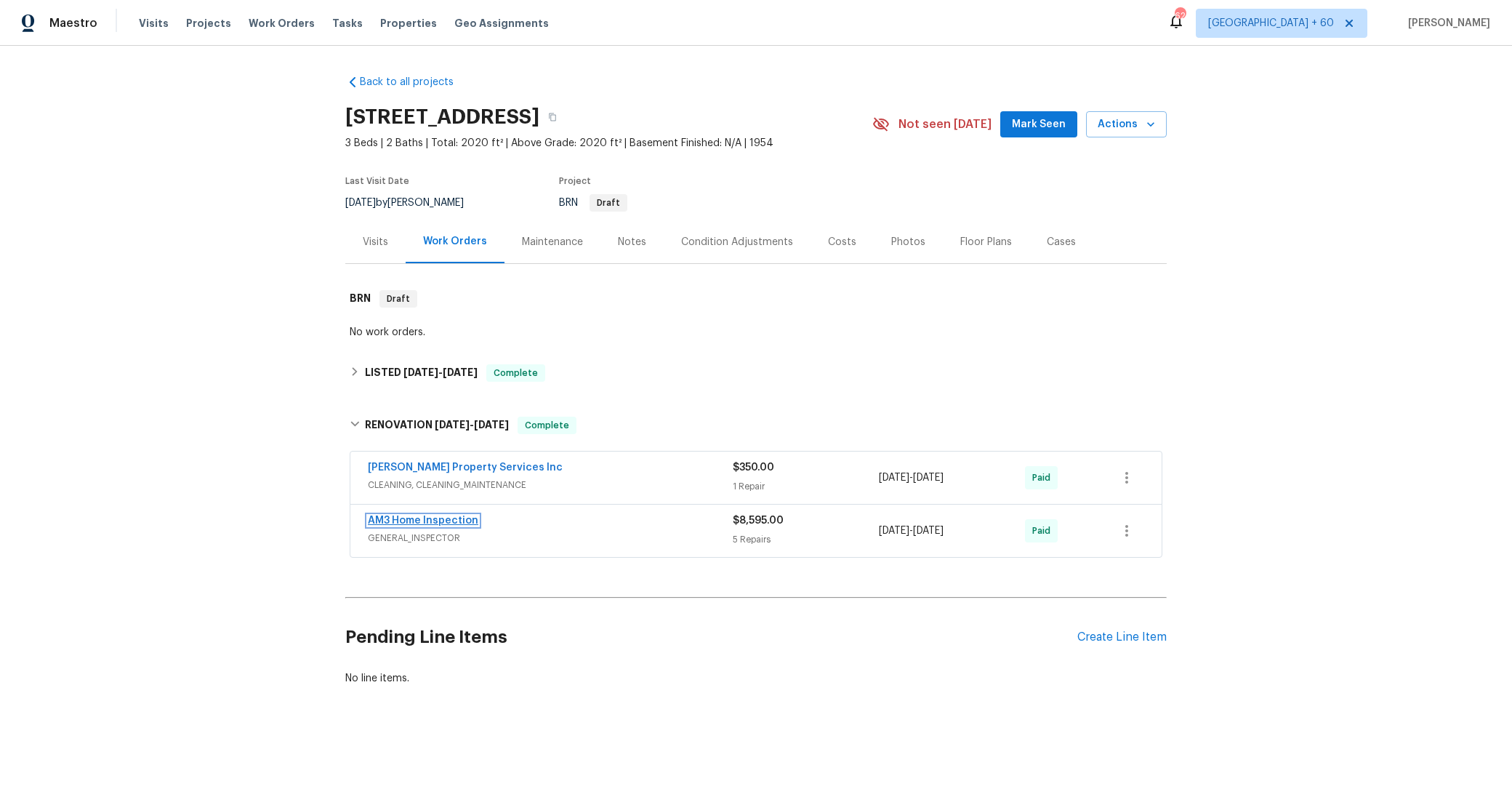
click at [449, 522] on link "AM3 Home Inspection" at bounding box center [423, 520] width 110 height 10
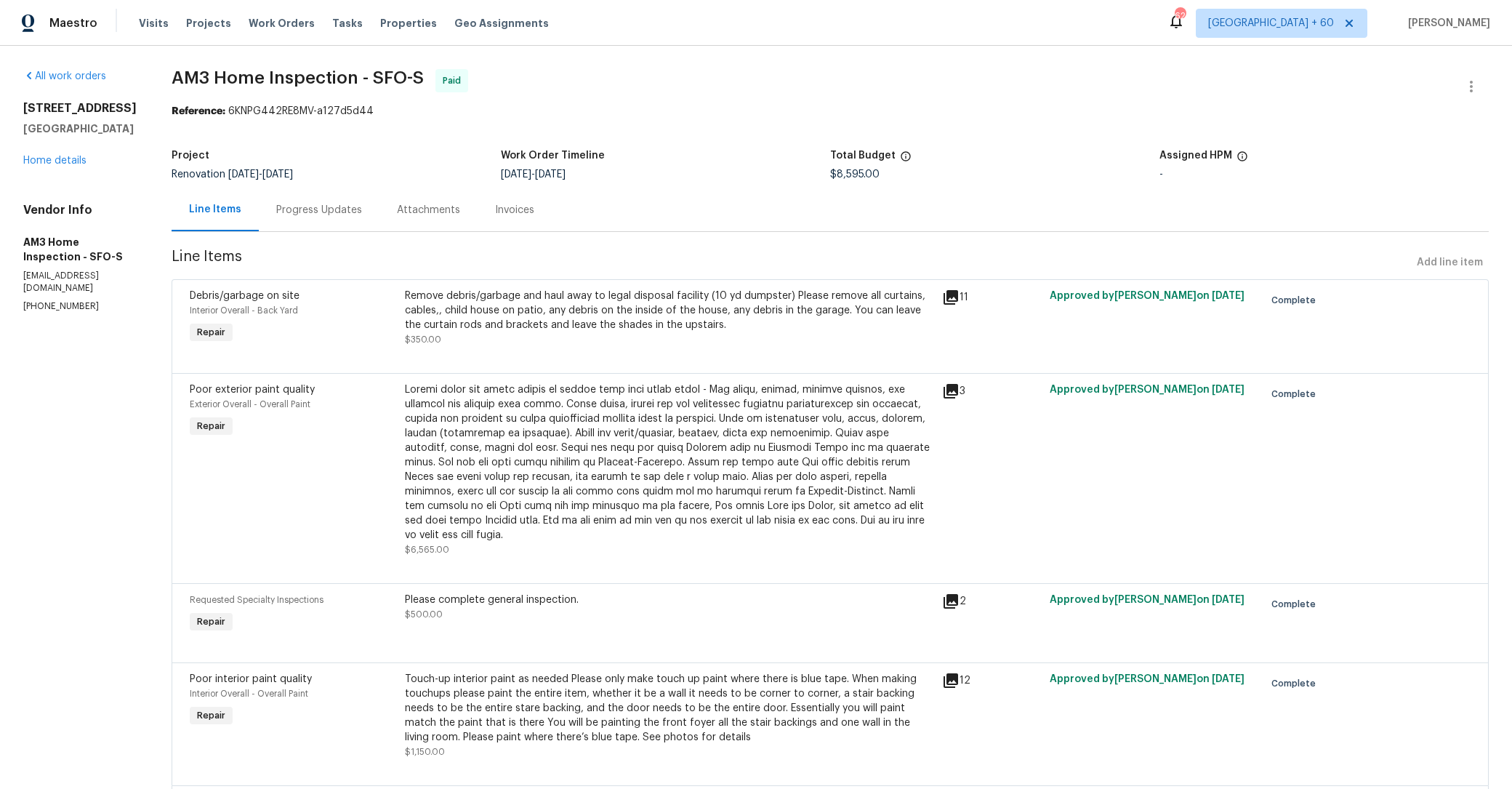
click at [355, 208] on div "Progress Updates" at bounding box center [319, 210] width 85 height 15
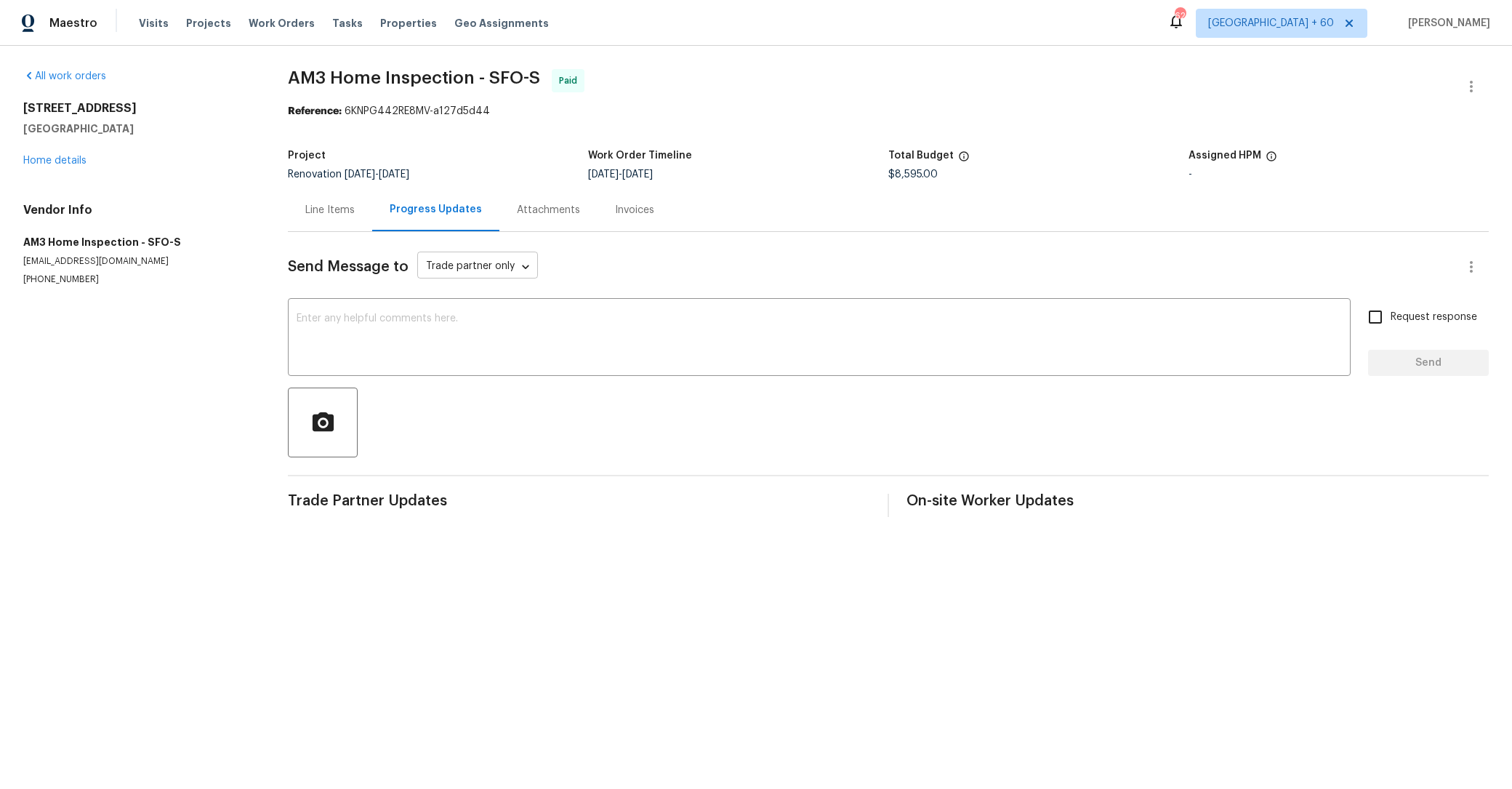
click at [473, 257] on body "Maestro Visits Projects Work Orders Tasks Properties Geo Assignments 624 [GEOGR…" at bounding box center [756, 270] width 1512 height 540
click at [494, 211] on div at bounding box center [756, 394] width 1512 height 789
click at [531, 204] on div "Attachments" at bounding box center [548, 210] width 63 height 15
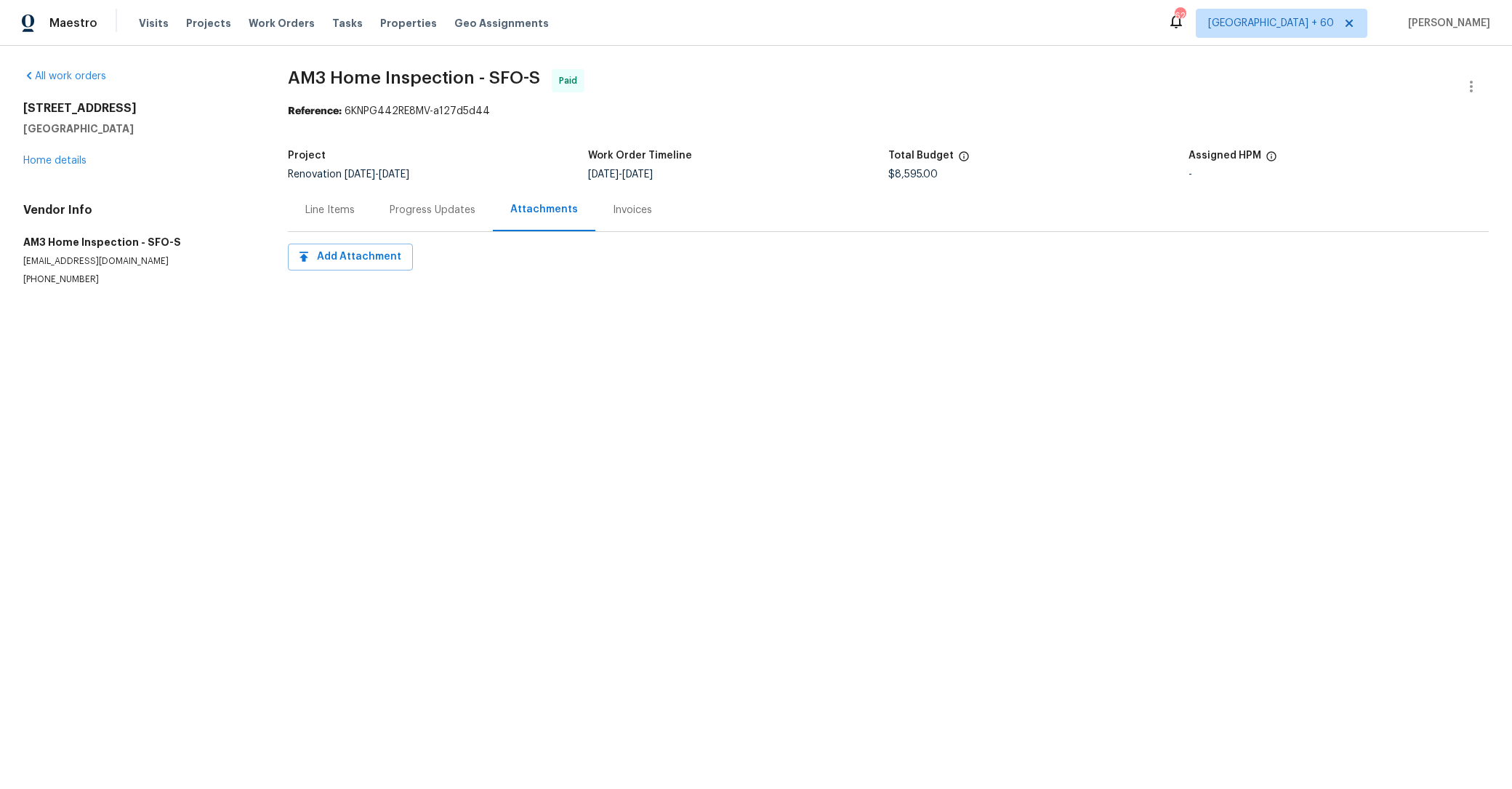
click at [656, 217] on div "Invoices" at bounding box center [632, 210] width 74 height 43
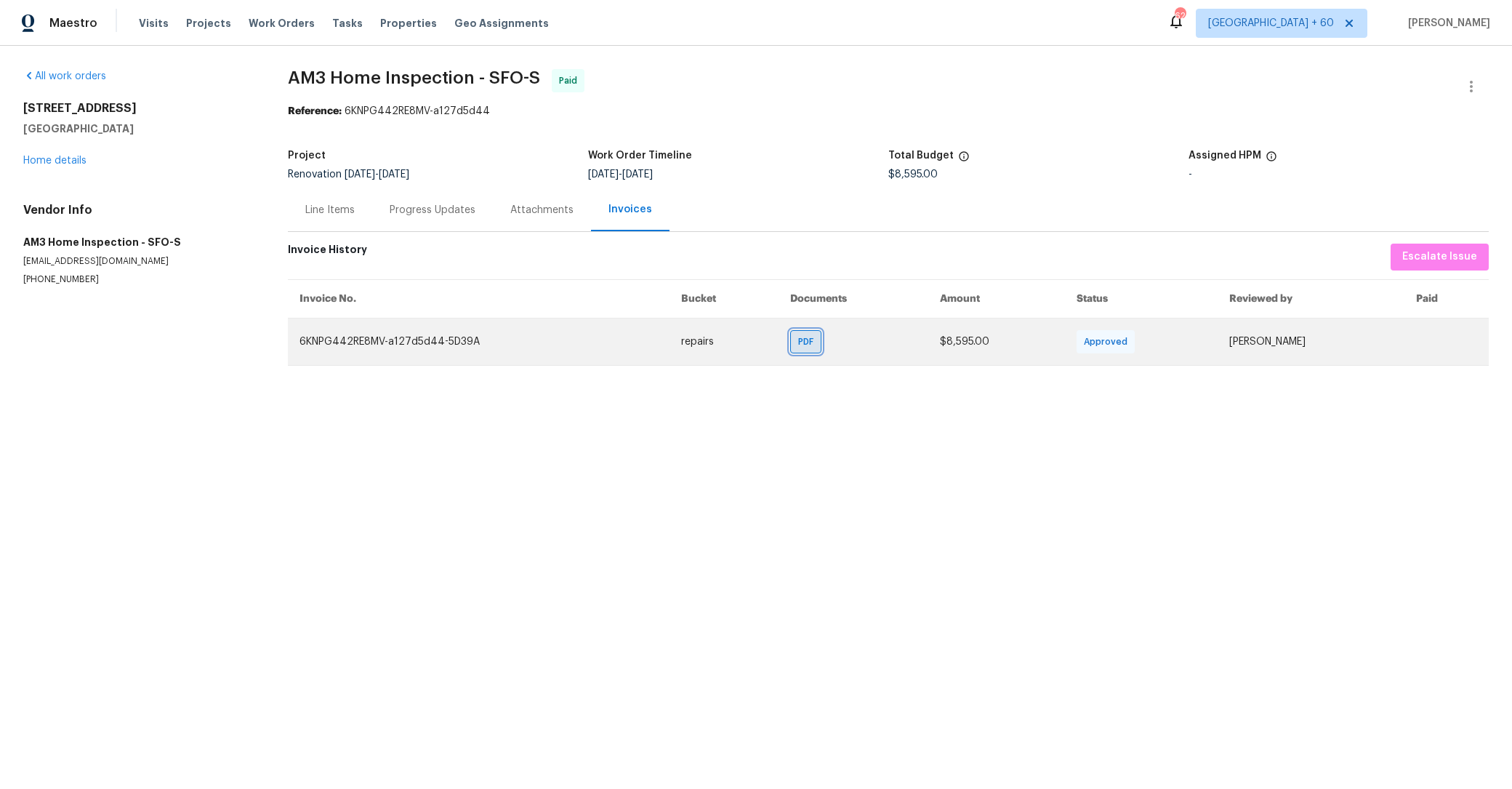
click at [816, 336] on span "PDF" at bounding box center [808, 341] width 21 height 15
